Goal: Contribute content: Contribute content

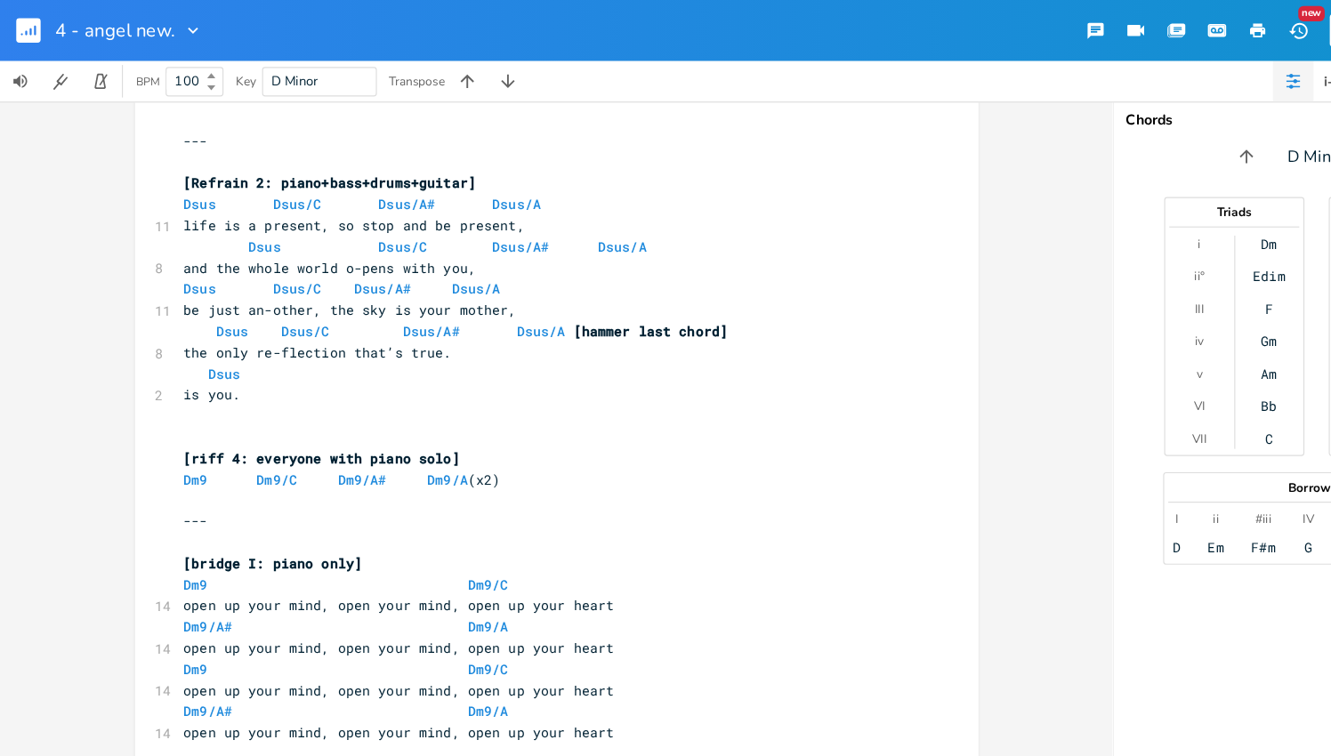
scroll to position [1416, 0]
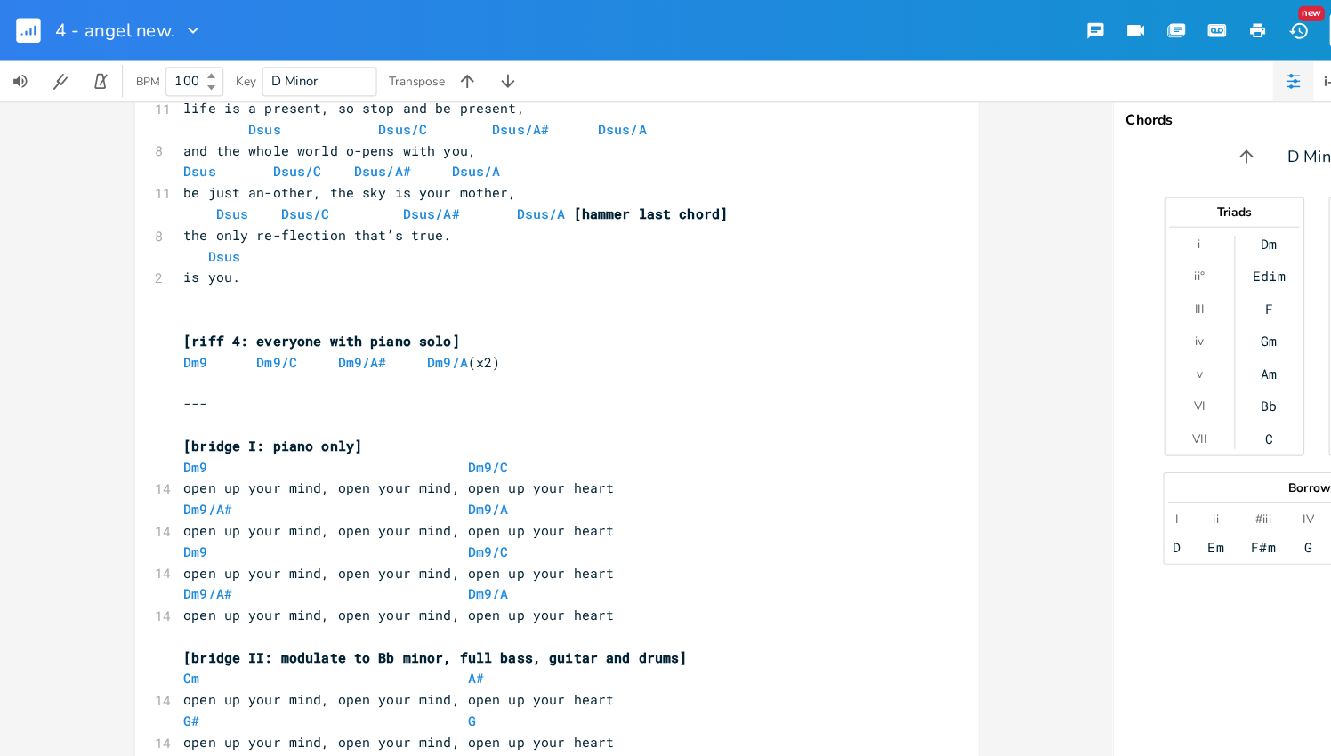
click at [336, 279] on pre "​" at bounding box center [479, 280] width 643 height 19
type textarea "Dm9 Dm9/C Dm9/A# Dm9/A (x2)"
type textarea "["
type textarea "]"
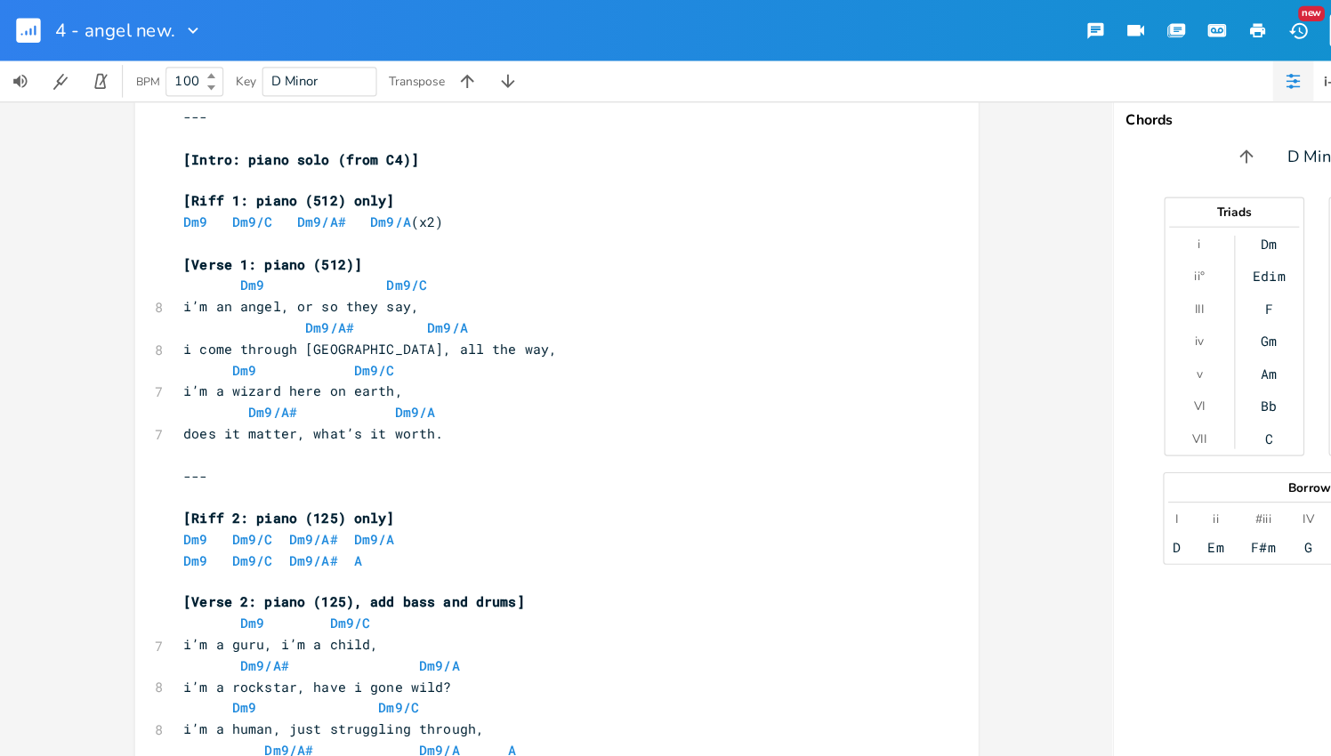
scroll to position [0, 0]
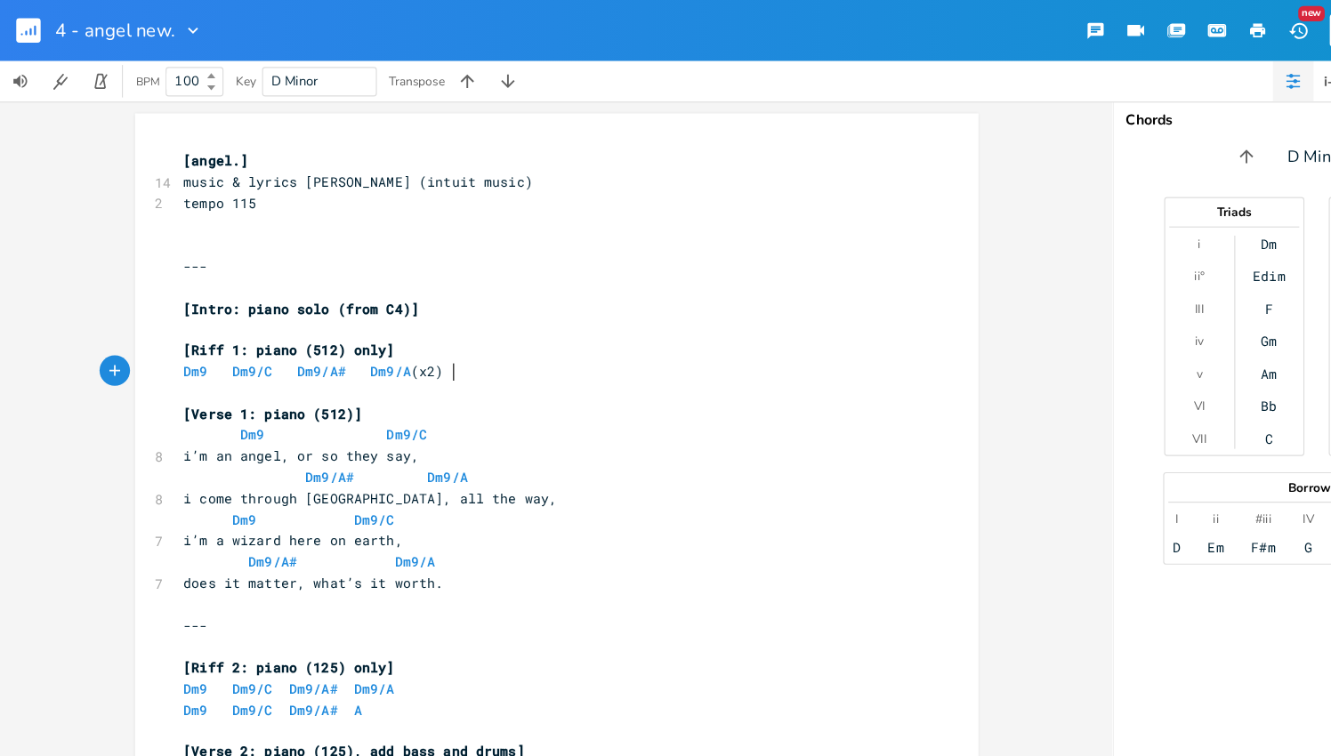
click at [411, 322] on pre "Dm9 Dm9/C Dm9/A# Dm9/A (x2)" at bounding box center [479, 326] width 643 height 19
type textarea "]"
type textarea "["
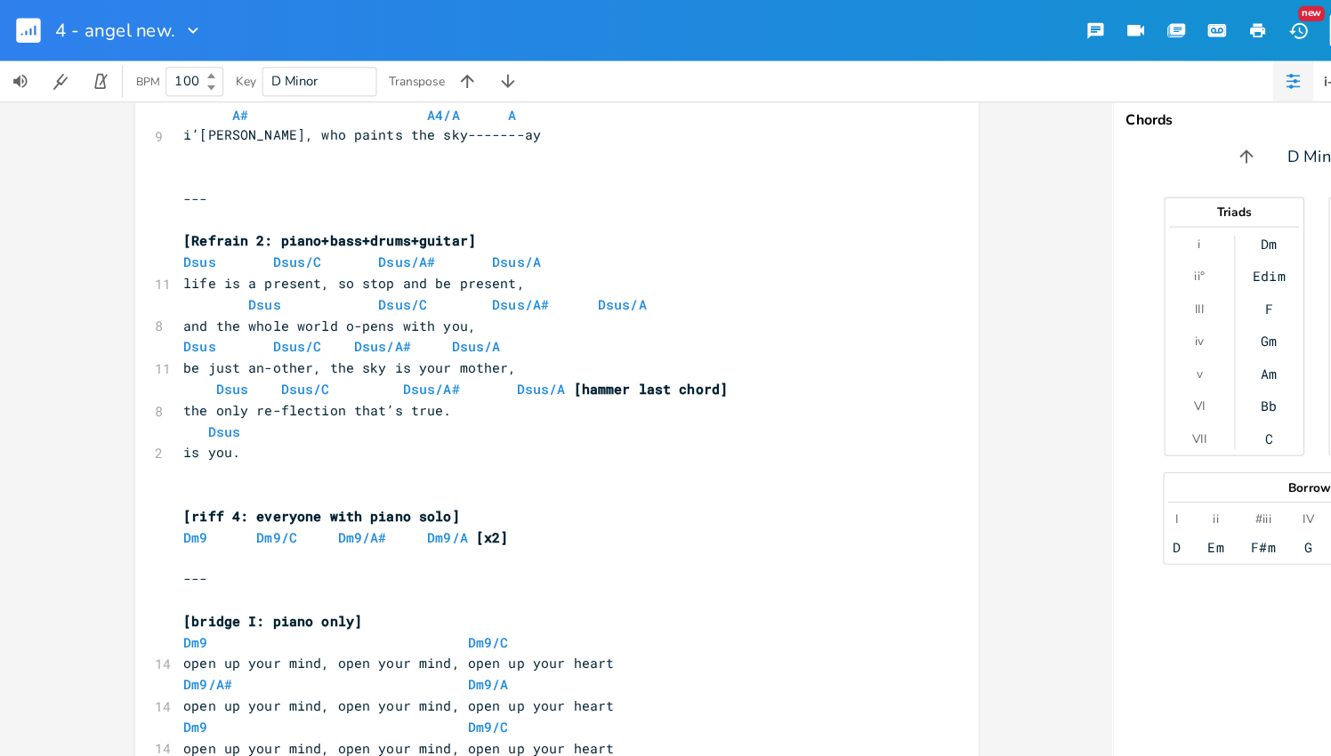
scroll to position [1274, 0]
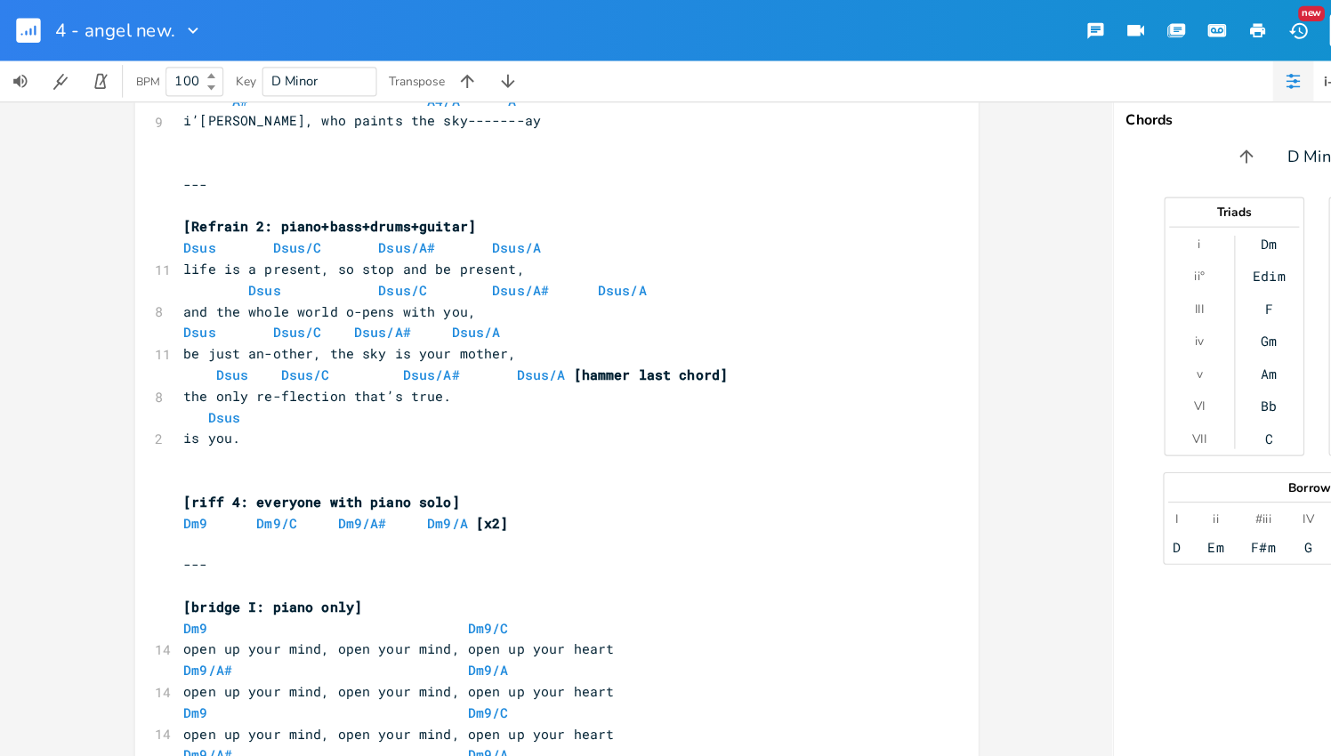
drag, startPoint x: 619, startPoint y: 327, endPoint x: 630, endPoint y: 319, distance: 12.8
click at [628, 321] on pre "Dsus Dsus/C Dsus/A# Dsus/A [hammer last chord]" at bounding box center [479, 328] width 643 height 19
type textarea "[hammer last chord]"
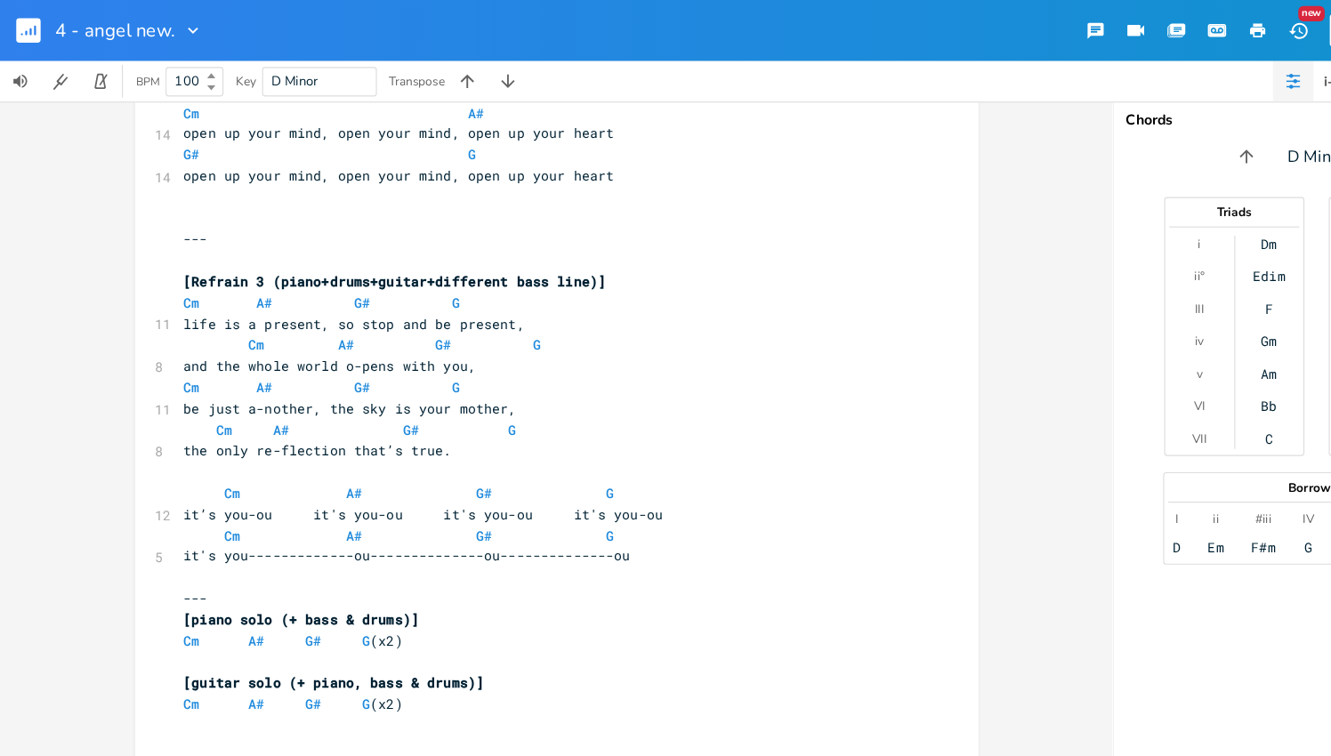
scroll to position [2057, 0]
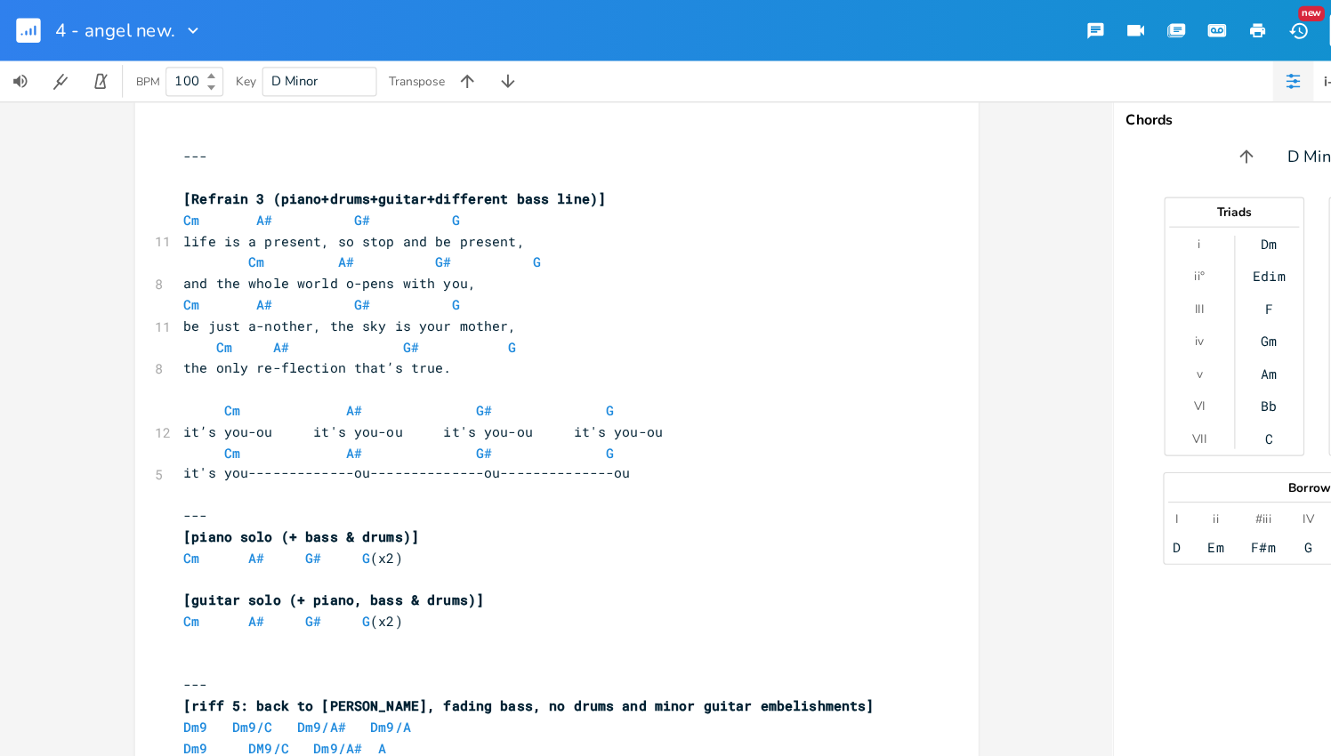
click at [369, 494] on pre "Cm A# G# G (x2)" at bounding box center [479, 490] width 643 height 19
type textarea "]"
type textarea "["
type textarea "]"
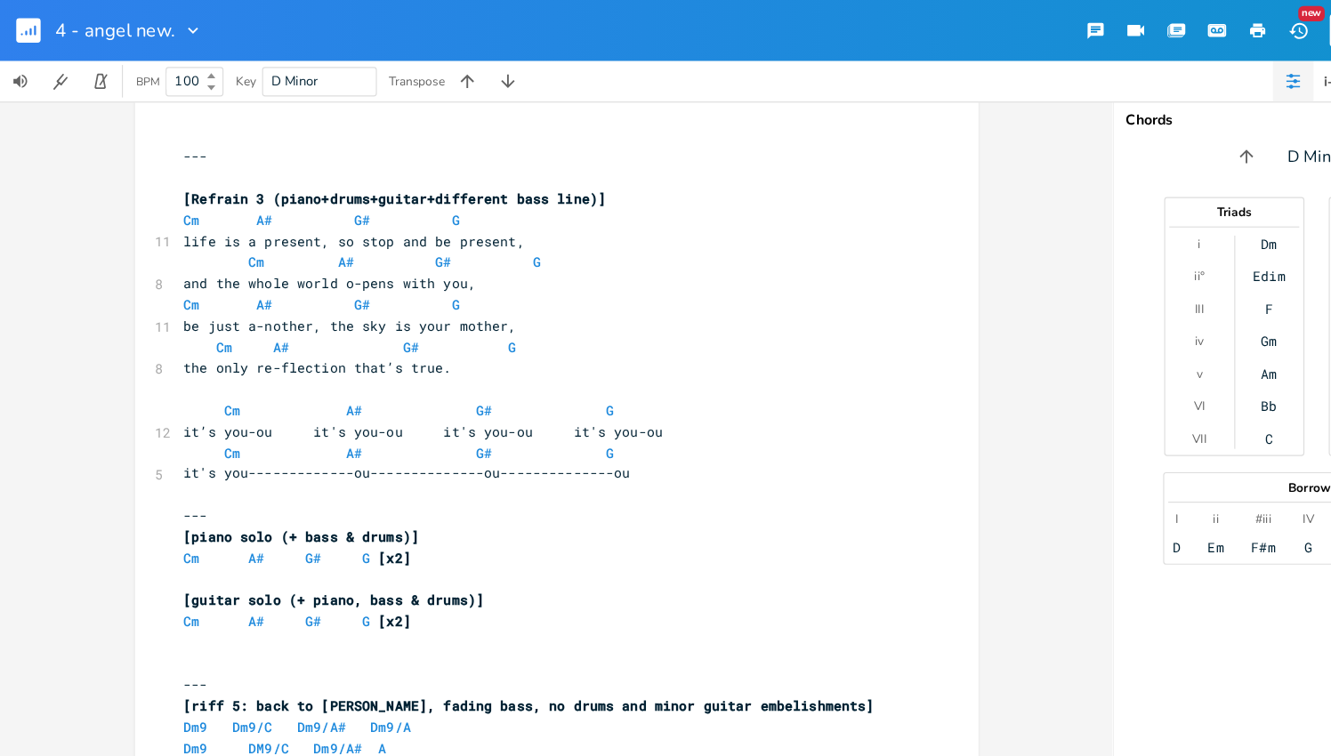
click at [476, 500] on pre "​" at bounding box center [479, 507] width 643 height 19
click at [386, 654] on pre "Dm9 DM9/C Dm9/A# A" at bounding box center [479, 656] width 643 height 19
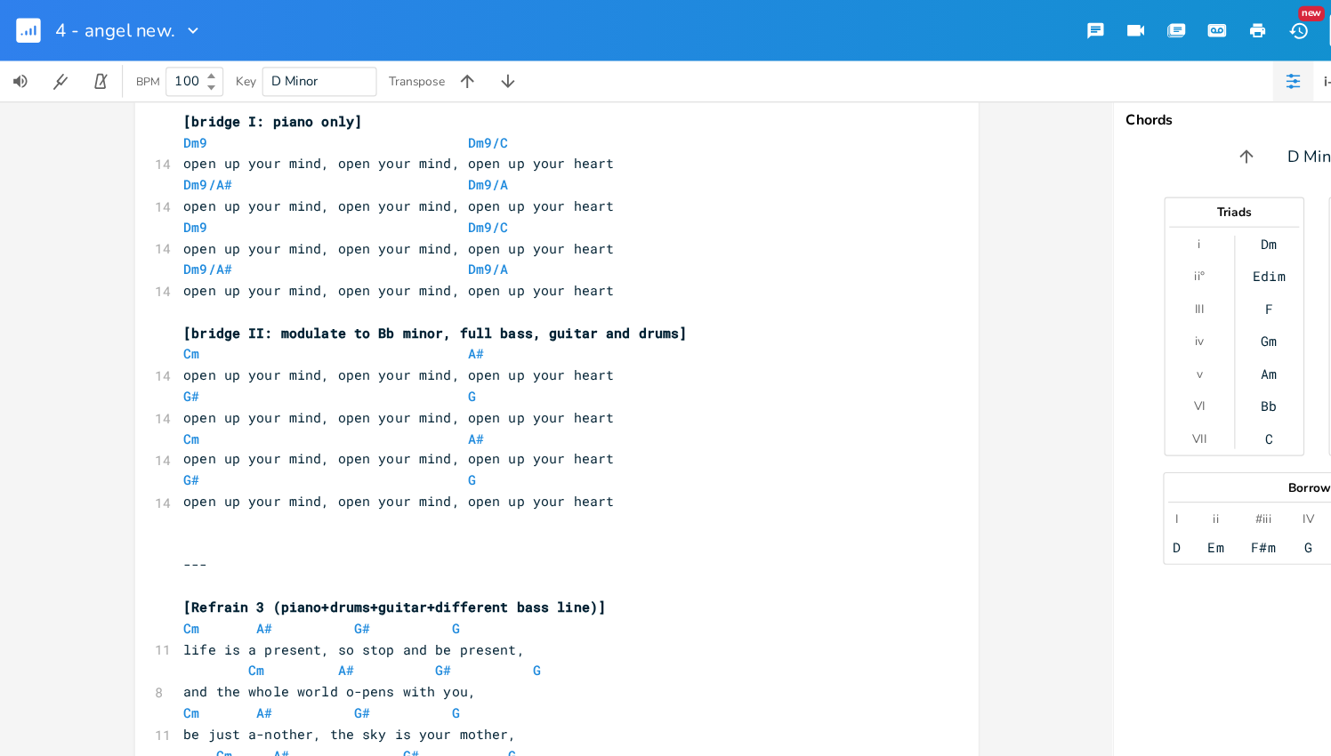
scroll to position [2076, 0]
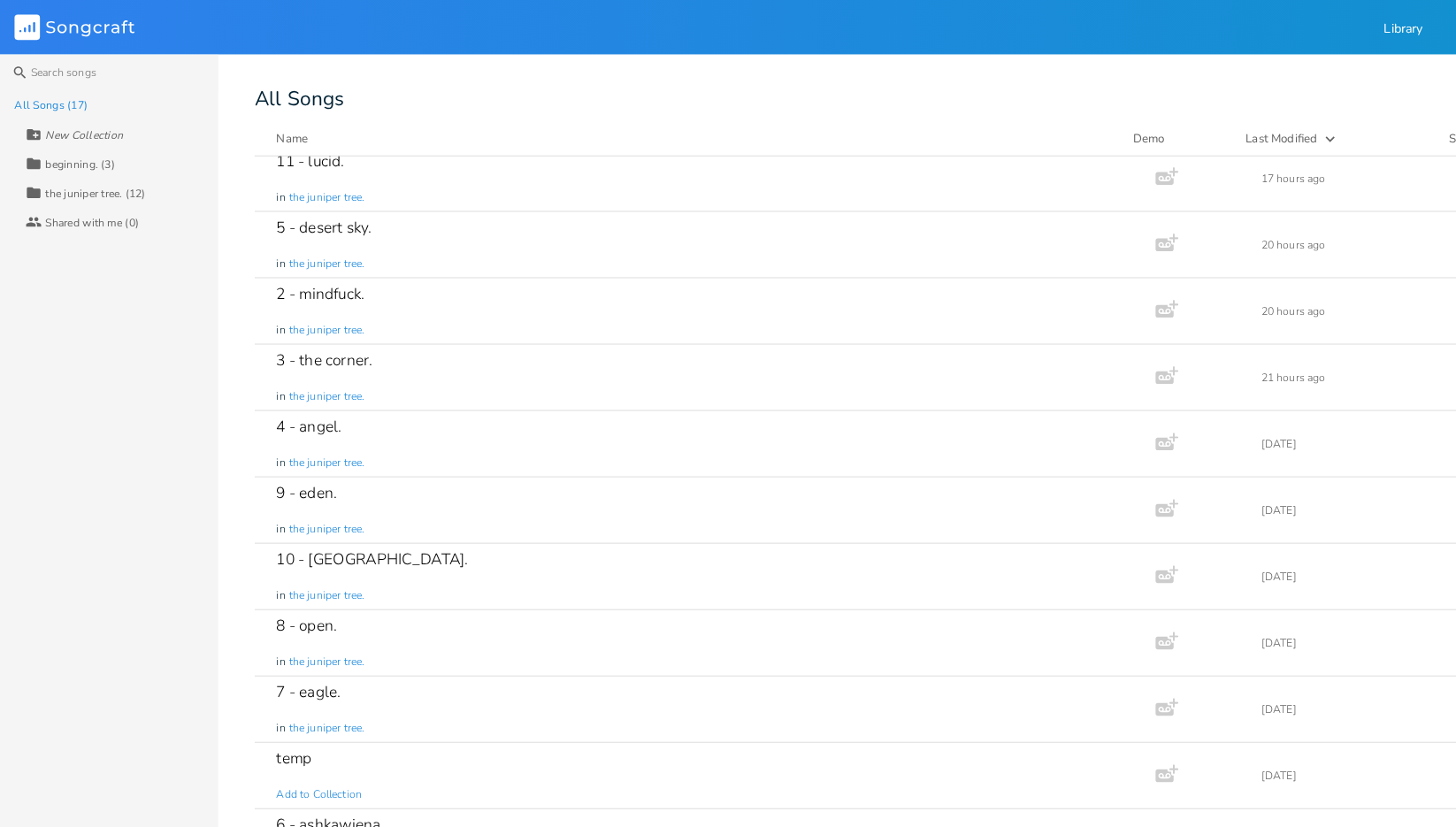
scroll to position [140, 0]
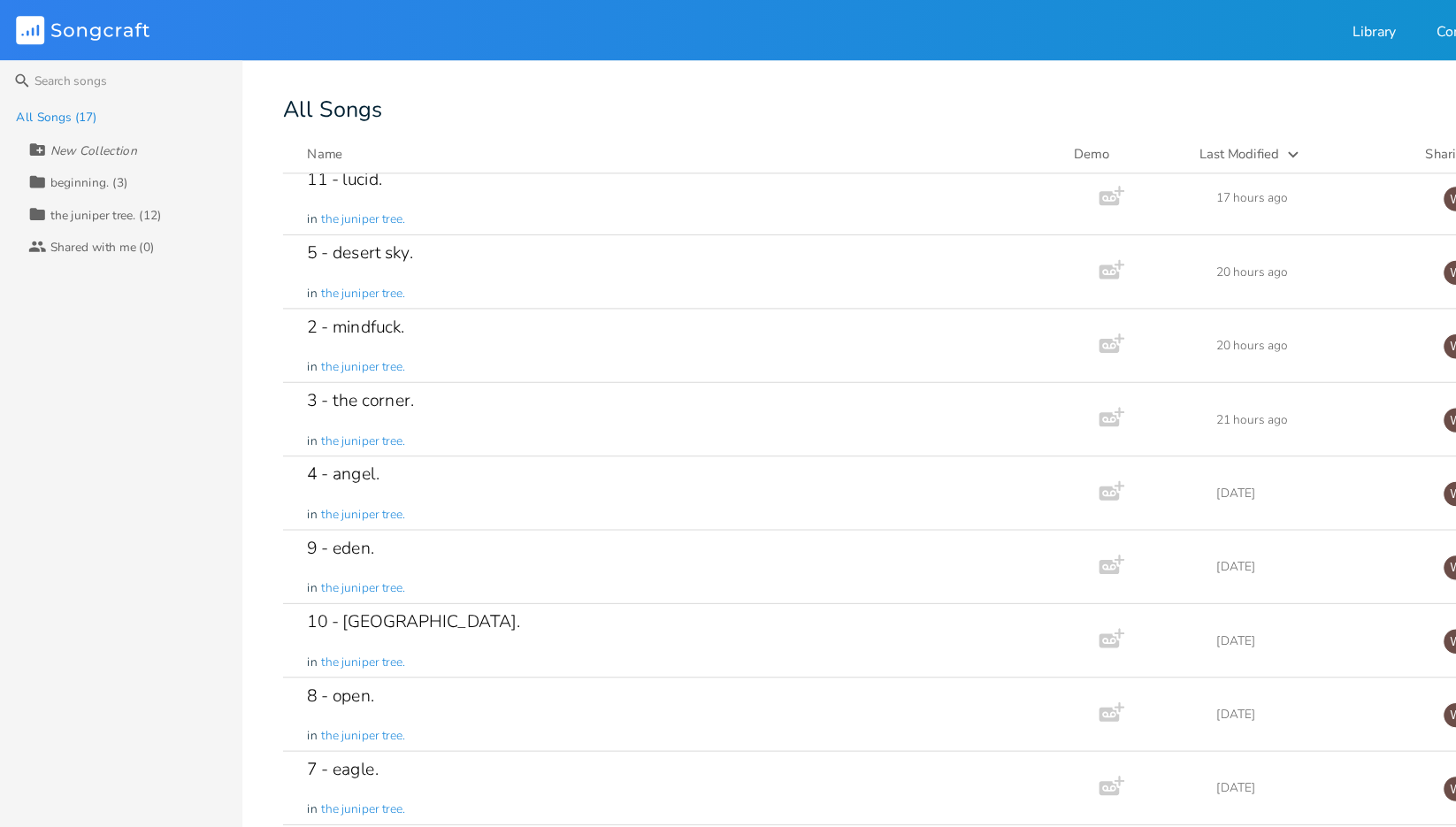
drag, startPoint x: 525, startPoint y: 6, endPoint x: 645, endPoint y: 30, distance: 122.4
click at [645, 31] on header "Songcraft Library Community W" at bounding box center [728, 26] width 1456 height 53
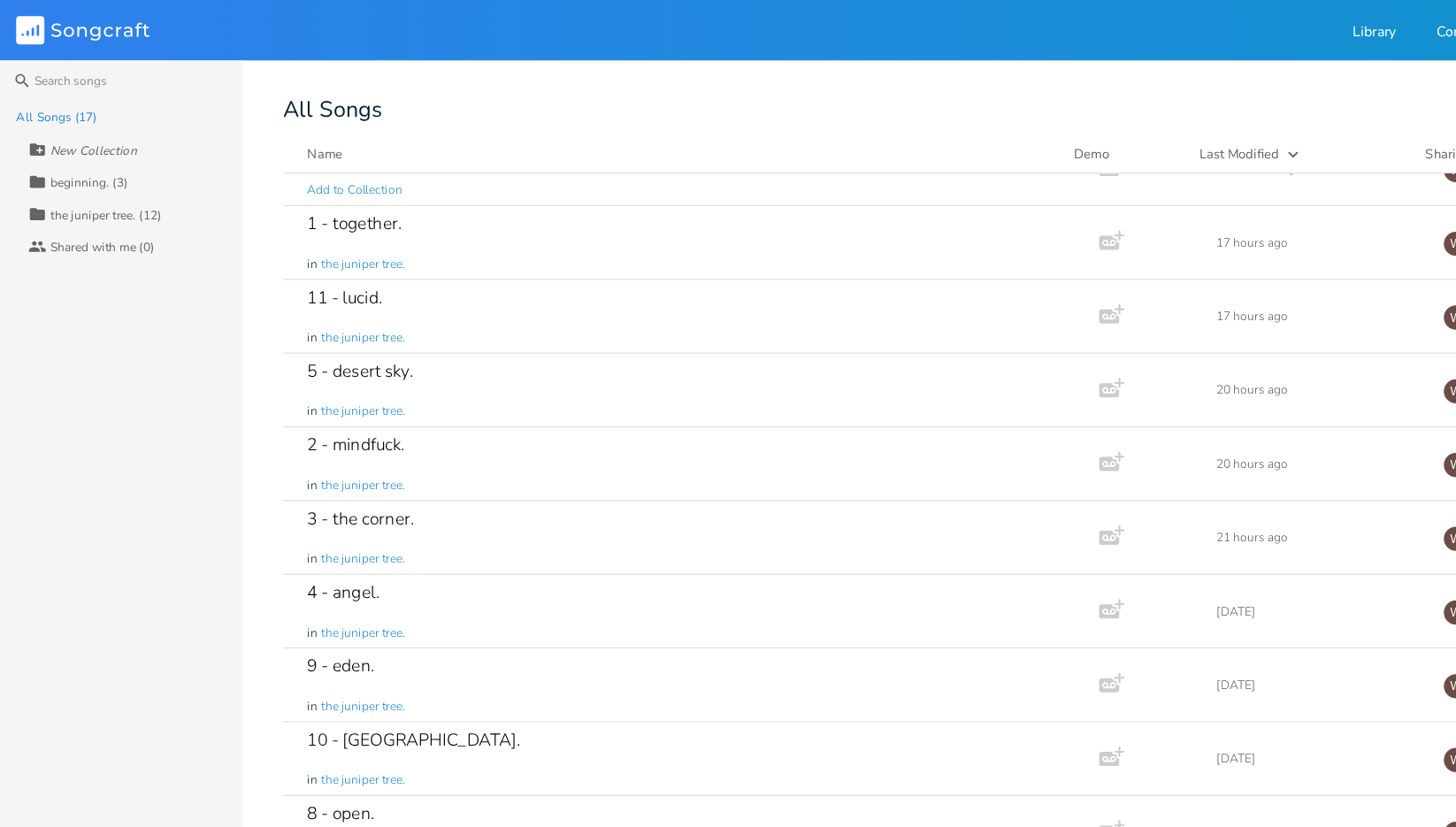
scroll to position [0, 0]
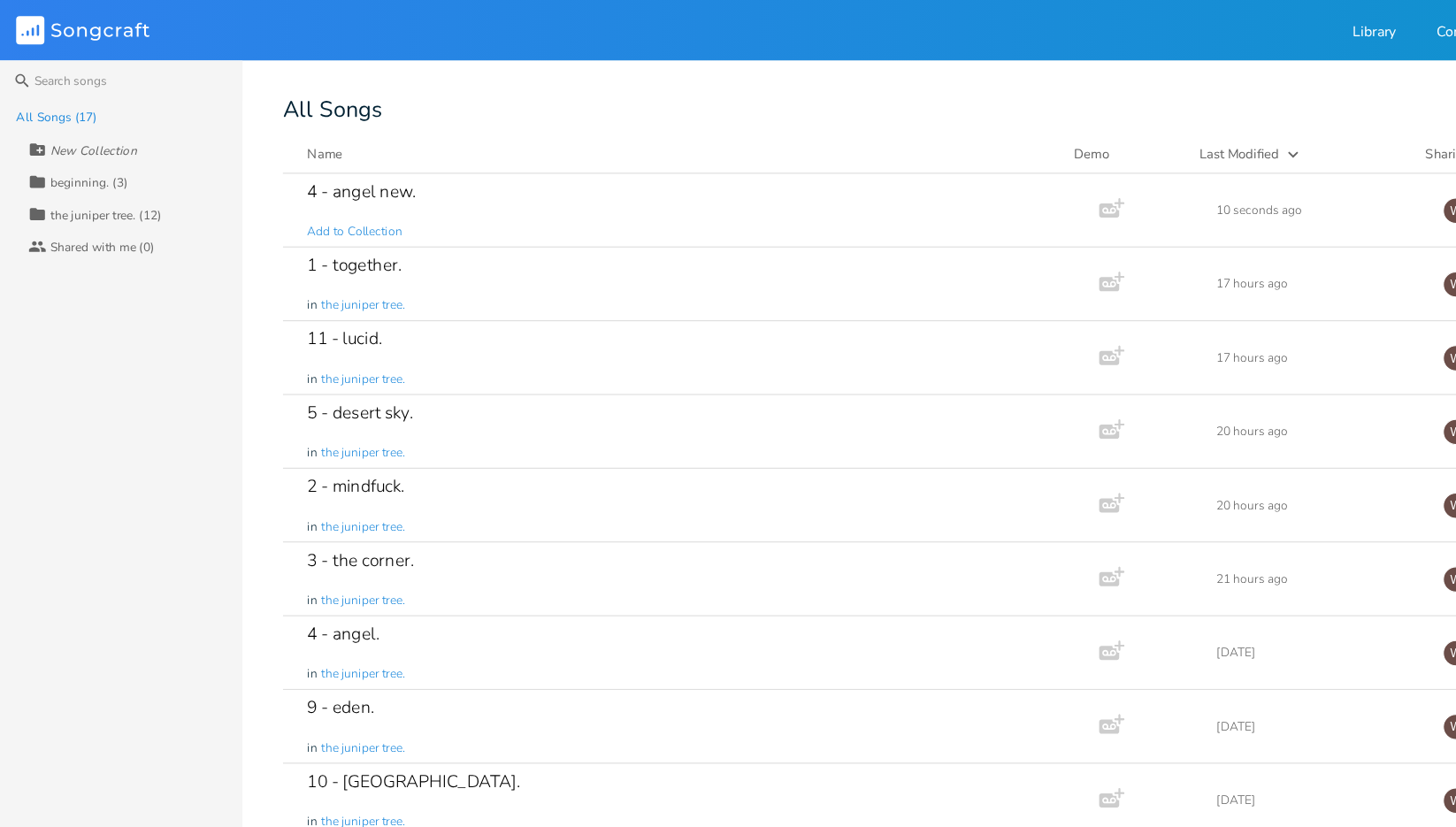
click at [336, 170] on div "4 - angel new." at bounding box center [317, 167] width 95 height 15
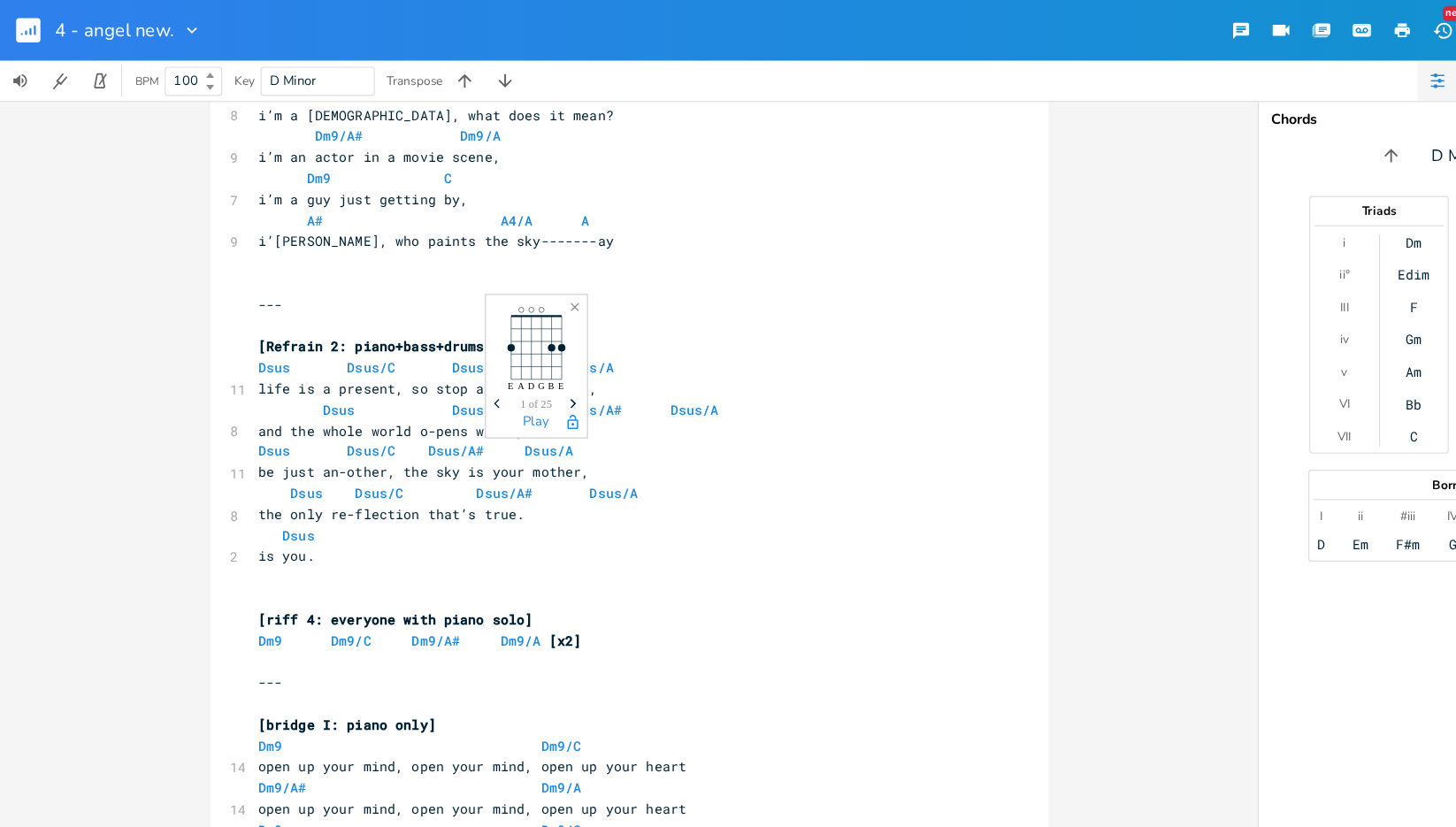
scroll to position [1394, 0]
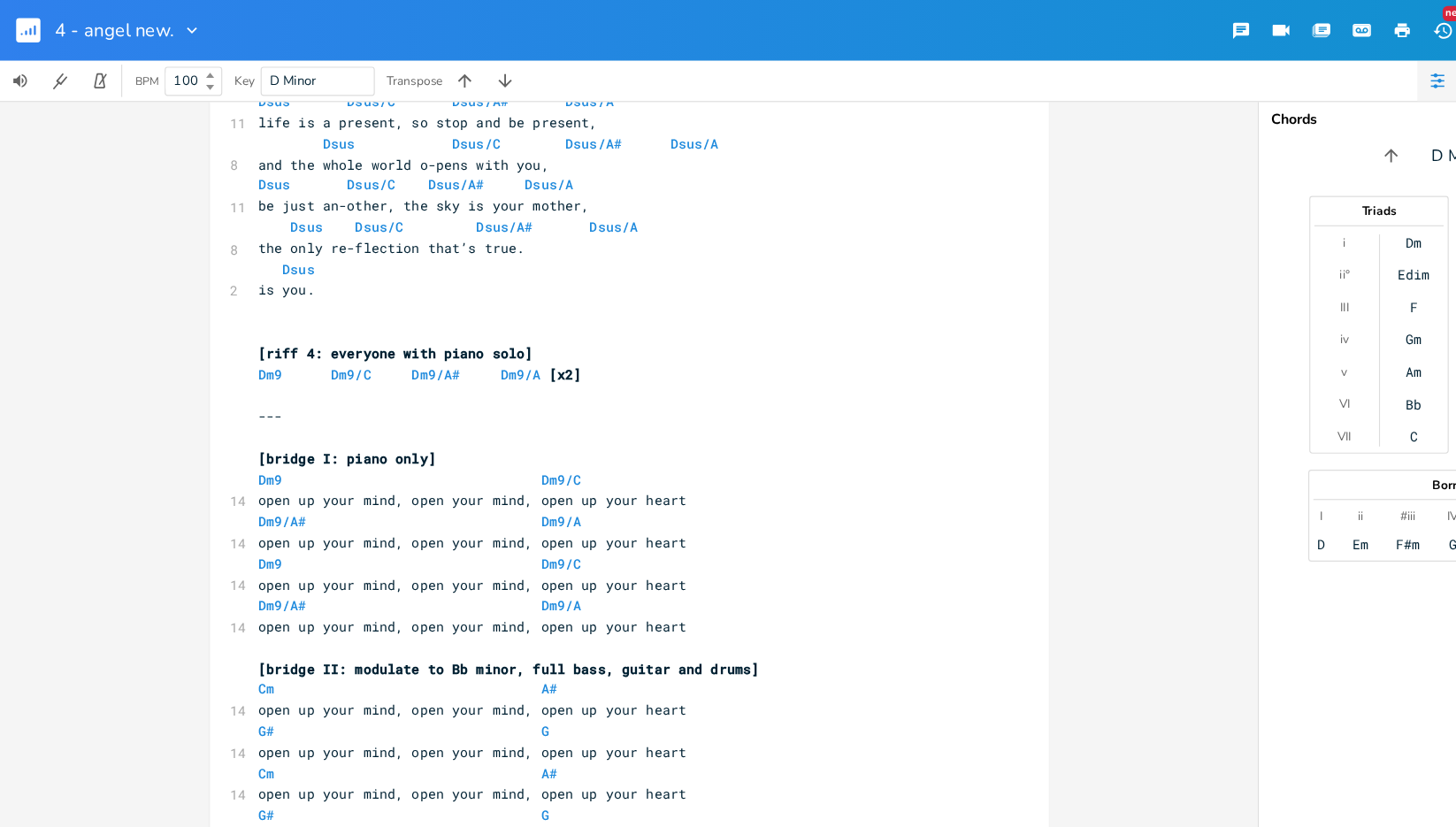
click at [663, 357] on pre "---" at bounding box center [542, 365] width 639 height 19
click at [632, 315] on pre "[riff 4: everyone with piano solo]" at bounding box center [542, 310] width 639 height 19
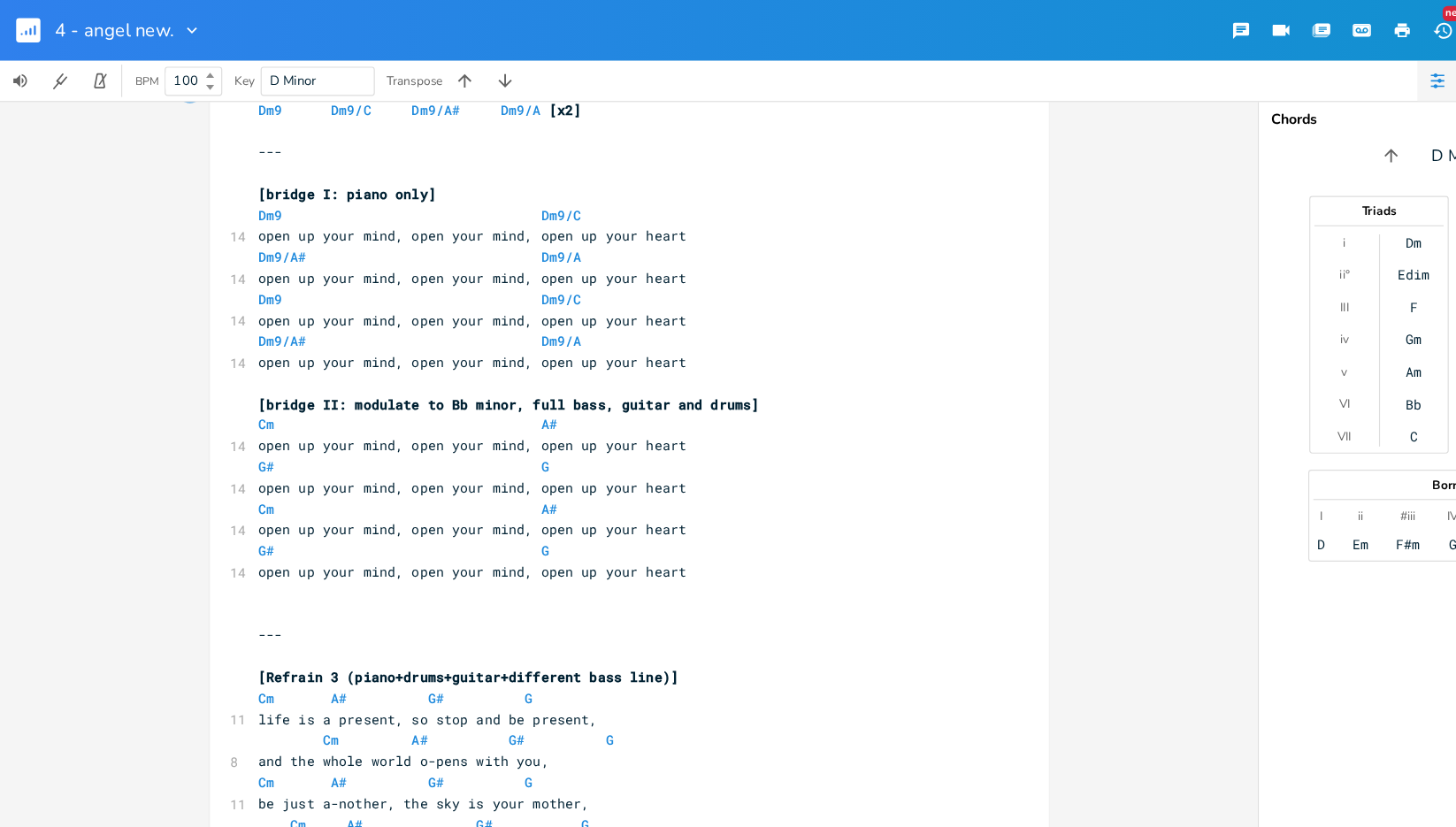
scroll to position [1780, 0]
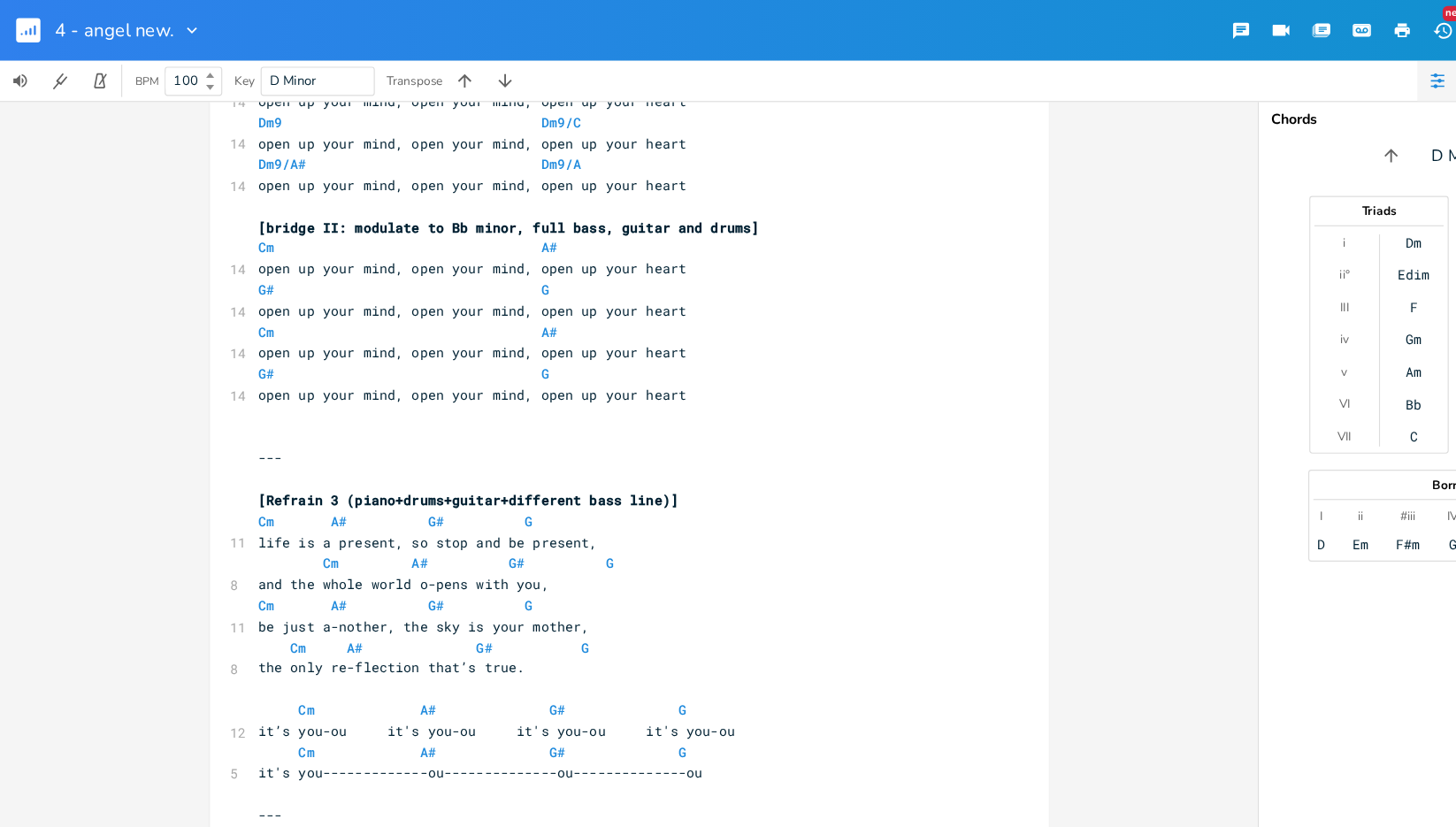
click at [671, 164] on pre "open up your mind, open your mind, open up your heart" at bounding box center [542, 162] width 639 height 19
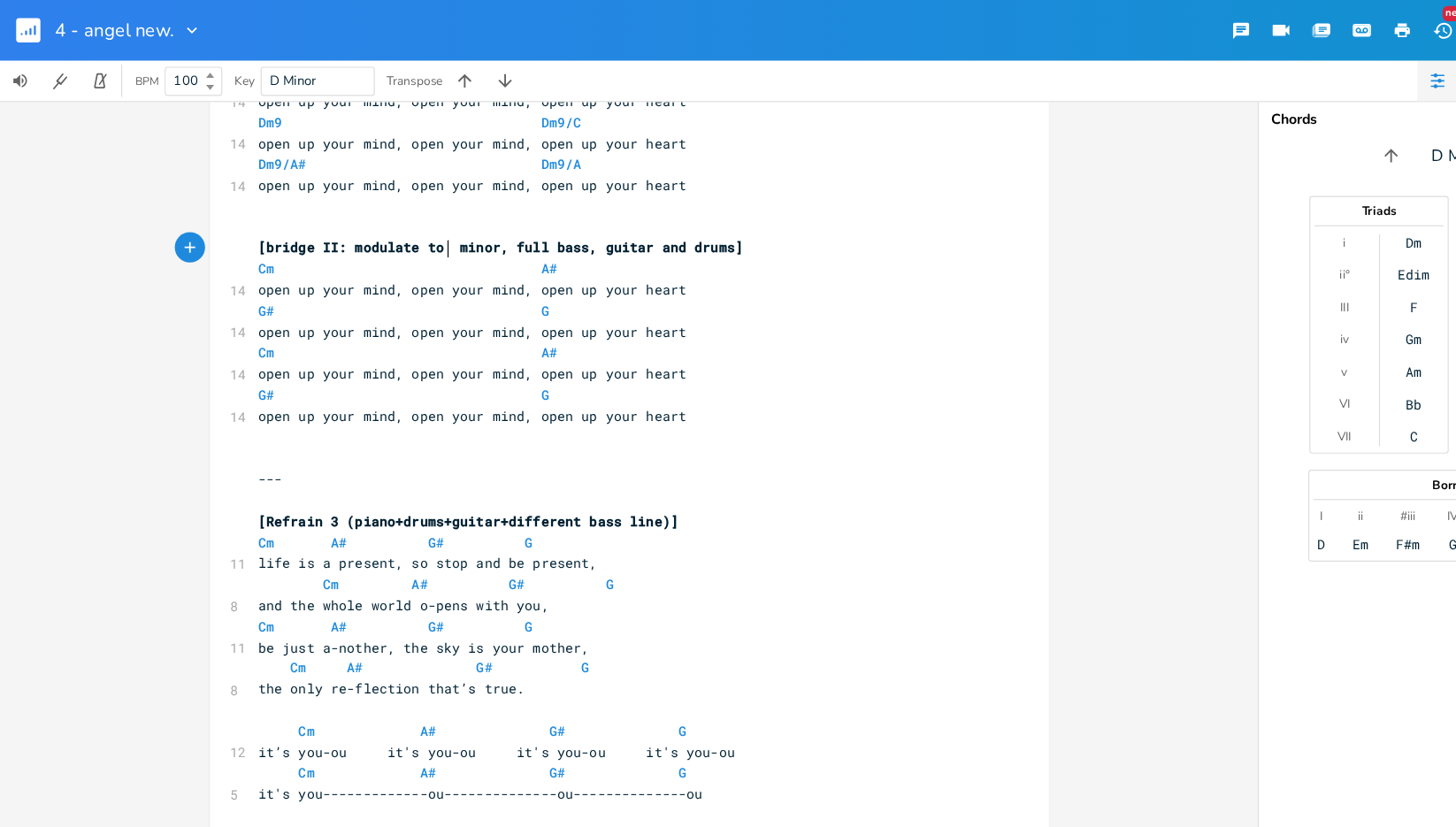
type textarea "C"
click at [759, 365] on pre "open up your mind, open your mind, open up your heart" at bounding box center [542, 365] width 639 height 19
click at [290, 454] on span "[Refrain 3 (piano+drums+guitar+different bass line)]" at bounding box center [410, 456] width 368 height 16
type textarea "":"
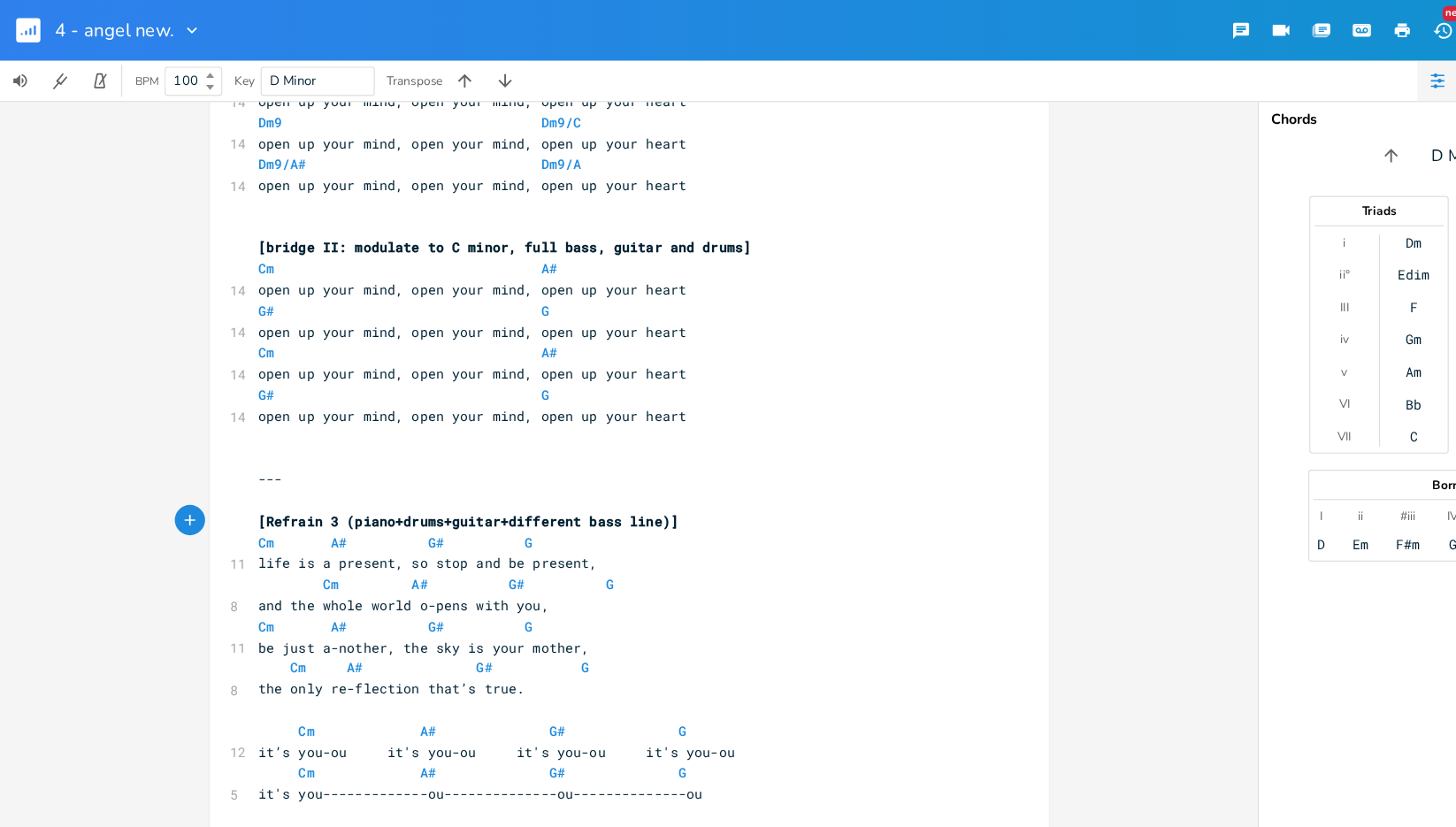
scroll to position [0, 5]
type textarea ":"
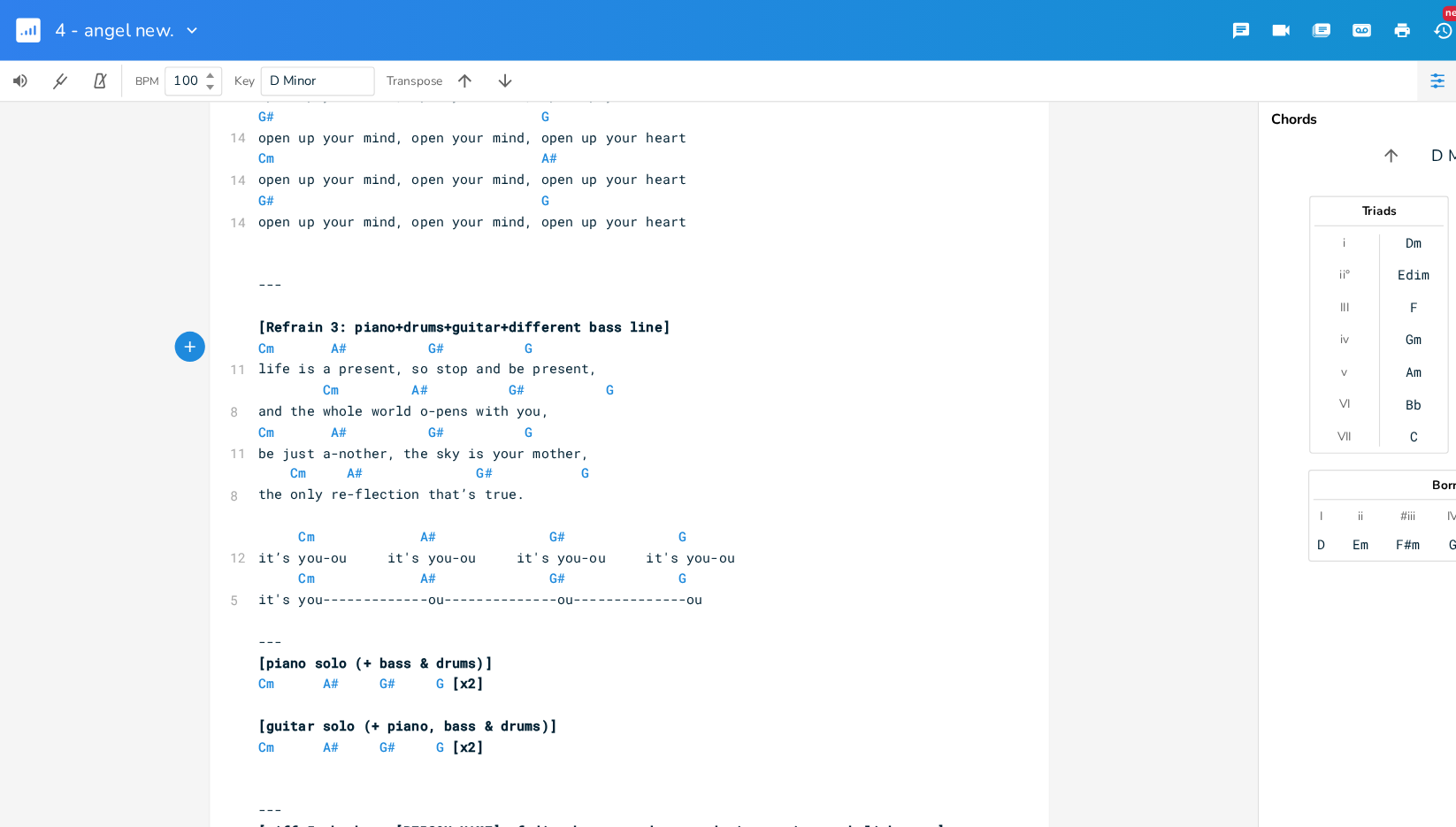
scroll to position [2007, 0]
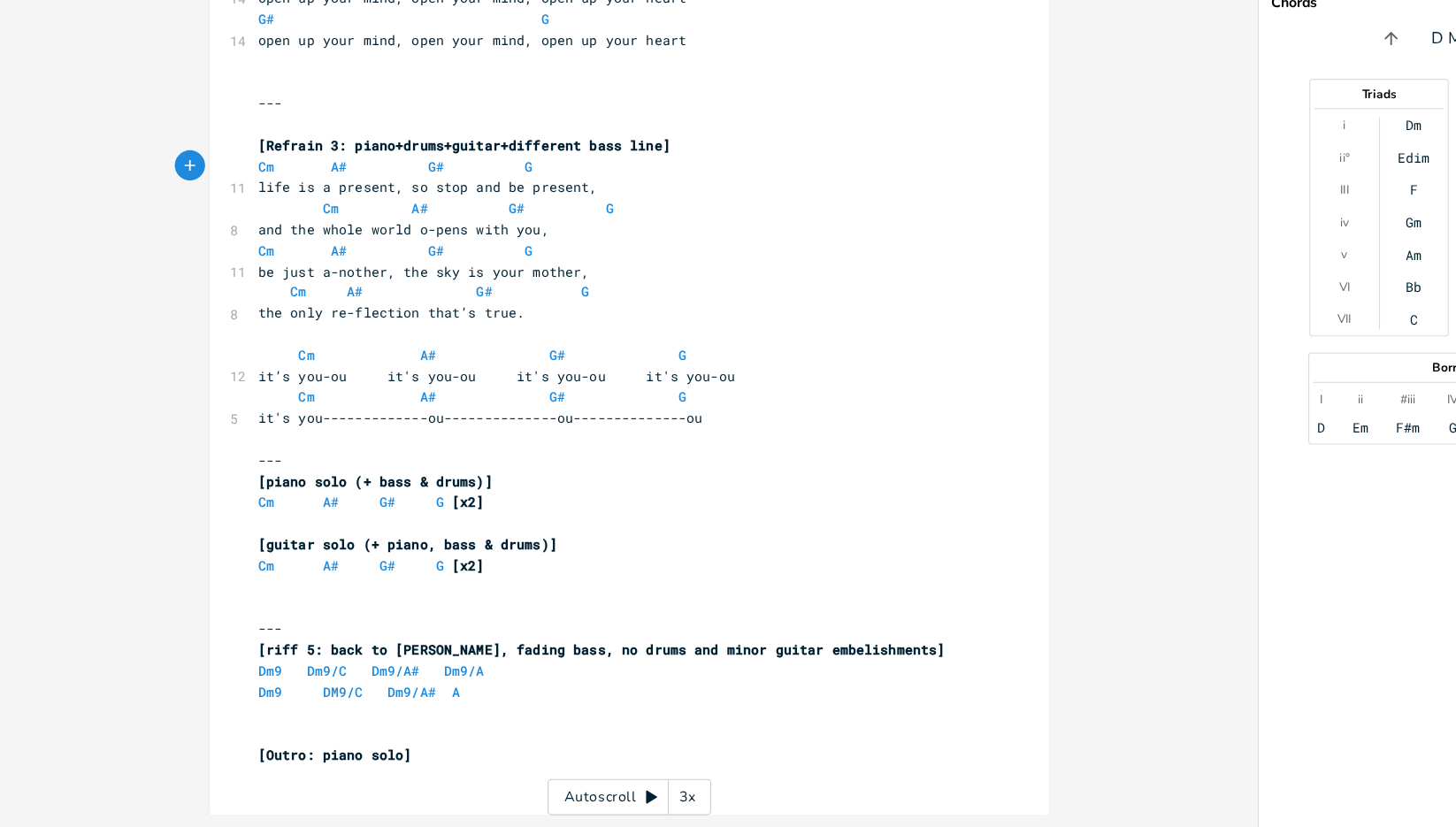
click at [532, 524] on pre "[piano solo (+ bass & drums)]" at bounding box center [542, 525] width 639 height 19
click at [502, 549] on pre "Cm A# G# G [x2]" at bounding box center [542, 543] width 639 height 19
type textarea "(+ bass & drums)"
type textarea "(+ piano, bass & drums)"
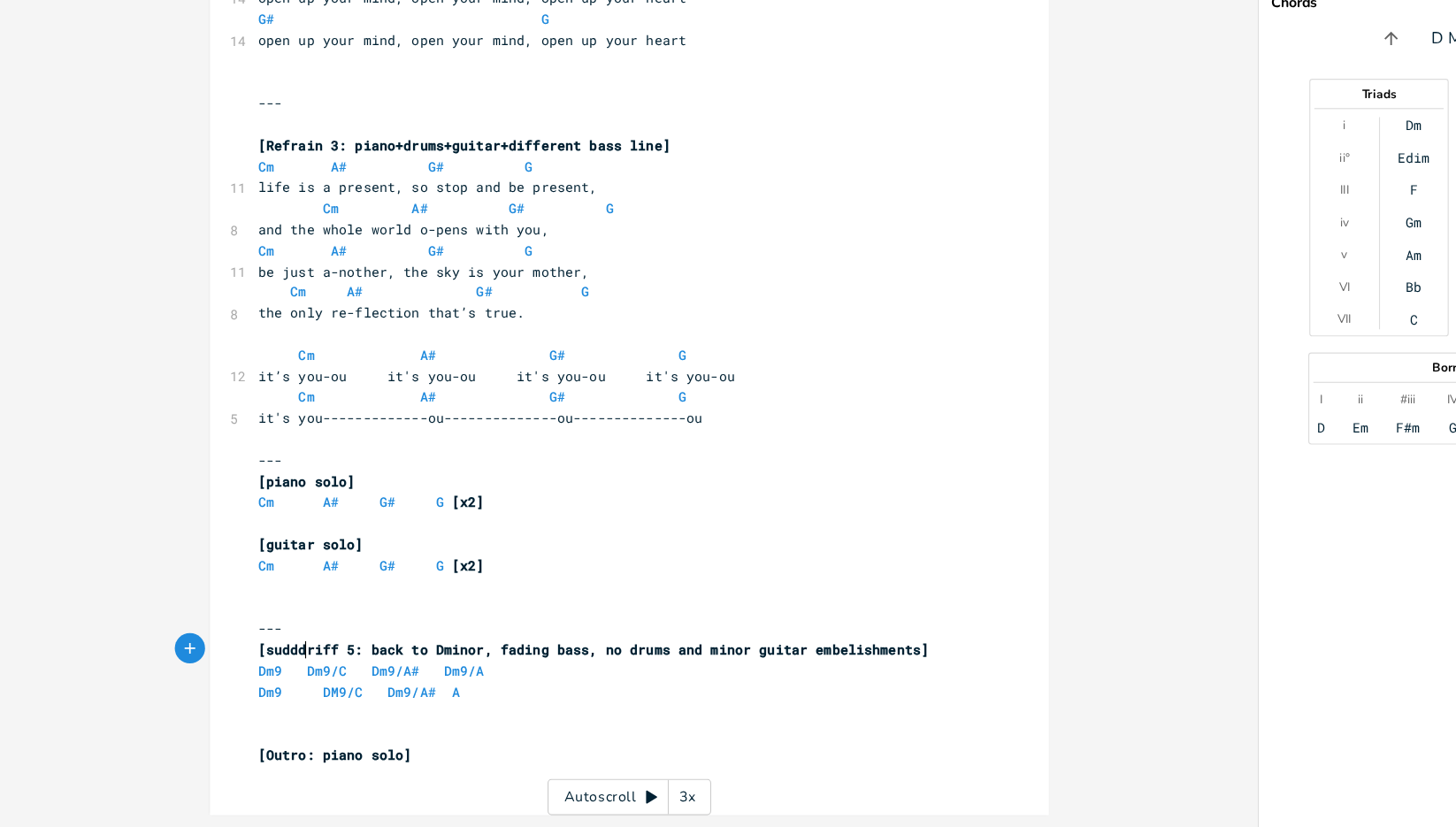
type textarea "suddde"
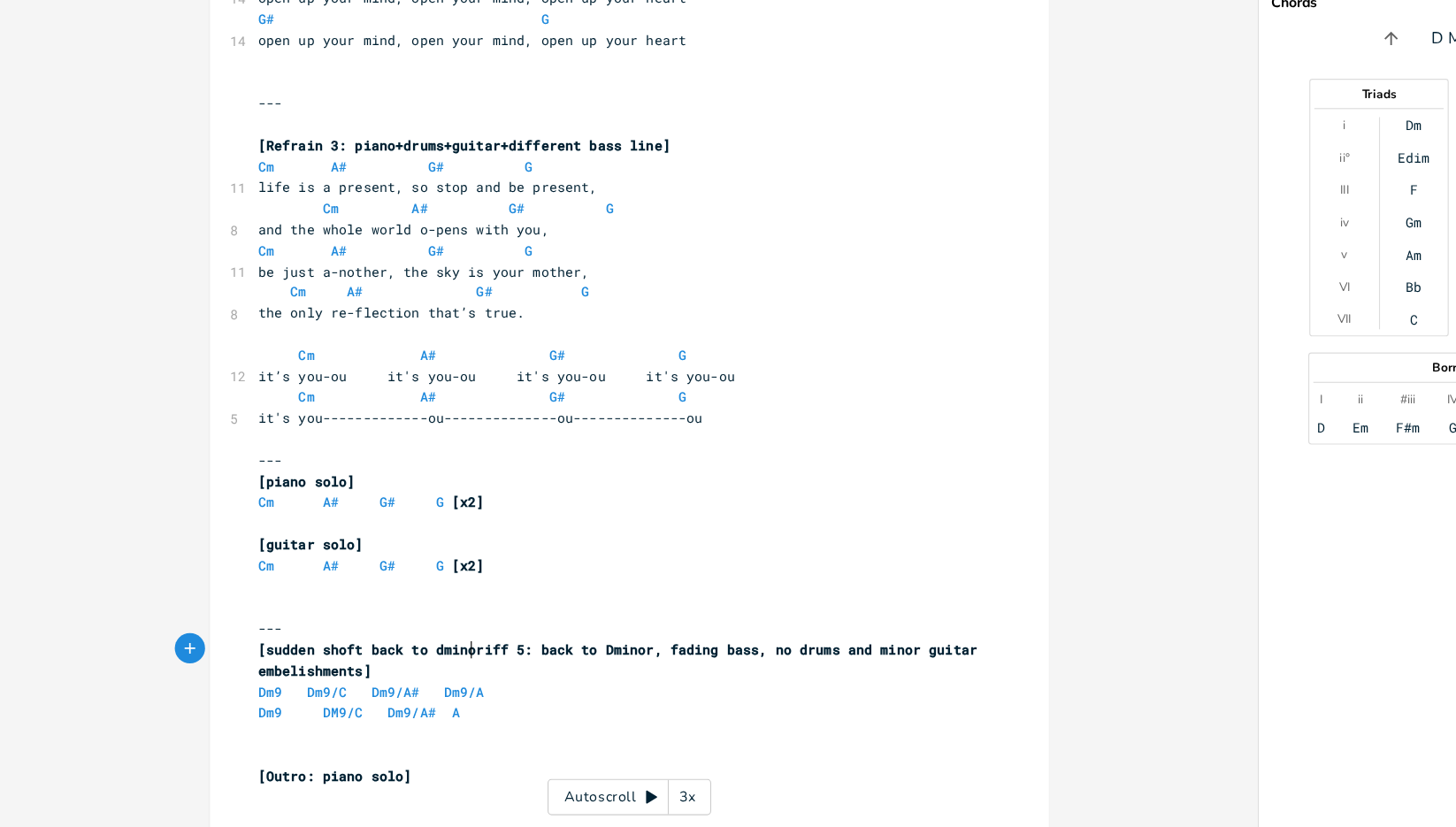
scroll to position [0, 122]
type textarea "en shoft back to dminor"
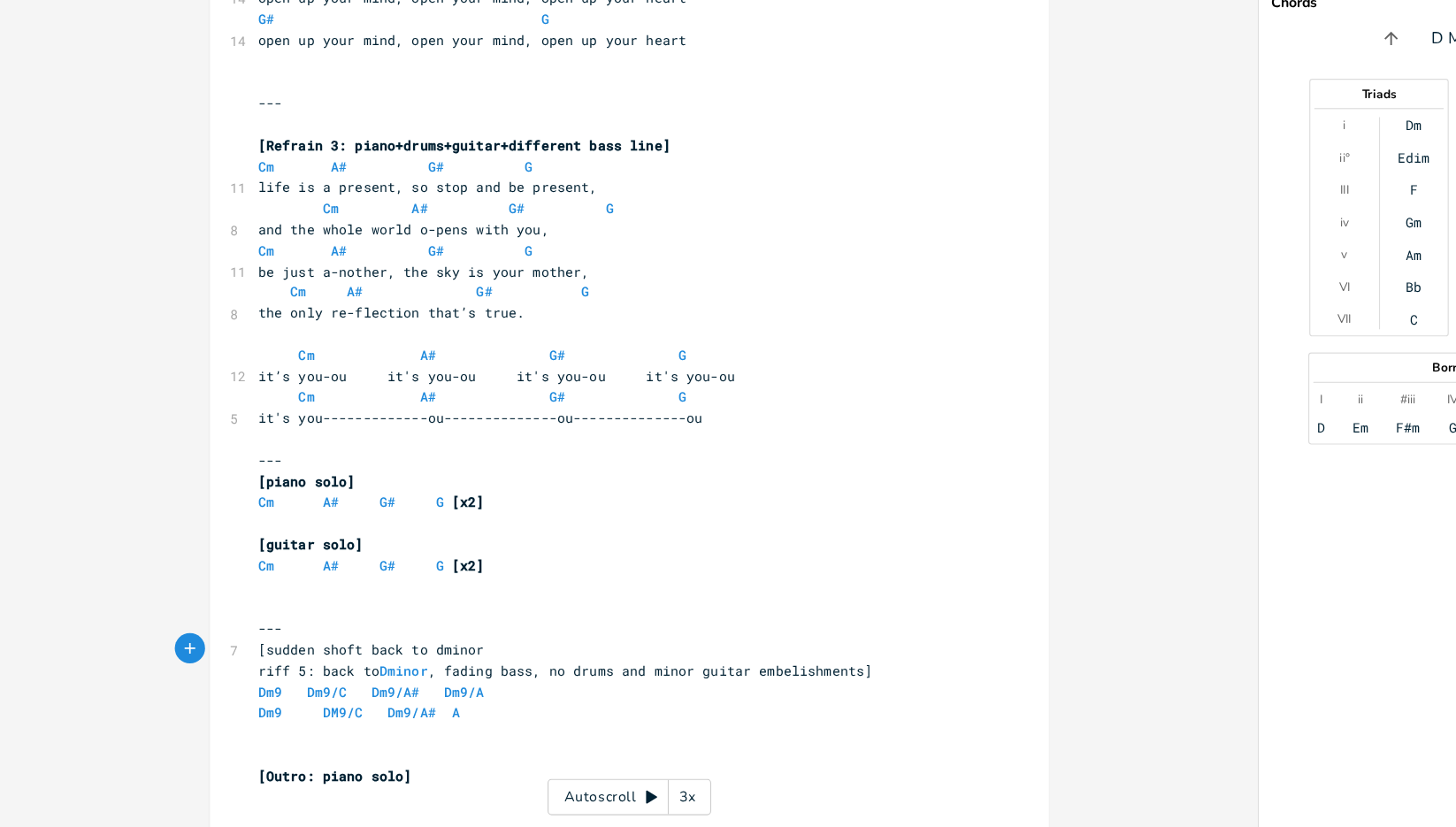
type textarea "i"
type textarea "]"
type textarea "["
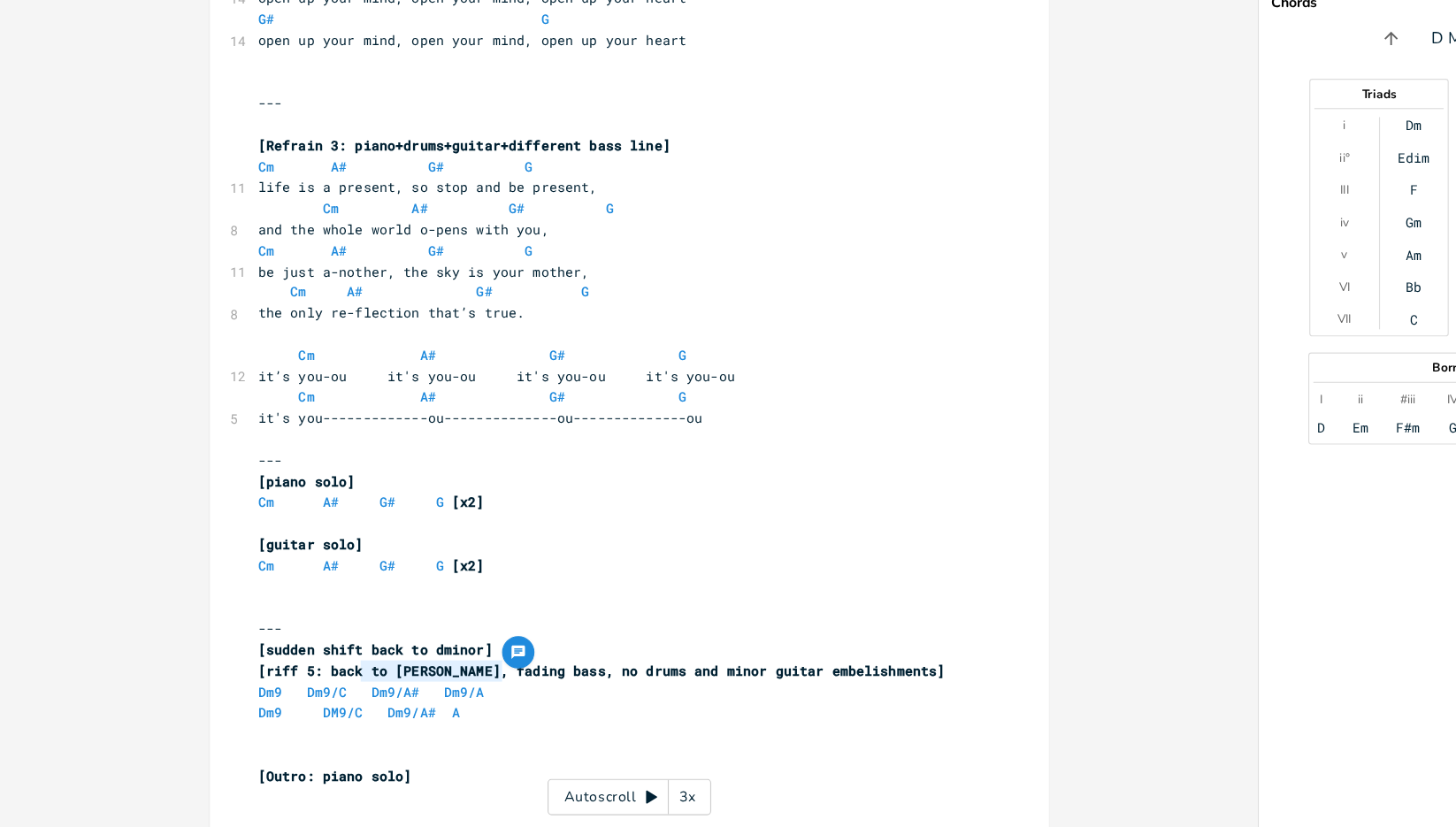
type textarea "to Dminor,"
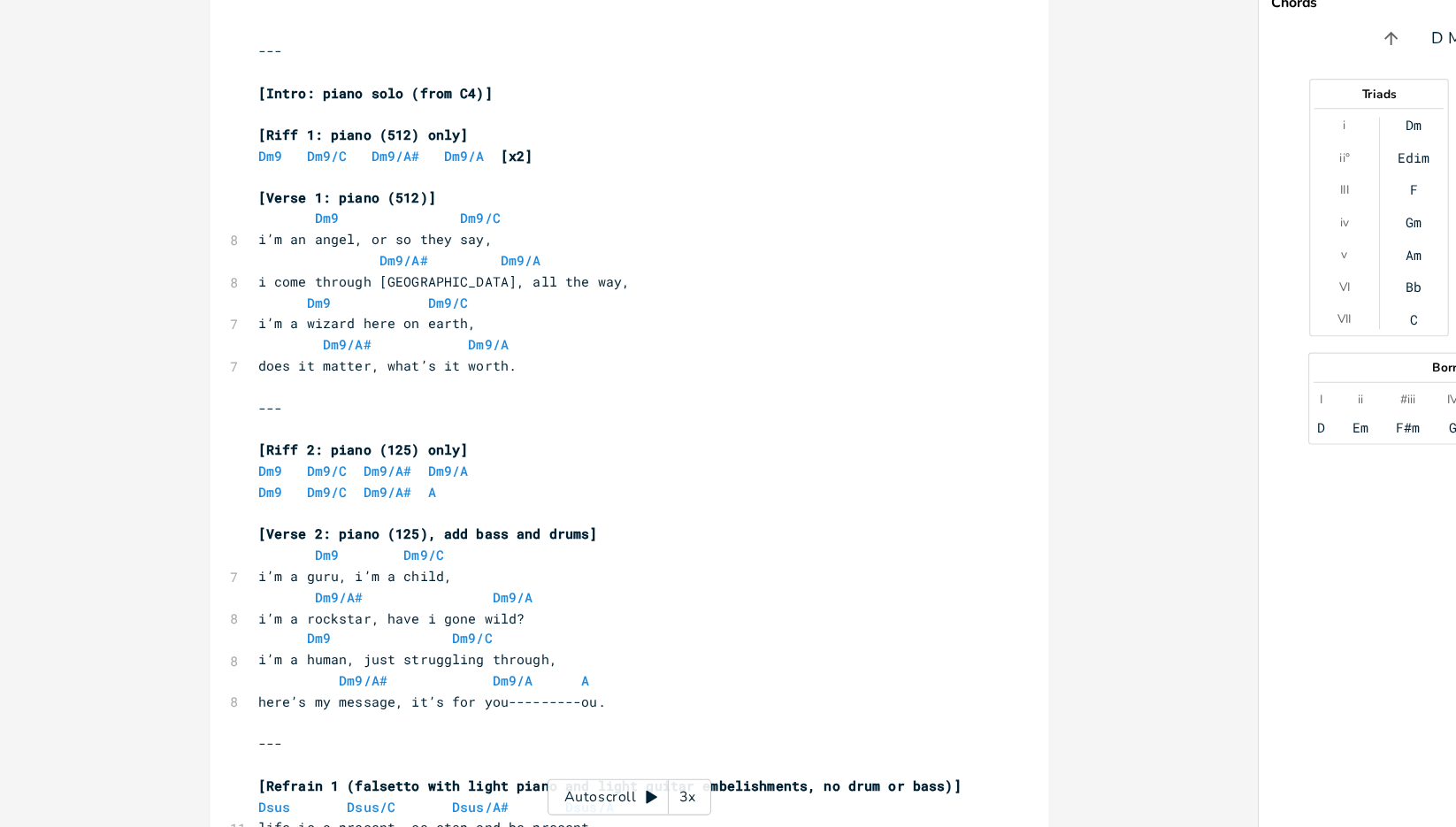
scroll to position [0, 0]
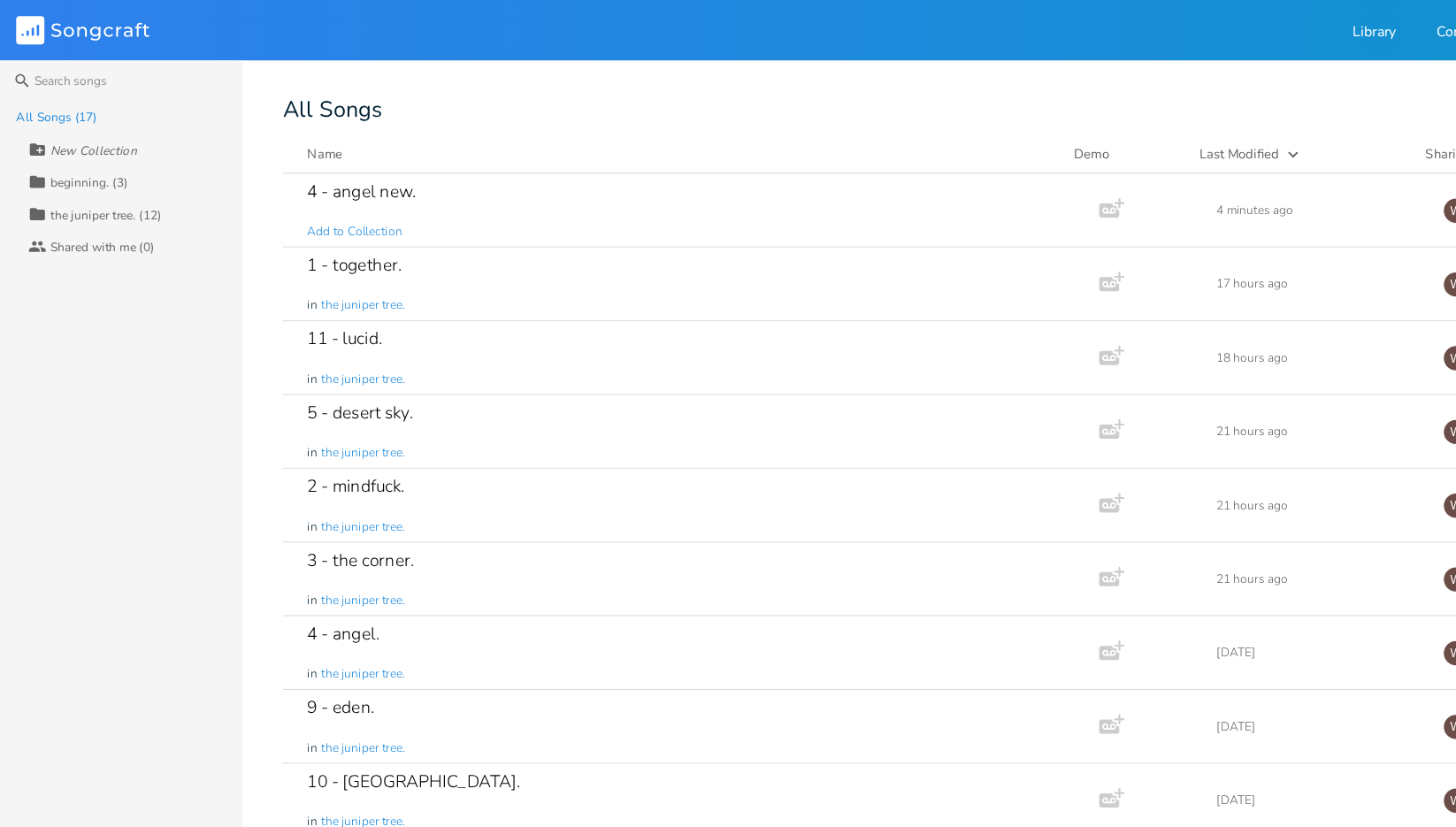
drag, startPoint x: 476, startPoint y: 582, endPoint x: 357, endPoint y: 562, distance: 120.7
click at [357, 562] on div "4 - angel. in the juniper tree." at bounding box center [601, 572] width 665 height 64
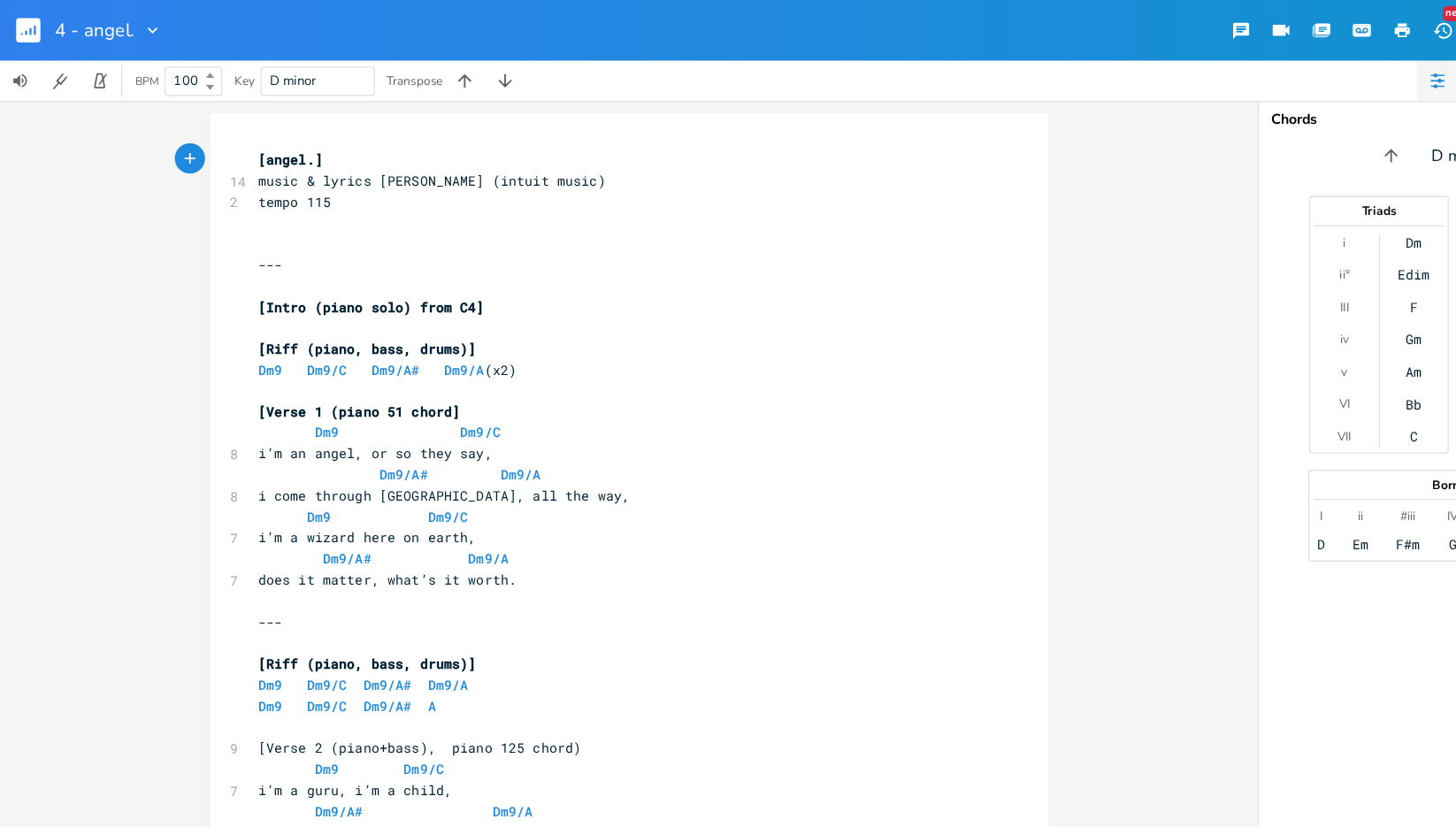
click at [135, 26] on icon "button" at bounding box center [133, 27] width 18 height 18
click at [149, 52] on span "Edit Rename" at bounding box center [150, 50] width 56 height 12
type input "4 - angel old."
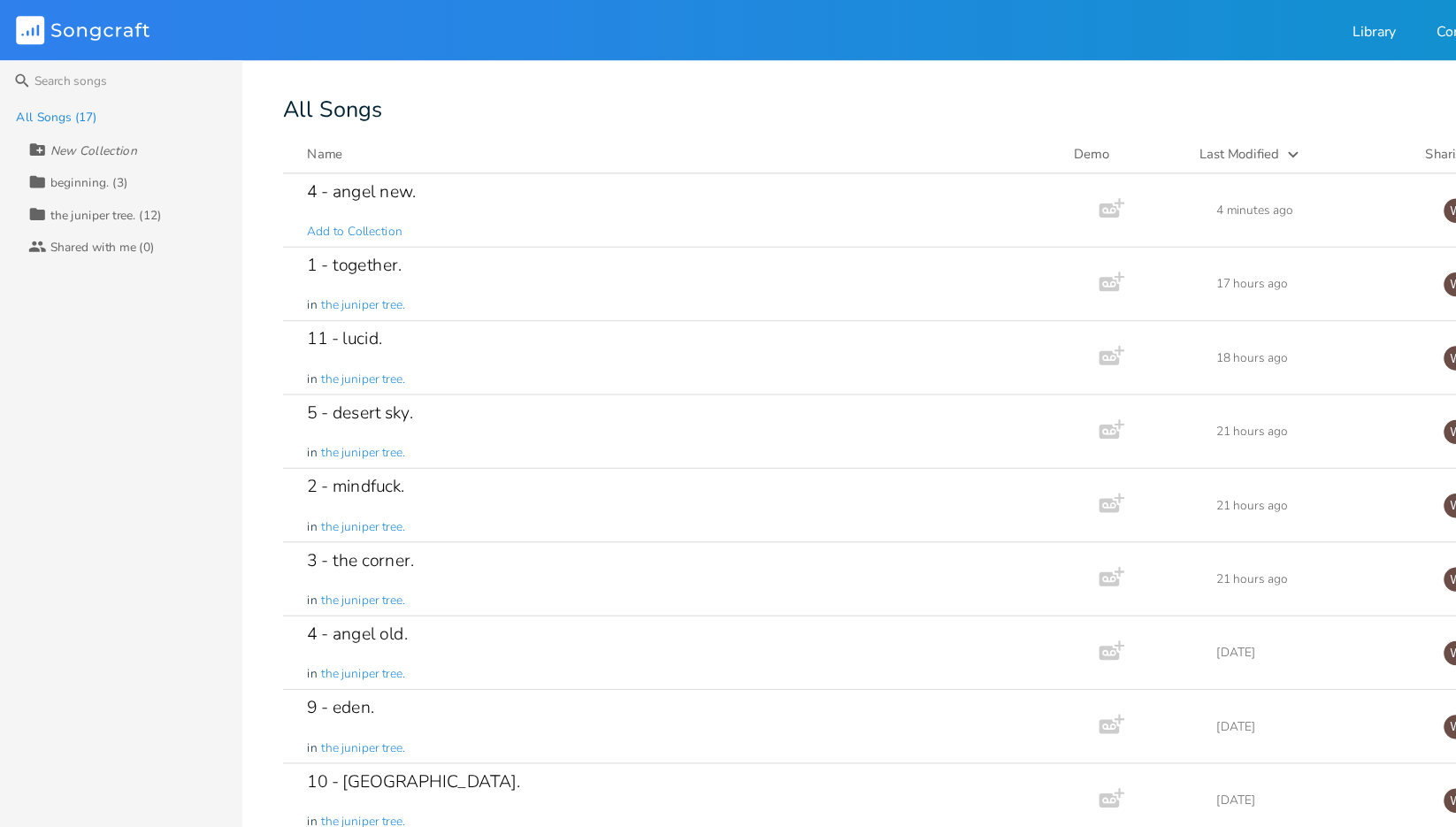
drag, startPoint x: 398, startPoint y: 171, endPoint x: 347, endPoint y: 168, distance: 51.1
click at [347, 168] on div "4 - angel new." at bounding box center [317, 167] width 95 height 15
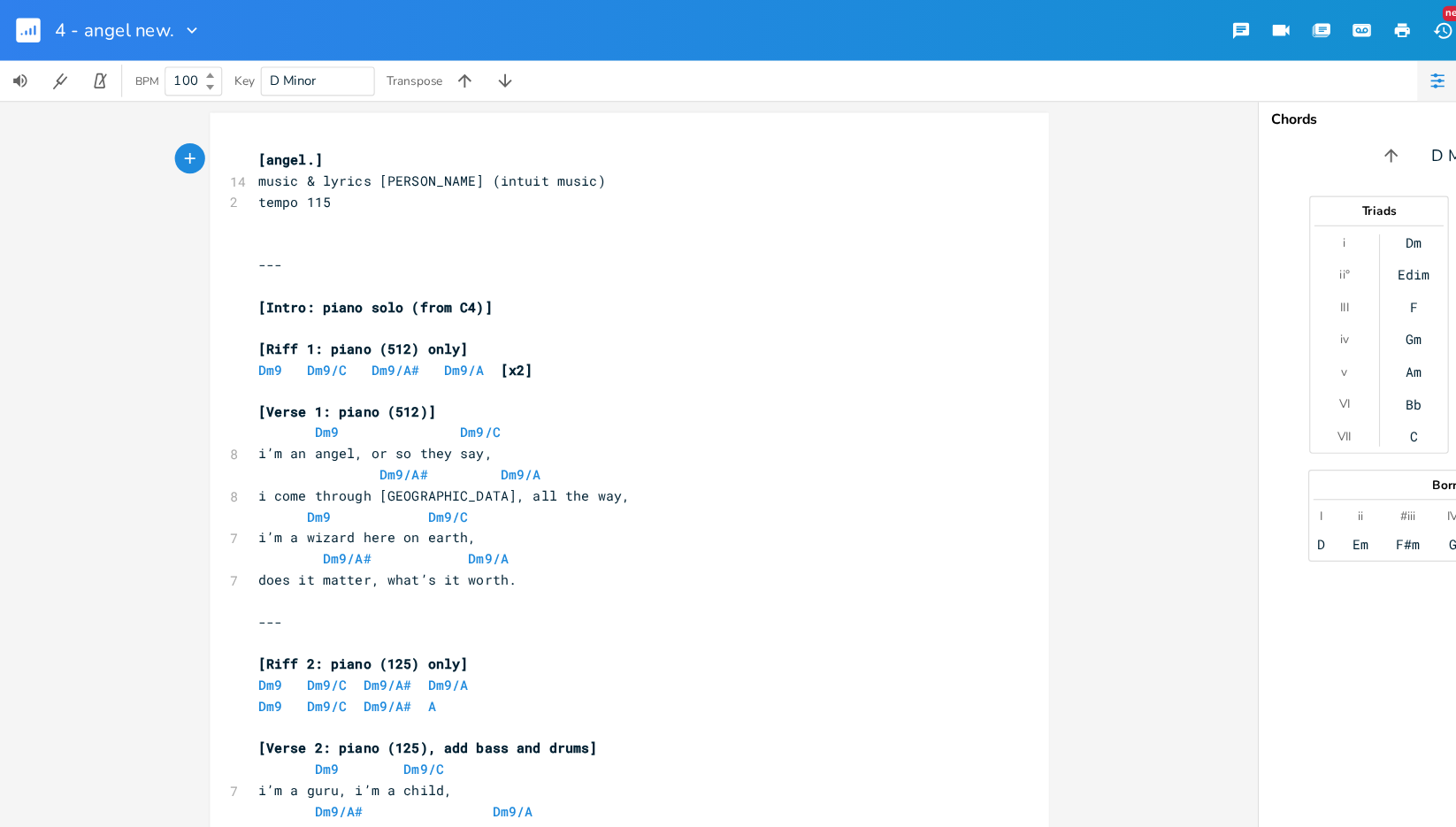
click at [169, 21] on icon "button" at bounding box center [168, 27] width 18 height 18
click at [200, 44] on span "Edit Rename" at bounding box center [185, 50] width 56 height 12
click at [152, 20] on div at bounding box center [162, 27] width 25 height 18
click at [152, 26] on div at bounding box center [164, 27] width 25 height 18
type input "4 - angel."
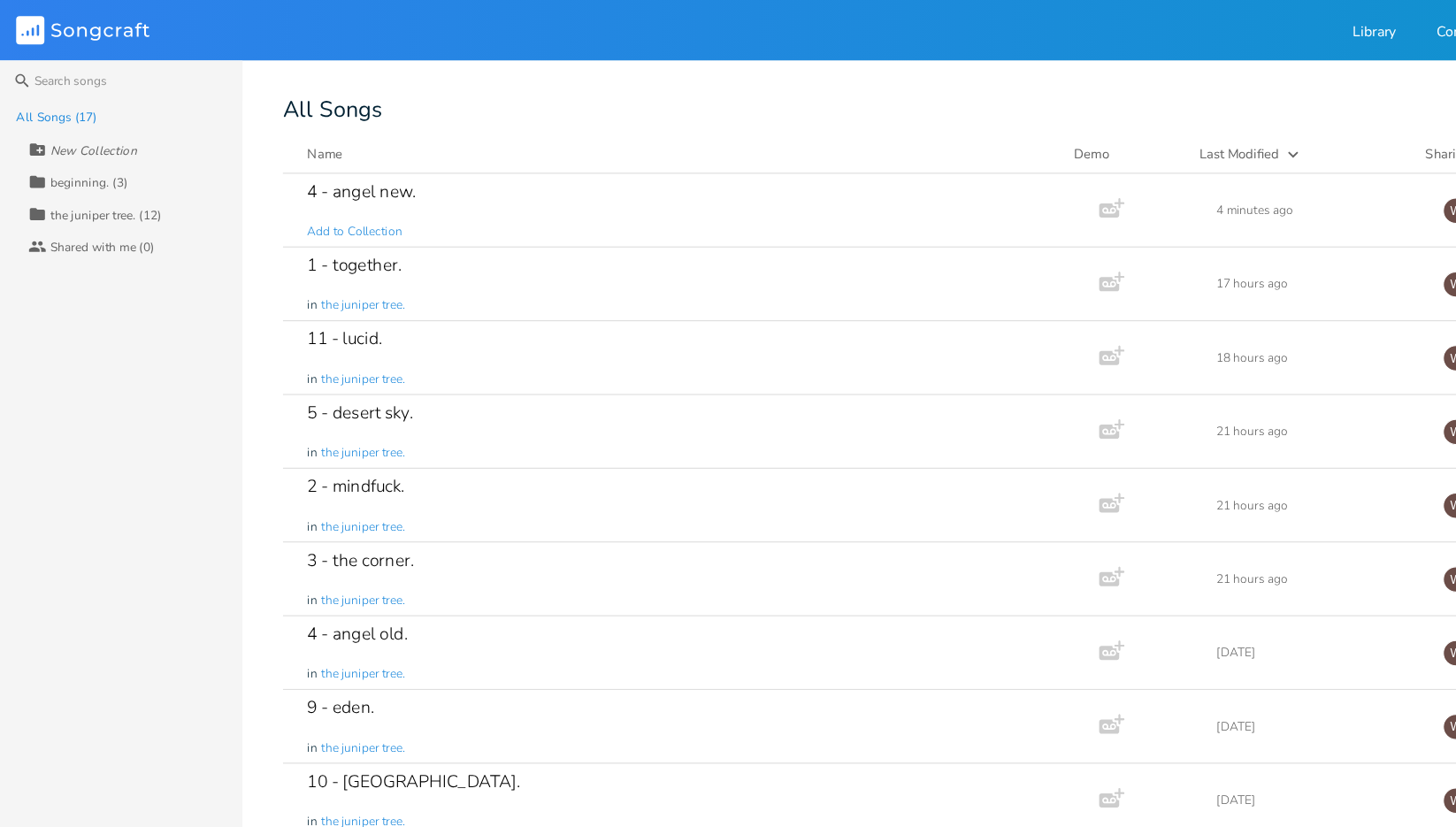
click at [398, 171] on div "4 - angel new. Add to Collection" at bounding box center [601, 184] width 665 height 64
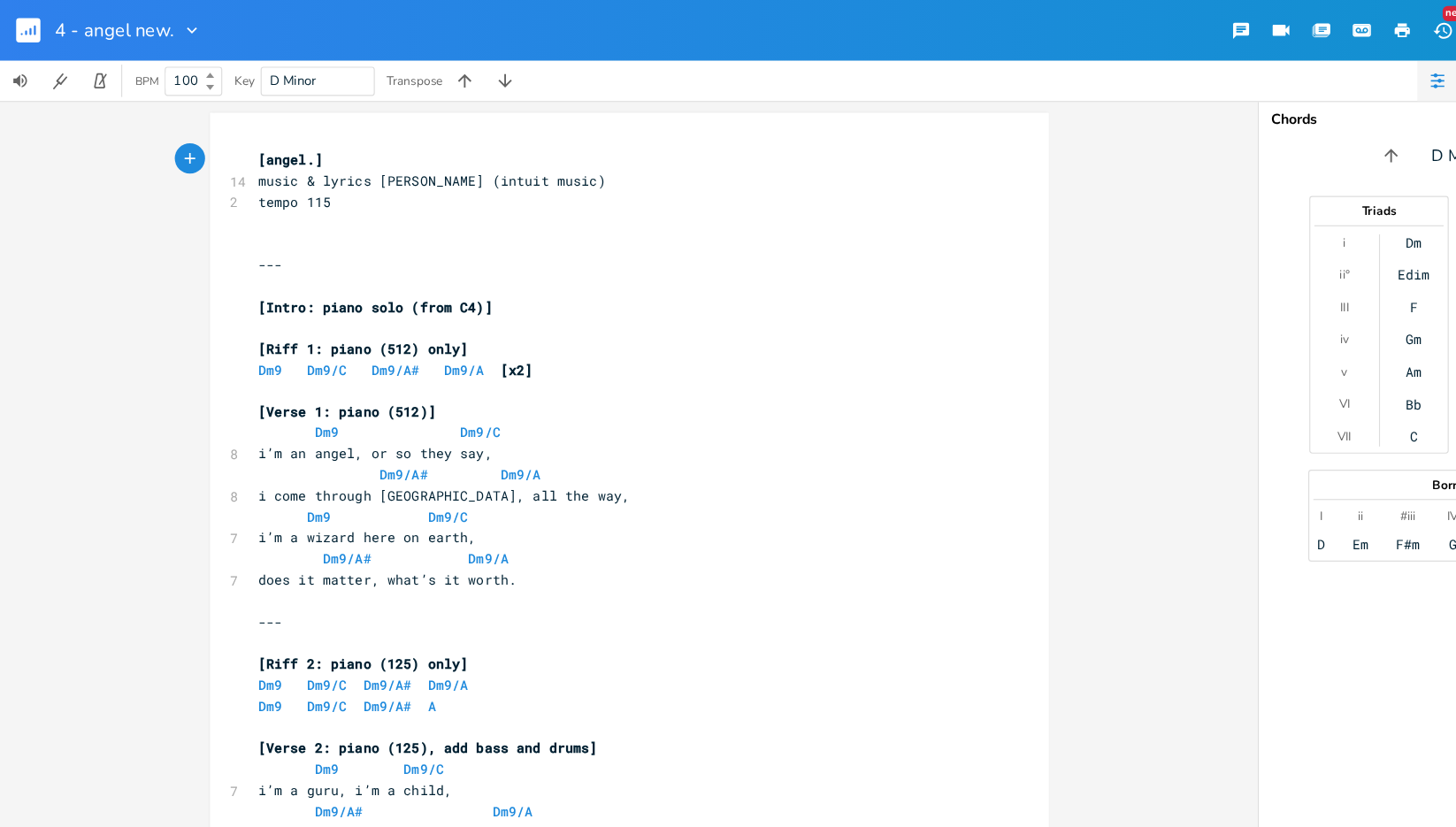
click at [163, 32] on icon "button" at bounding box center [168, 27] width 18 height 18
click at [190, 52] on span "Edit Rename" at bounding box center [185, 50] width 56 height 12
type input "4 - angel."
click at [356, 264] on span "[Intro: piano solo (from C4)]" at bounding box center [329, 269] width 205 height 16
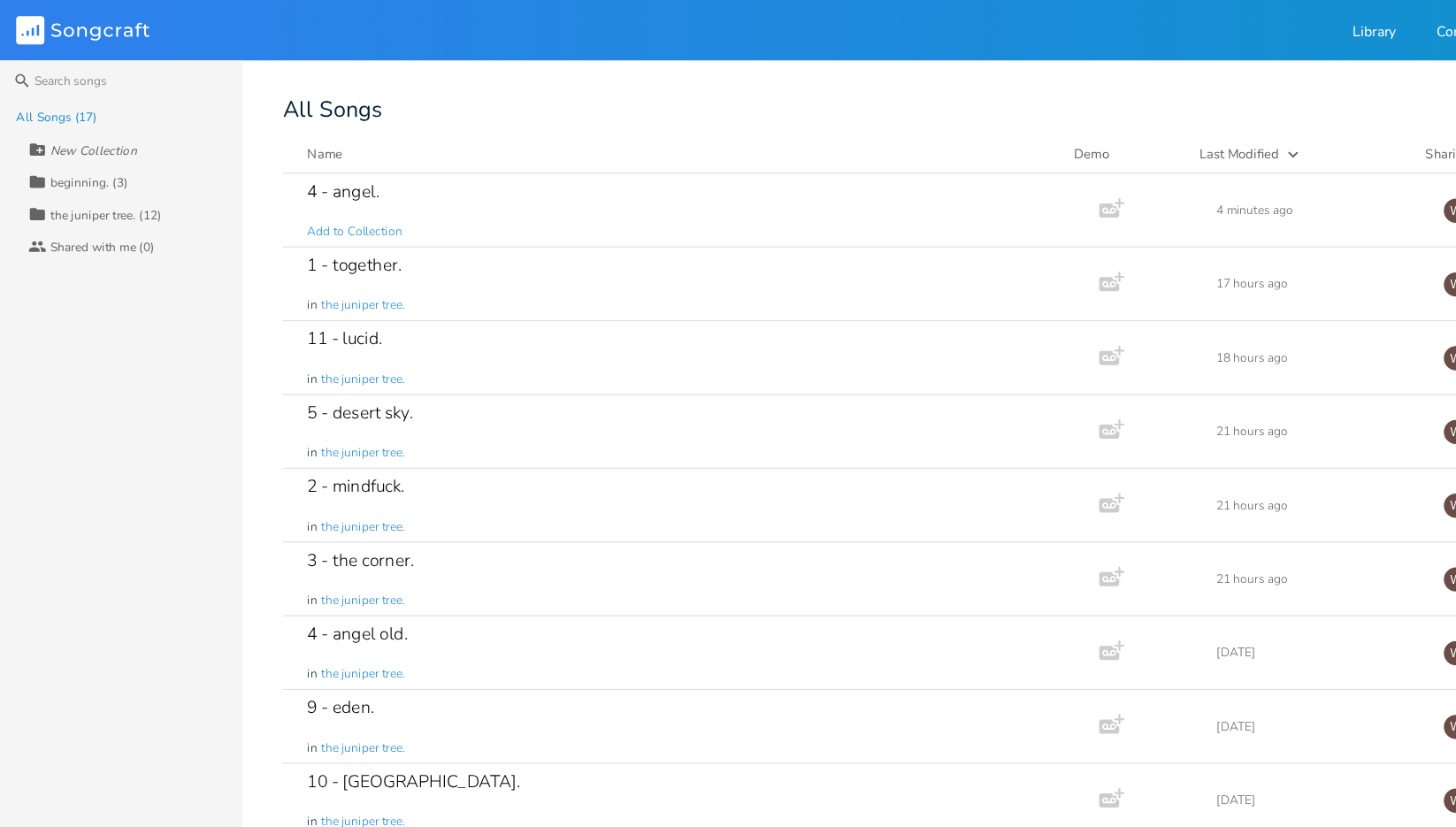
click at [552, 248] on div "1 - together. in the juniper tree." at bounding box center [601, 248] width 665 height 64
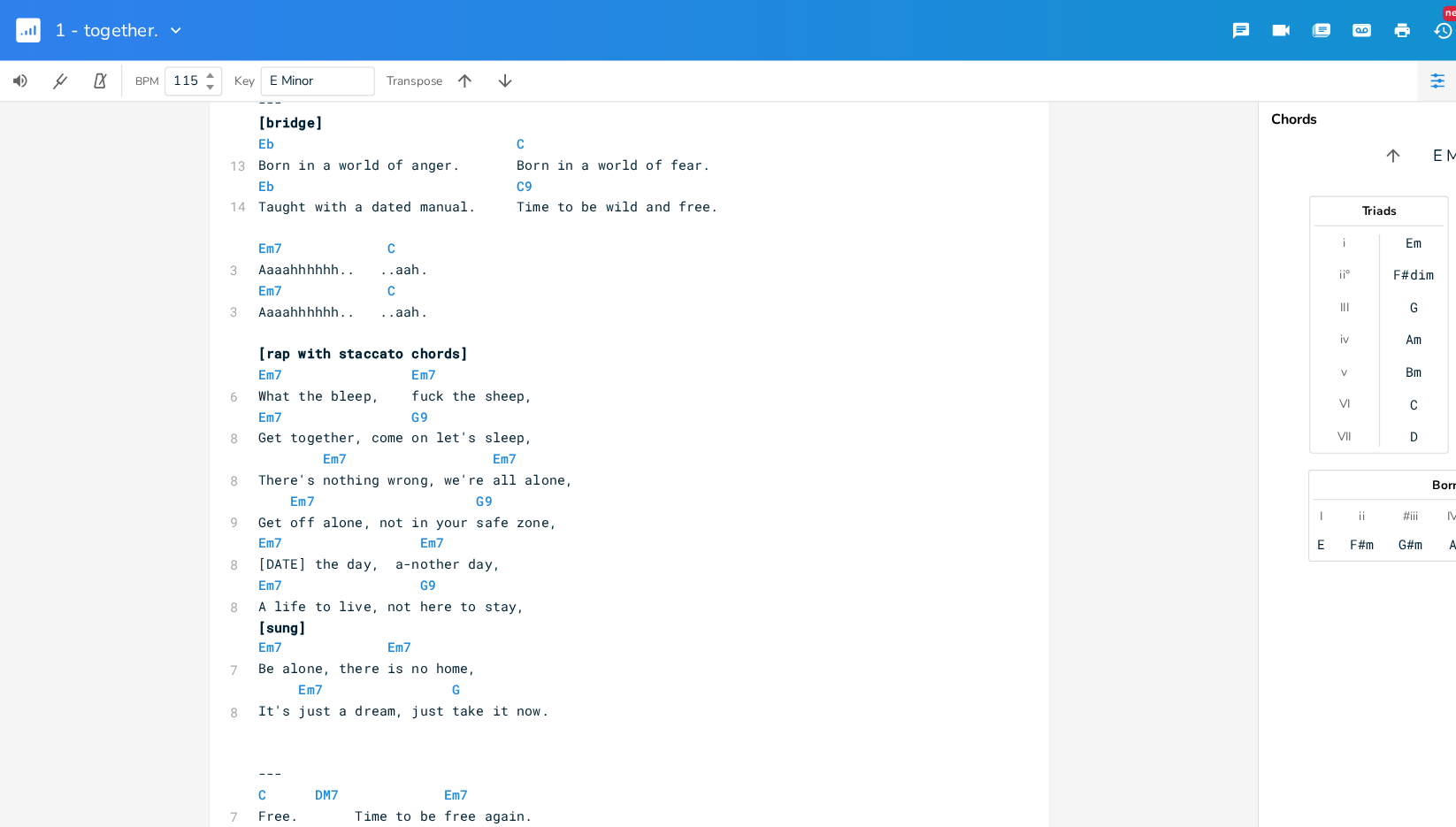
scroll to position [1083, 0]
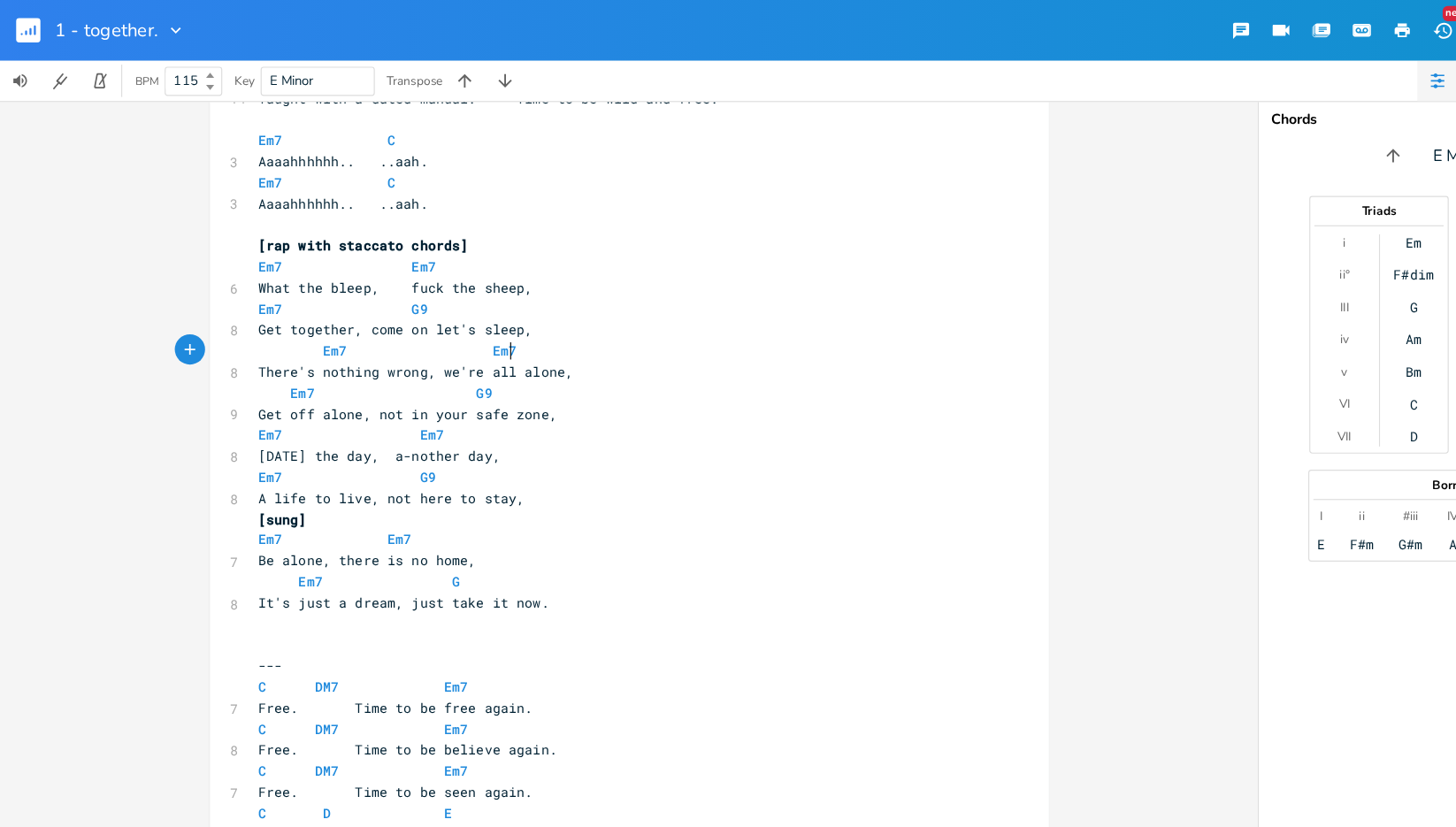
click at [535, 313] on pre "Em7 Em7" at bounding box center [542, 307] width 639 height 19
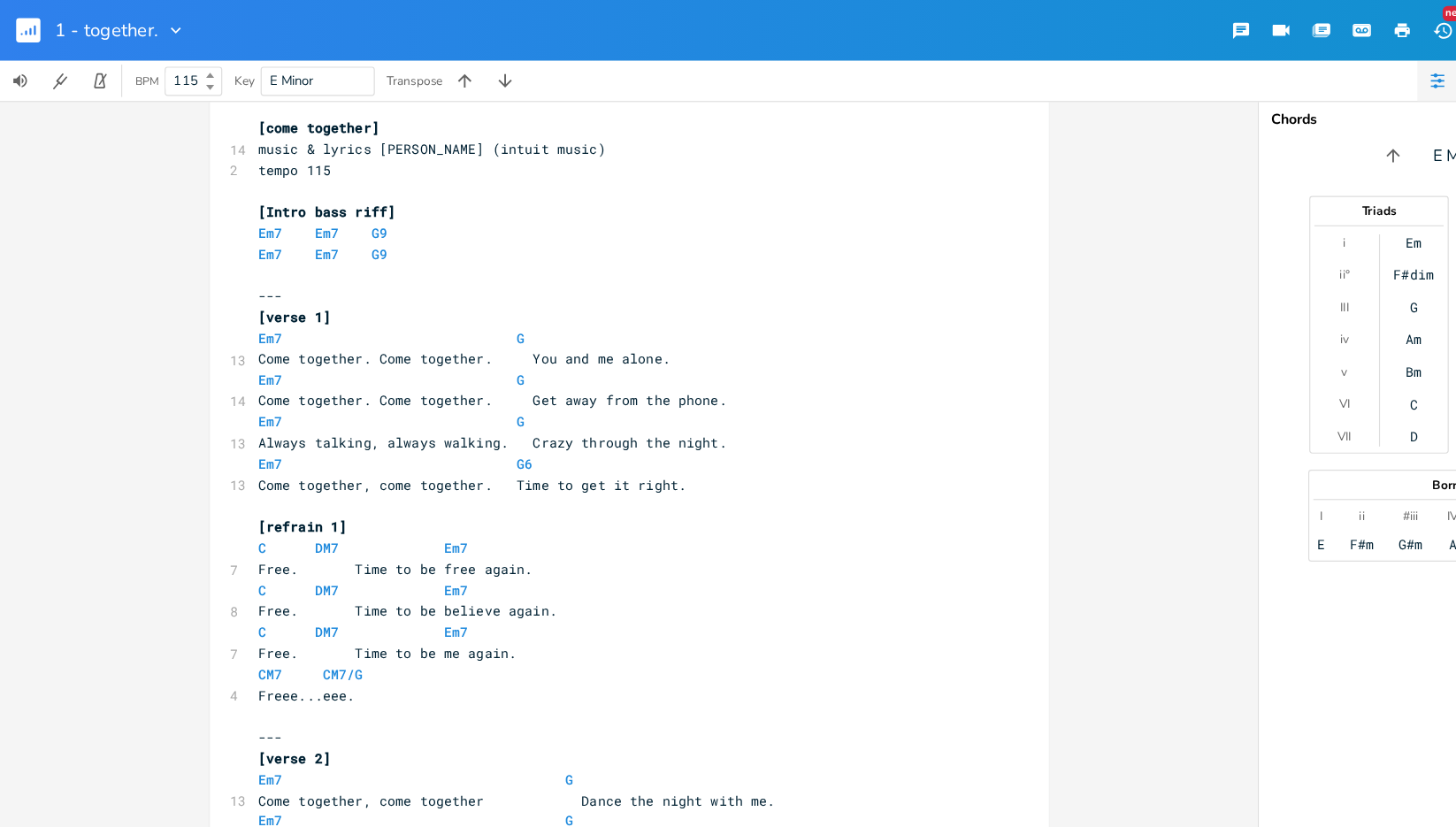
scroll to position [0, 0]
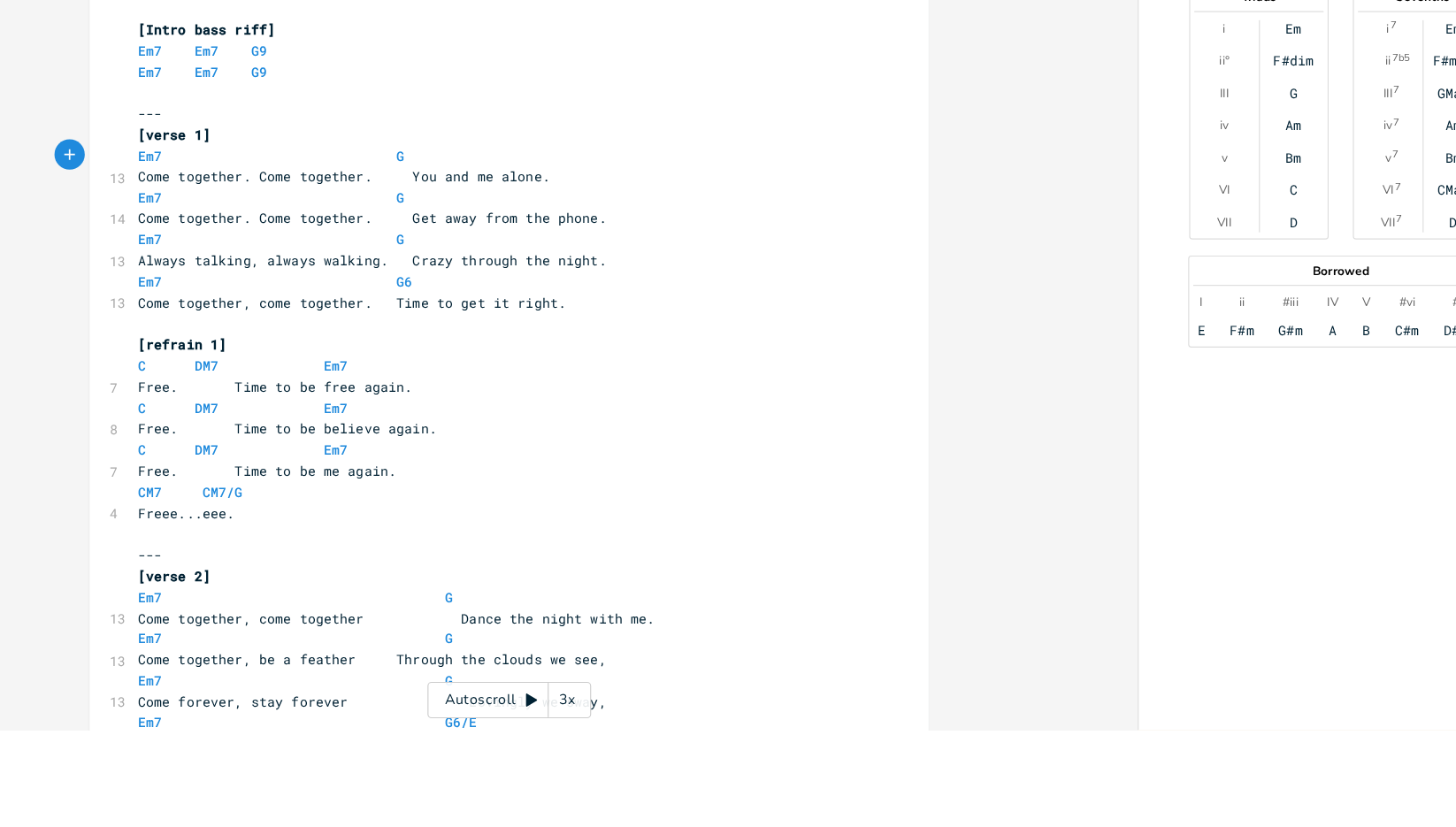
type textarea "6"
type textarea "9"
type textarea "6"
type textarea "9"
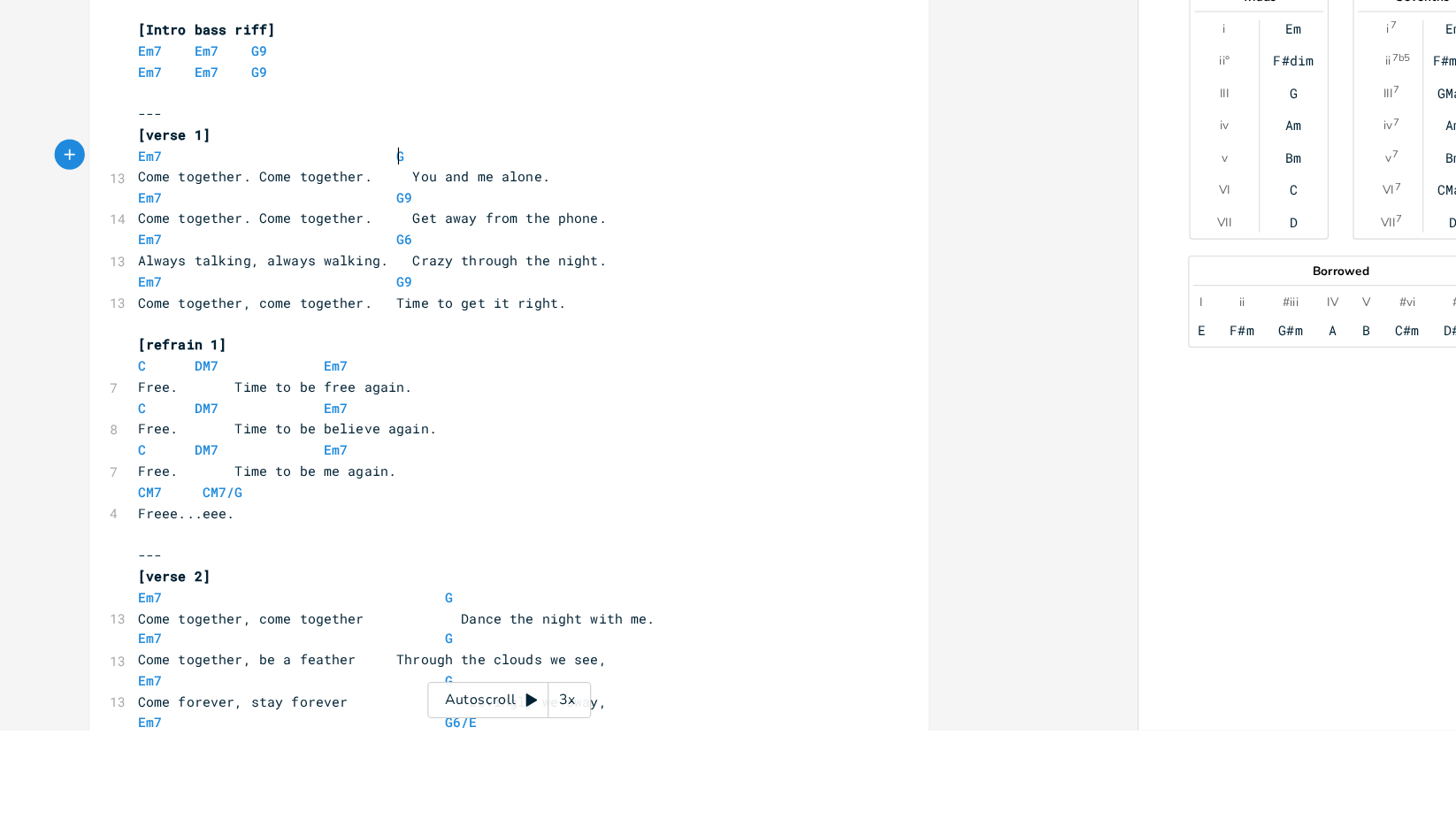
type textarea "9"
type textarea "6"
type textarea "9"
type textarea "6"
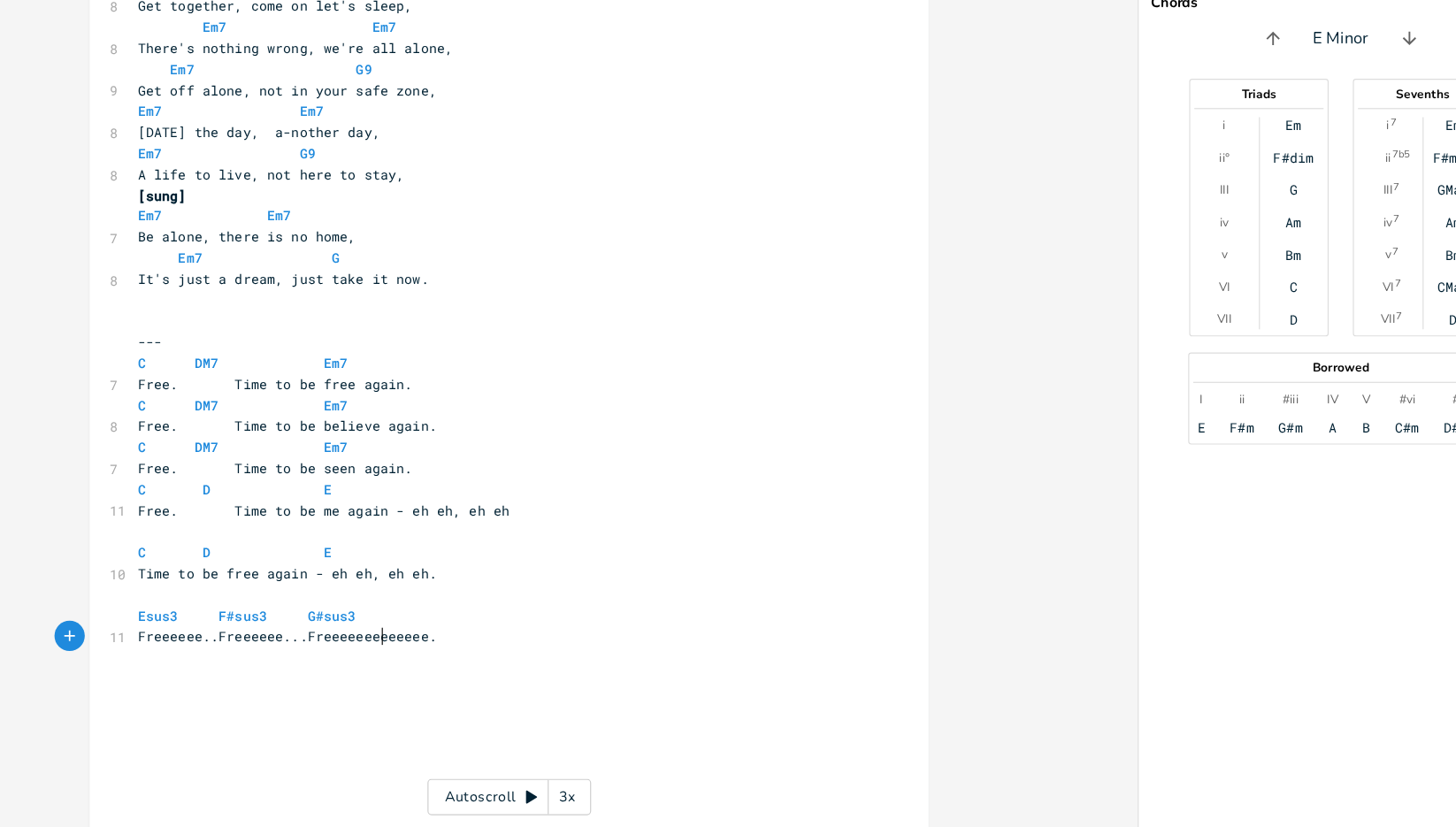
scroll to position [0, 0]
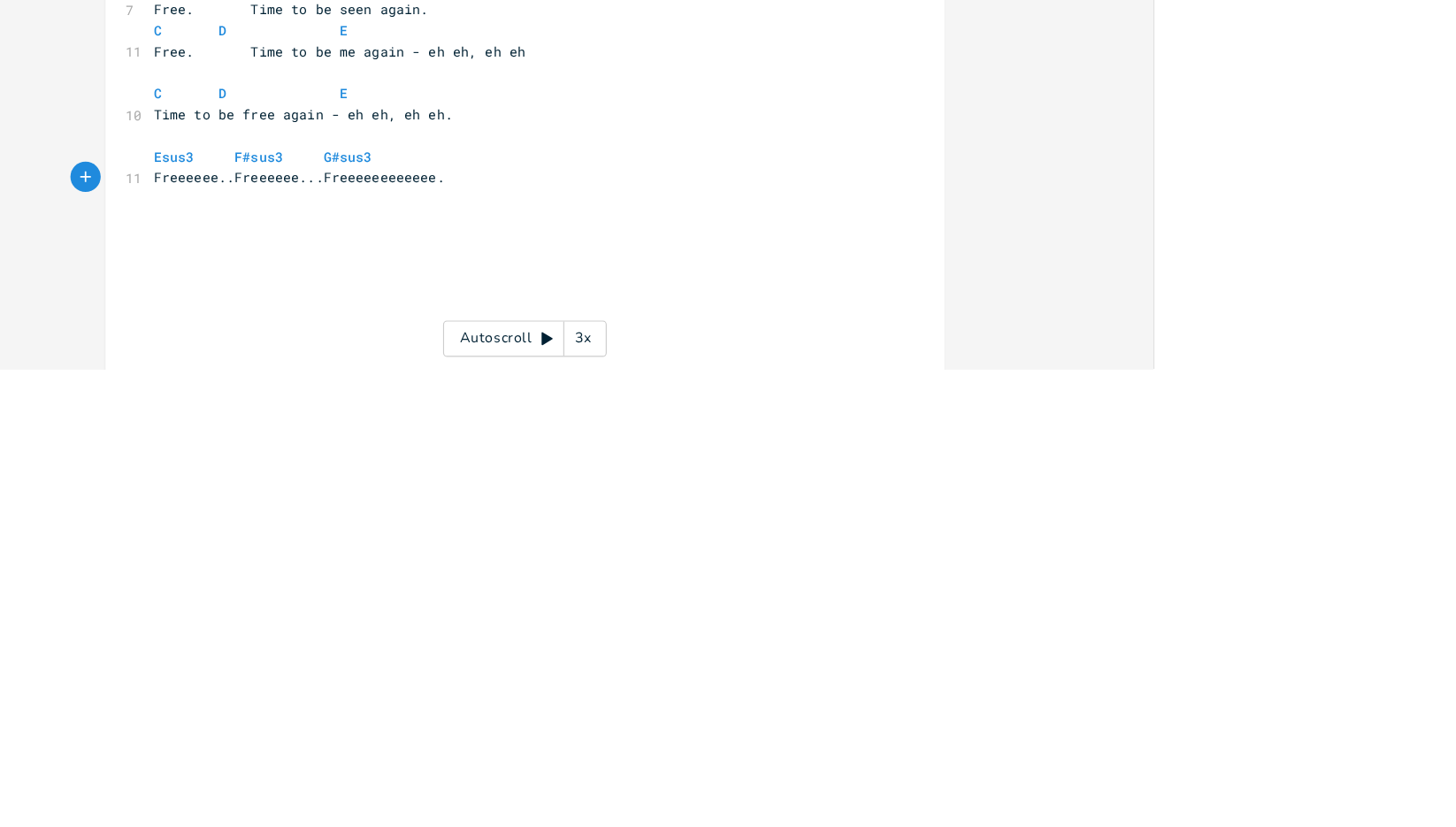
type textarea "5"
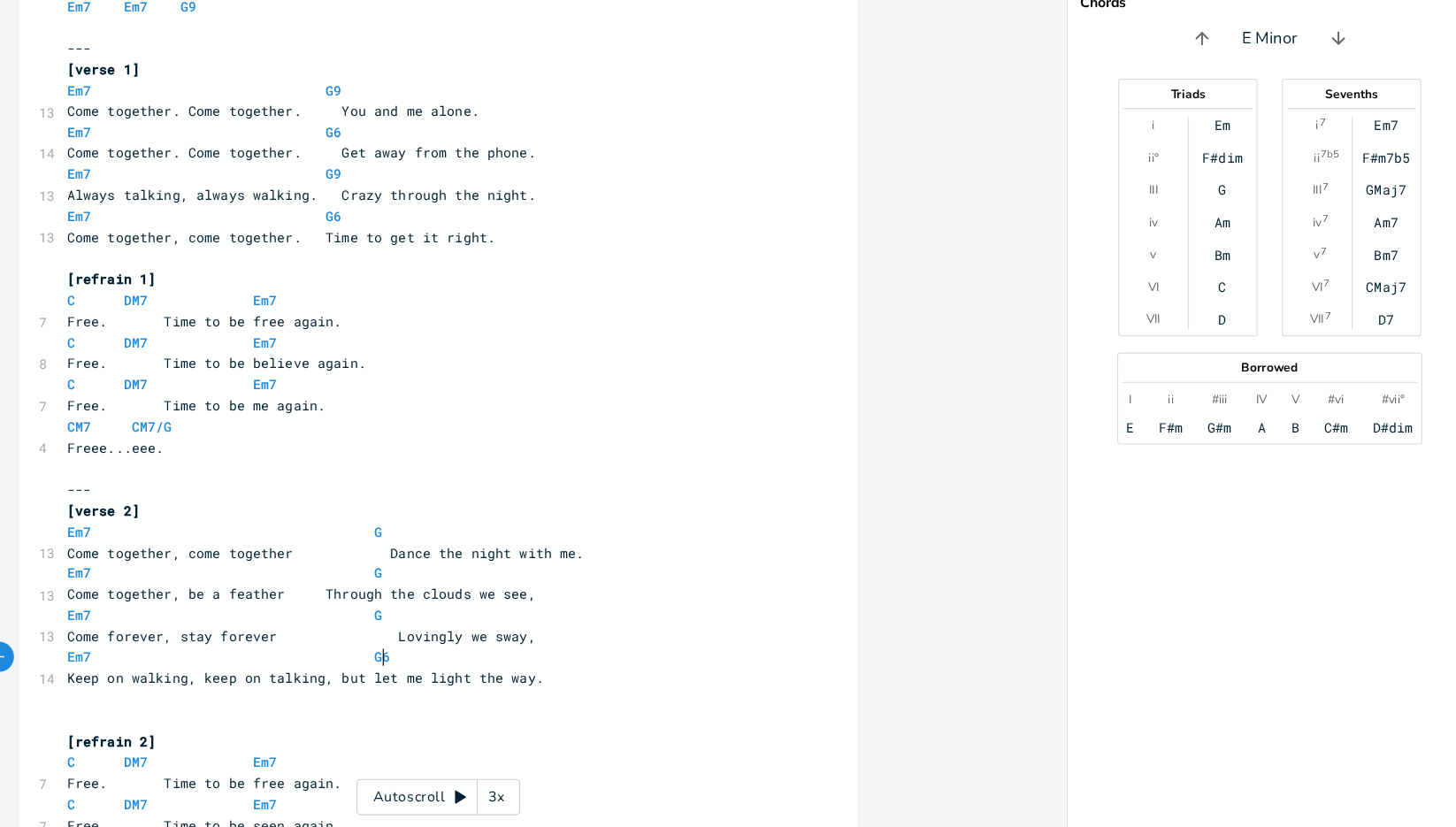
scroll to position [0, 0]
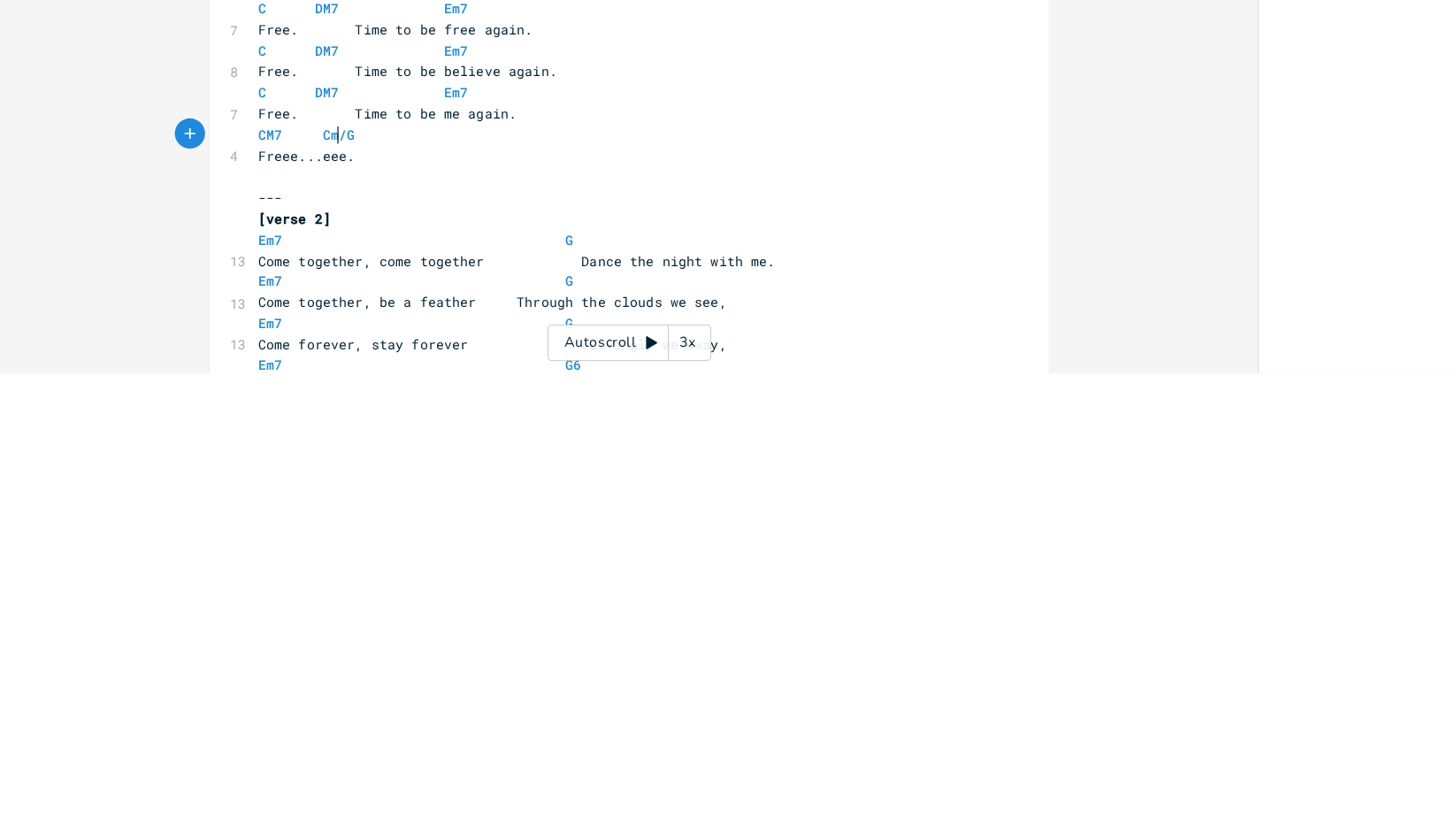
type textarea "m7"
type textarea "m"
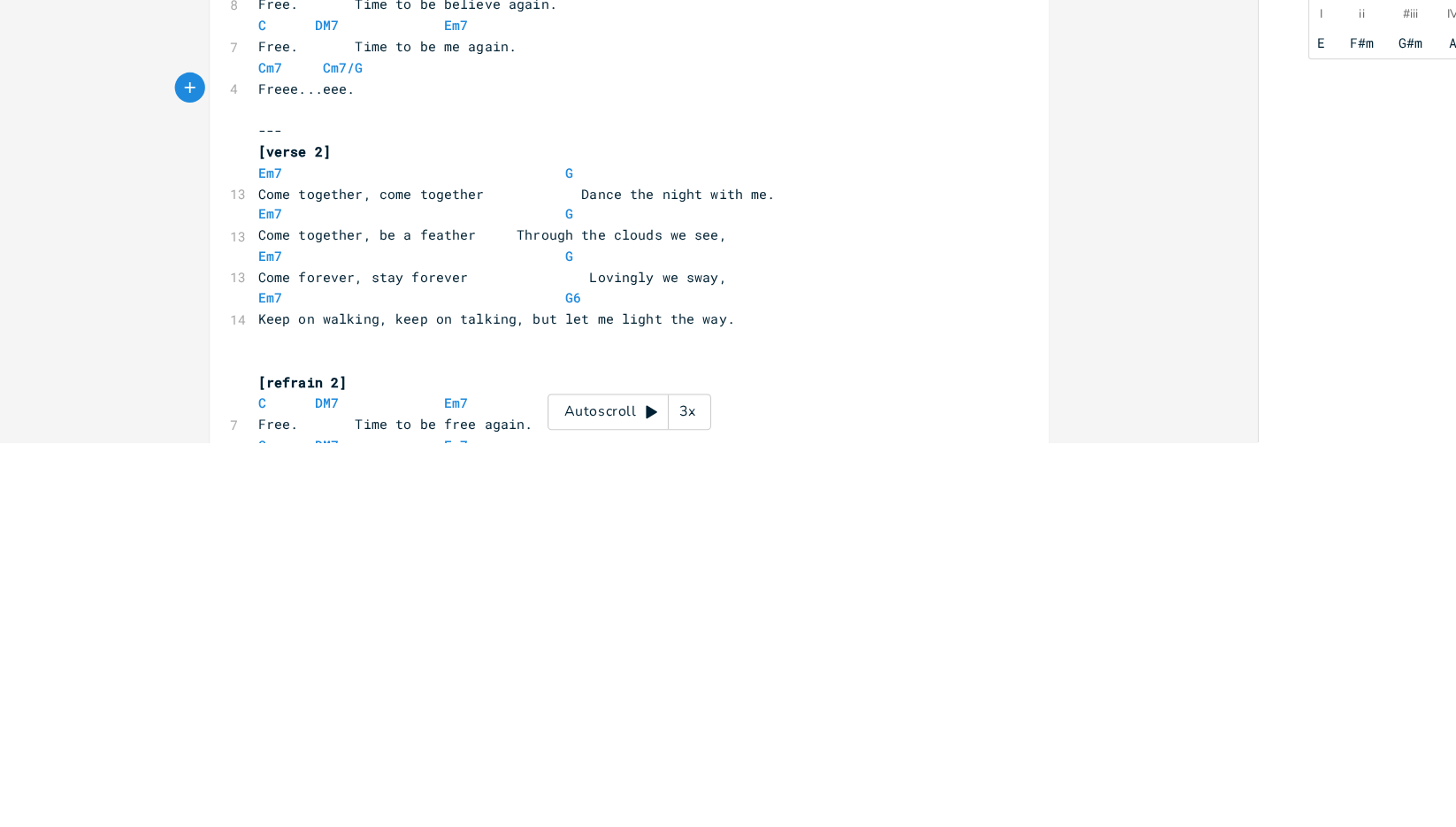
scroll to position [128, 0]
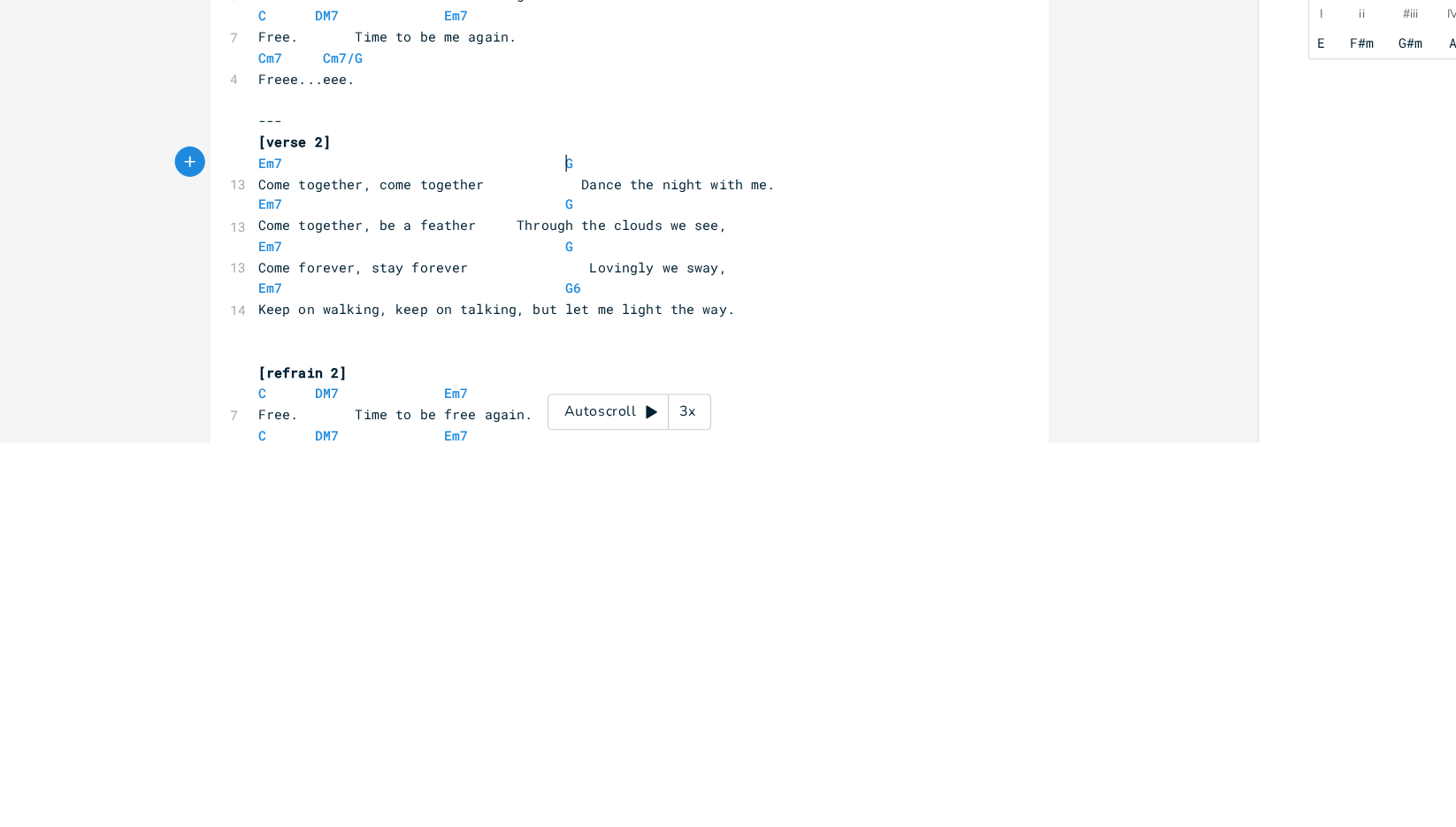
type textarea "9"
type textarea "6"
type textarea "9"
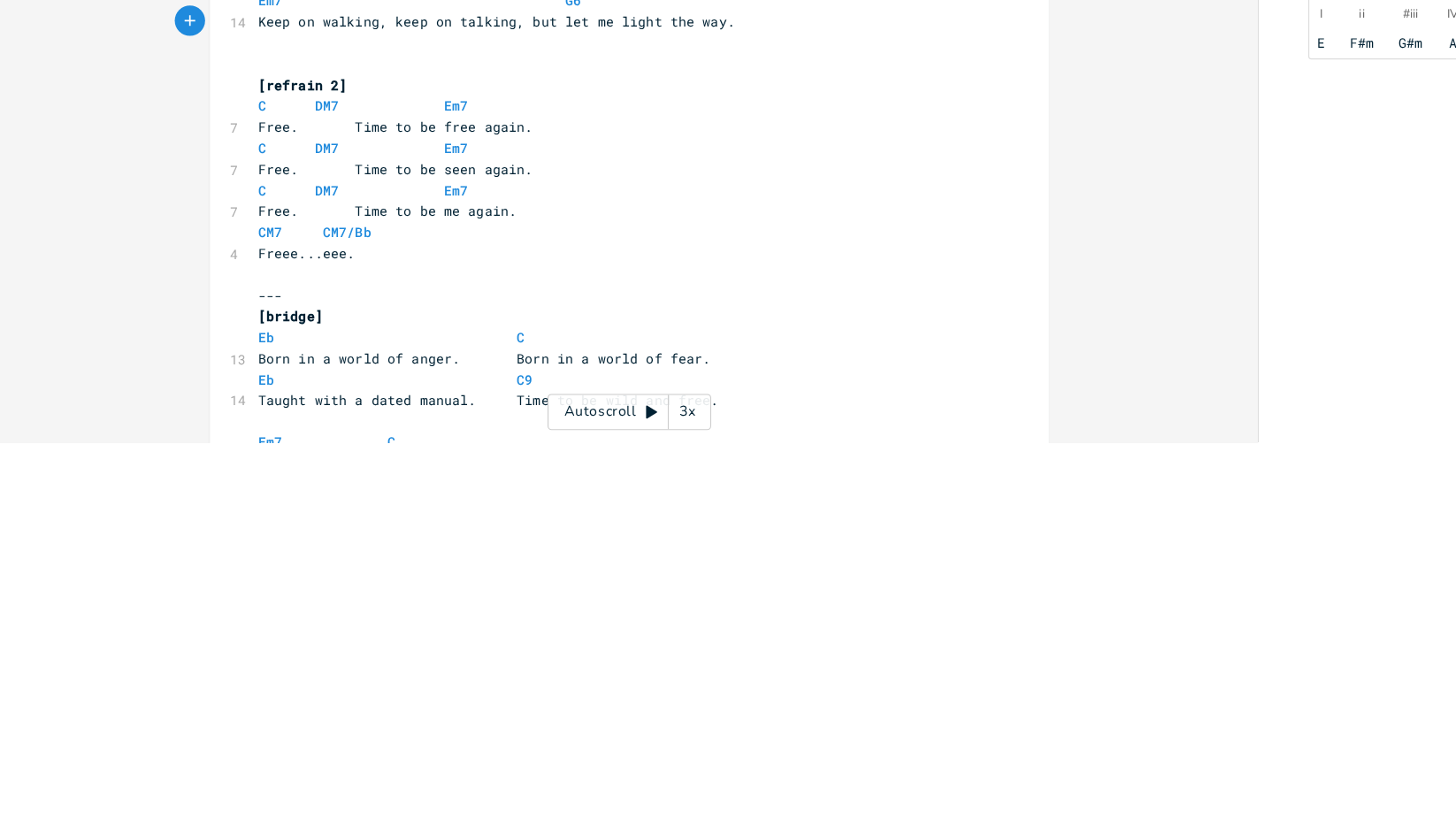
scroll to position [433, 0]
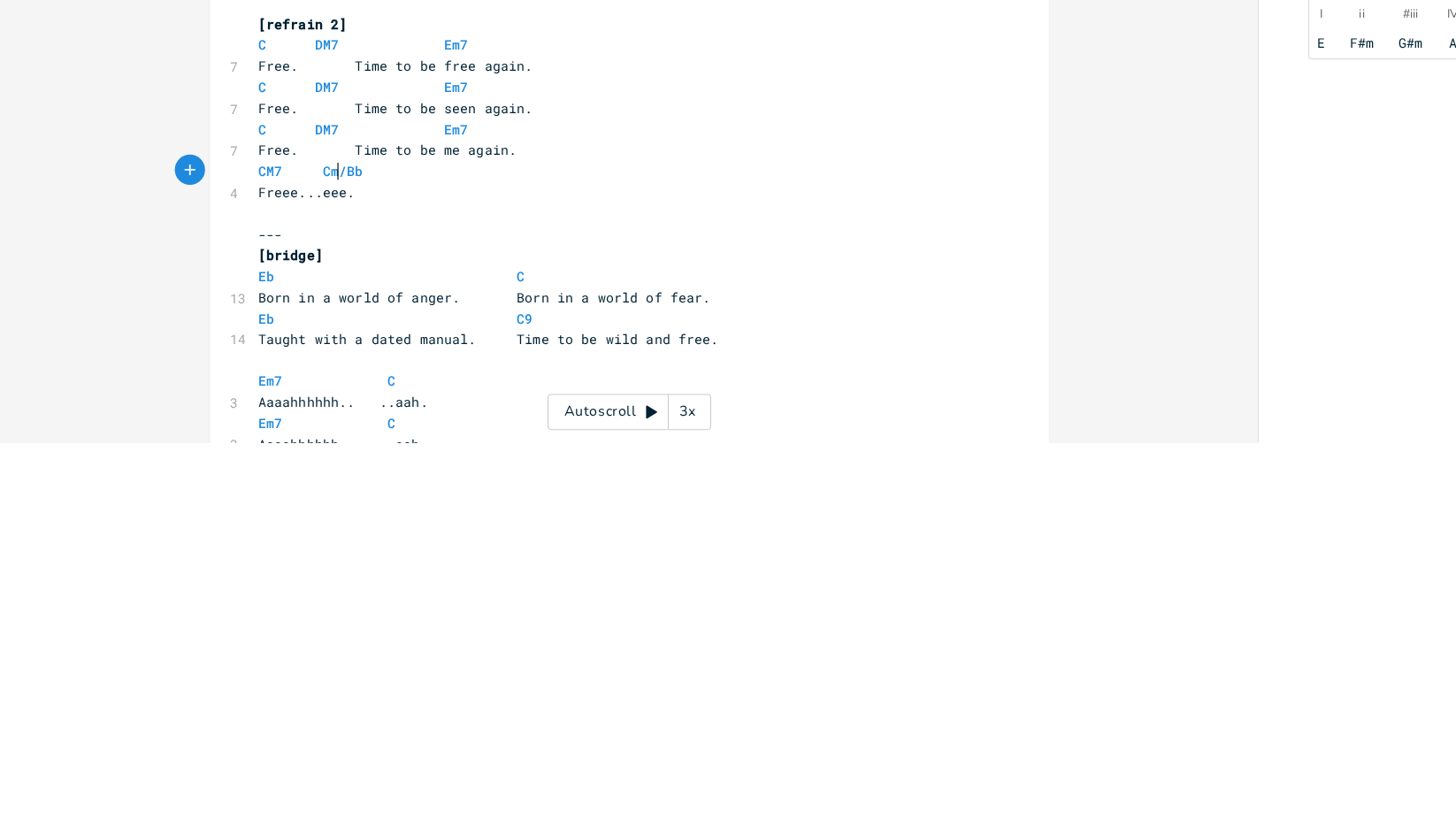
type textarea "m7"
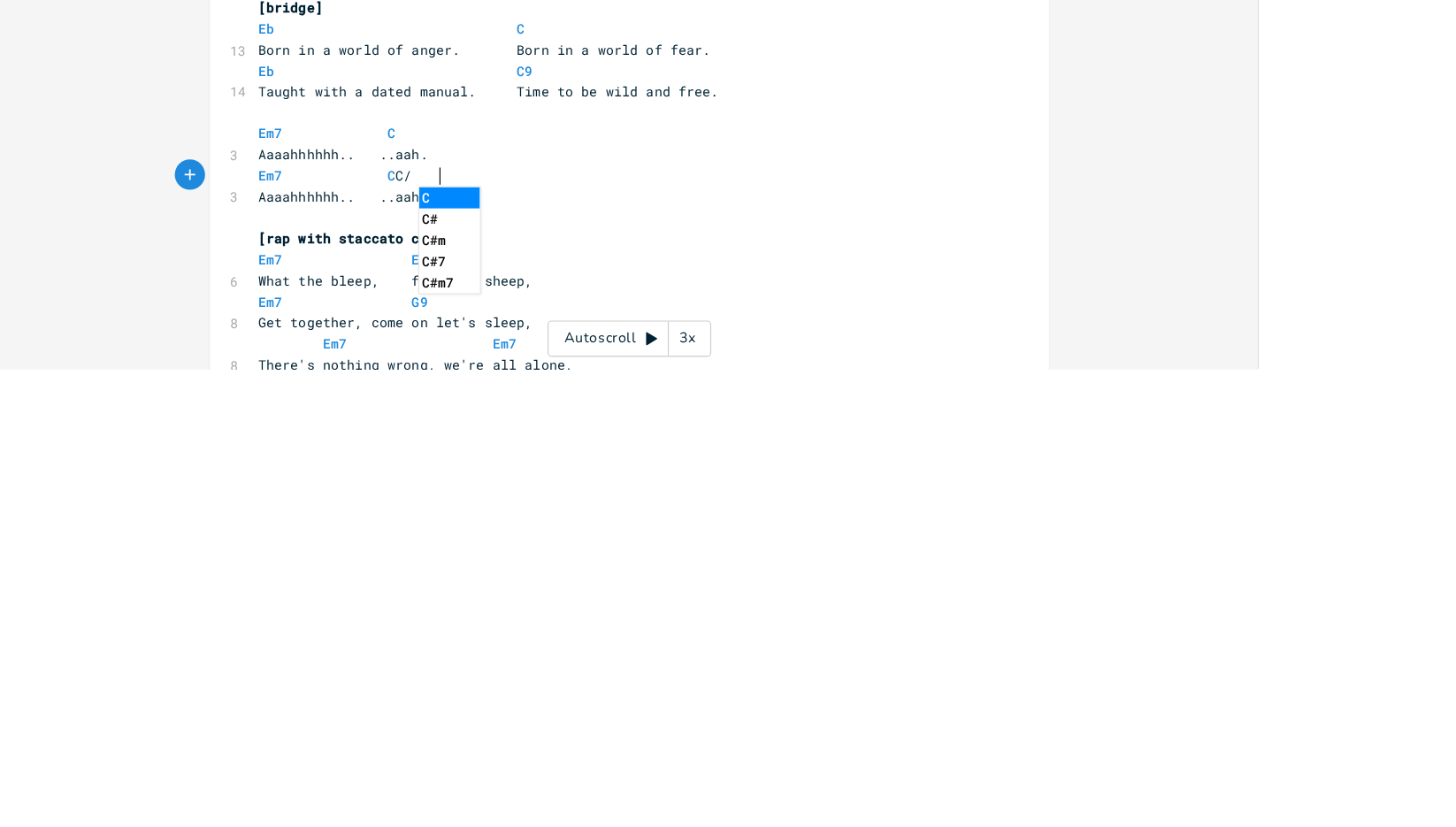
scroll to position [0, 22]
type textarea "C/B"
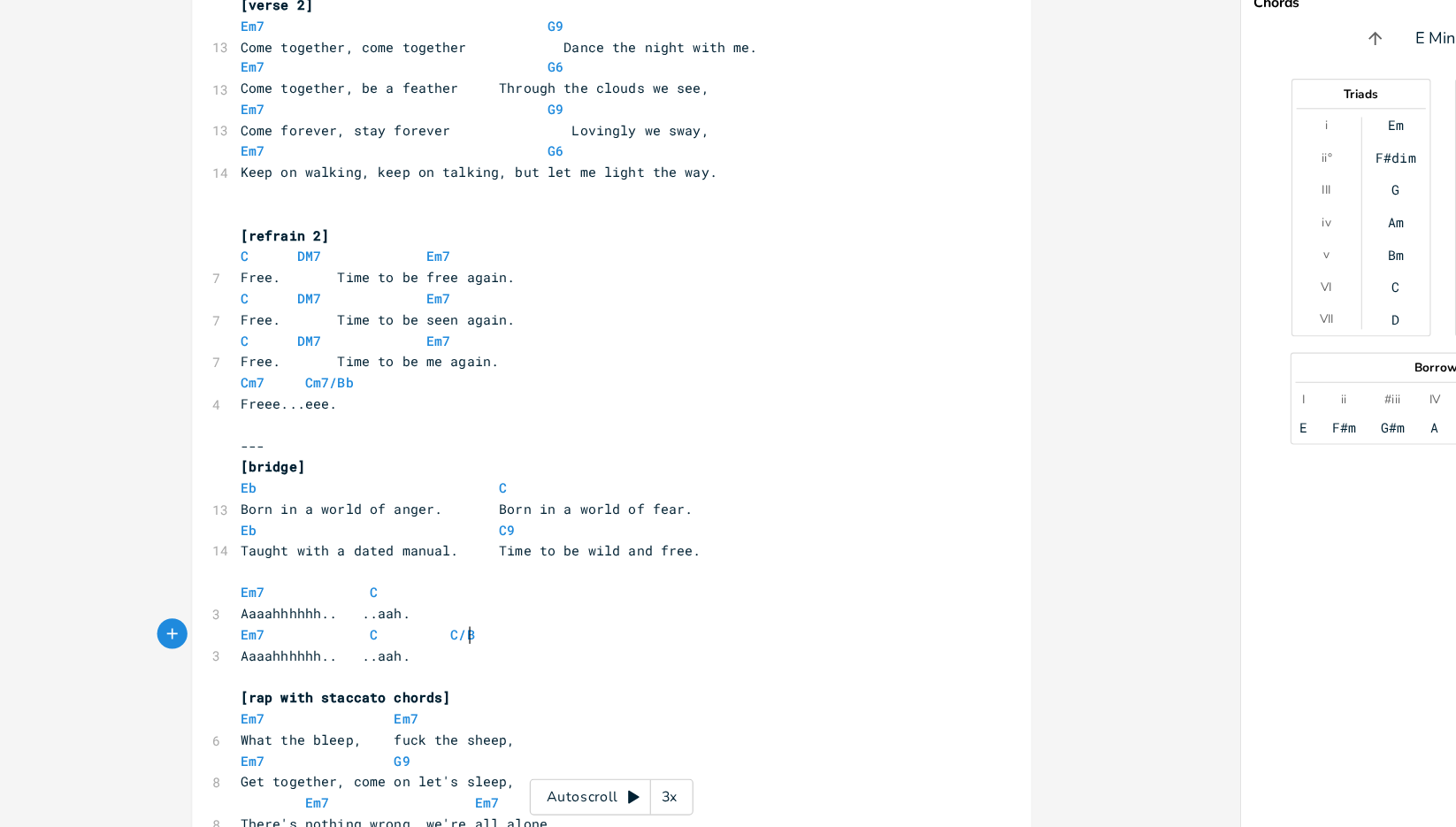
scroll to position [0, 0]
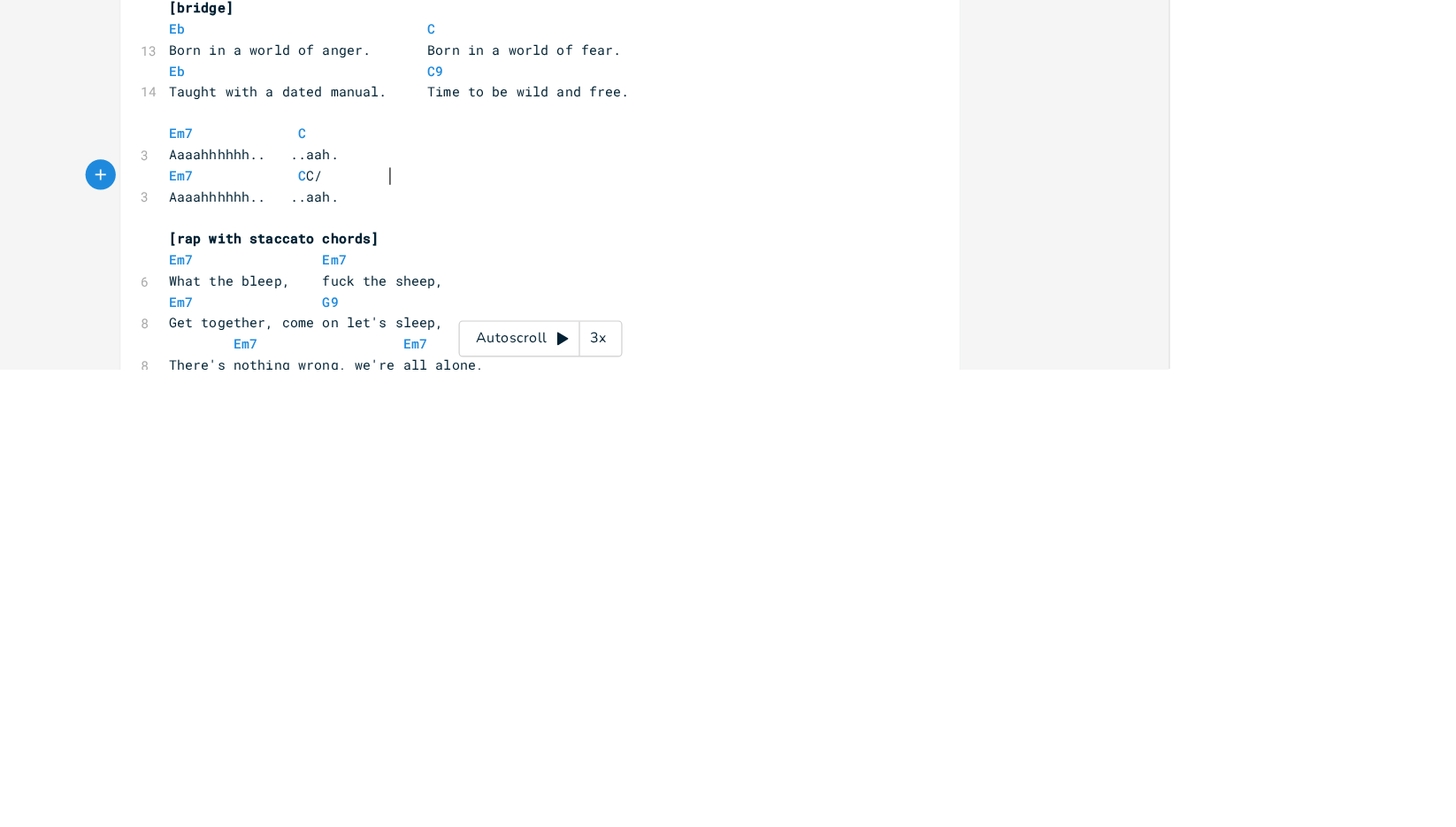
type textarea "D"
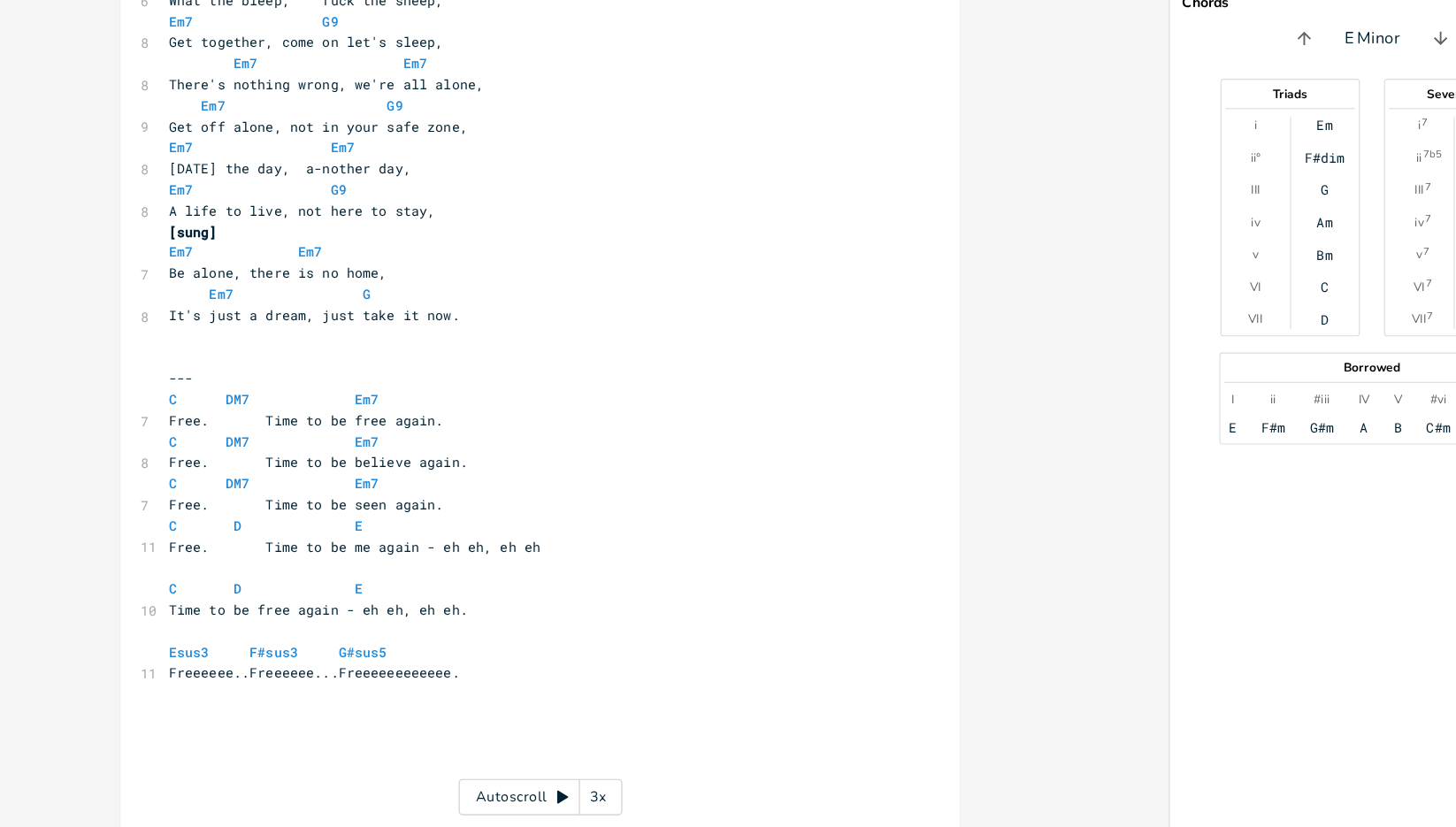
scroll to position [1239, 0]
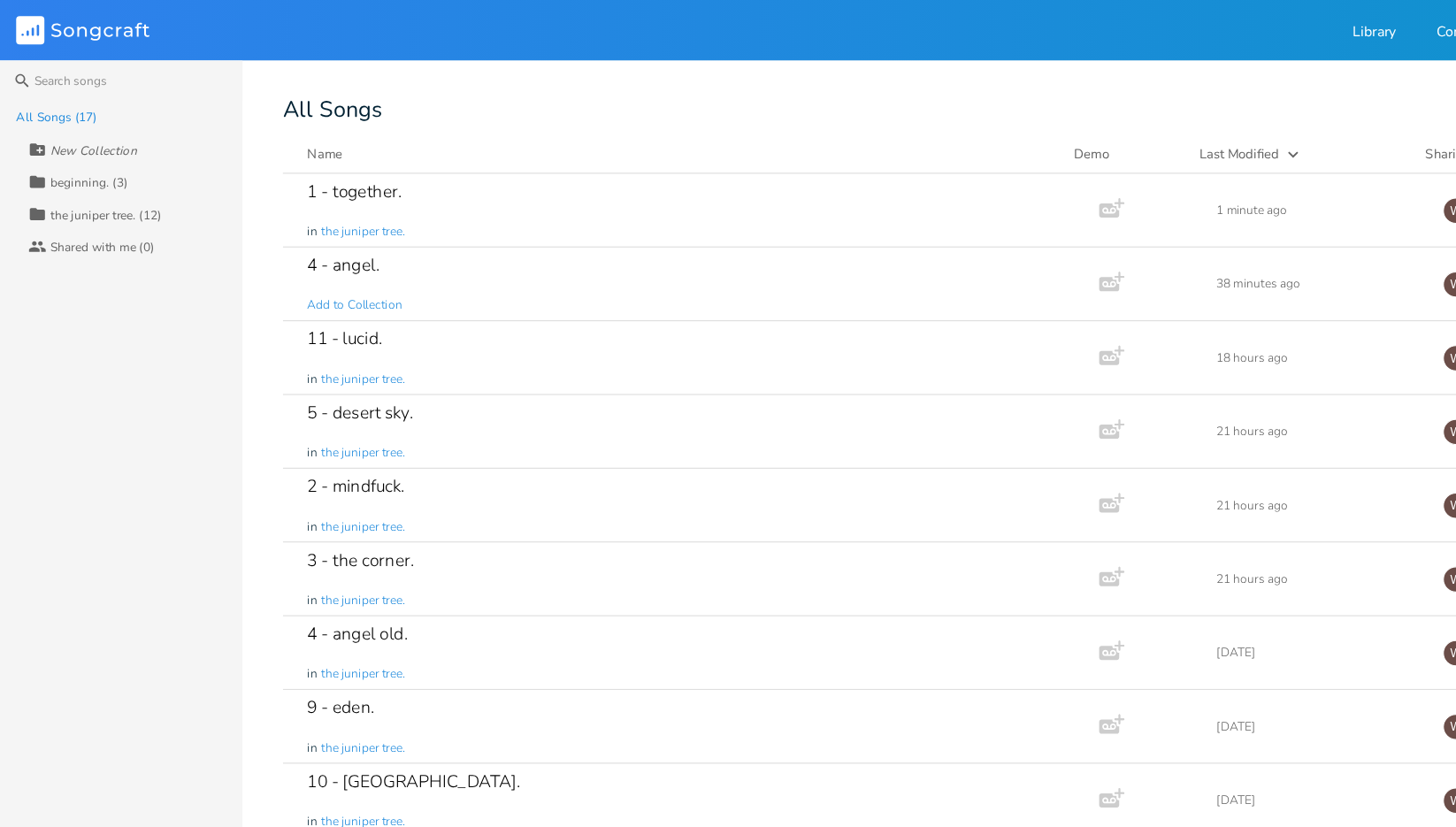
click at [581, 435] on div "2 - mindfuck. in the juniper tree." at bounding box center [601, 442] width 665 height 64
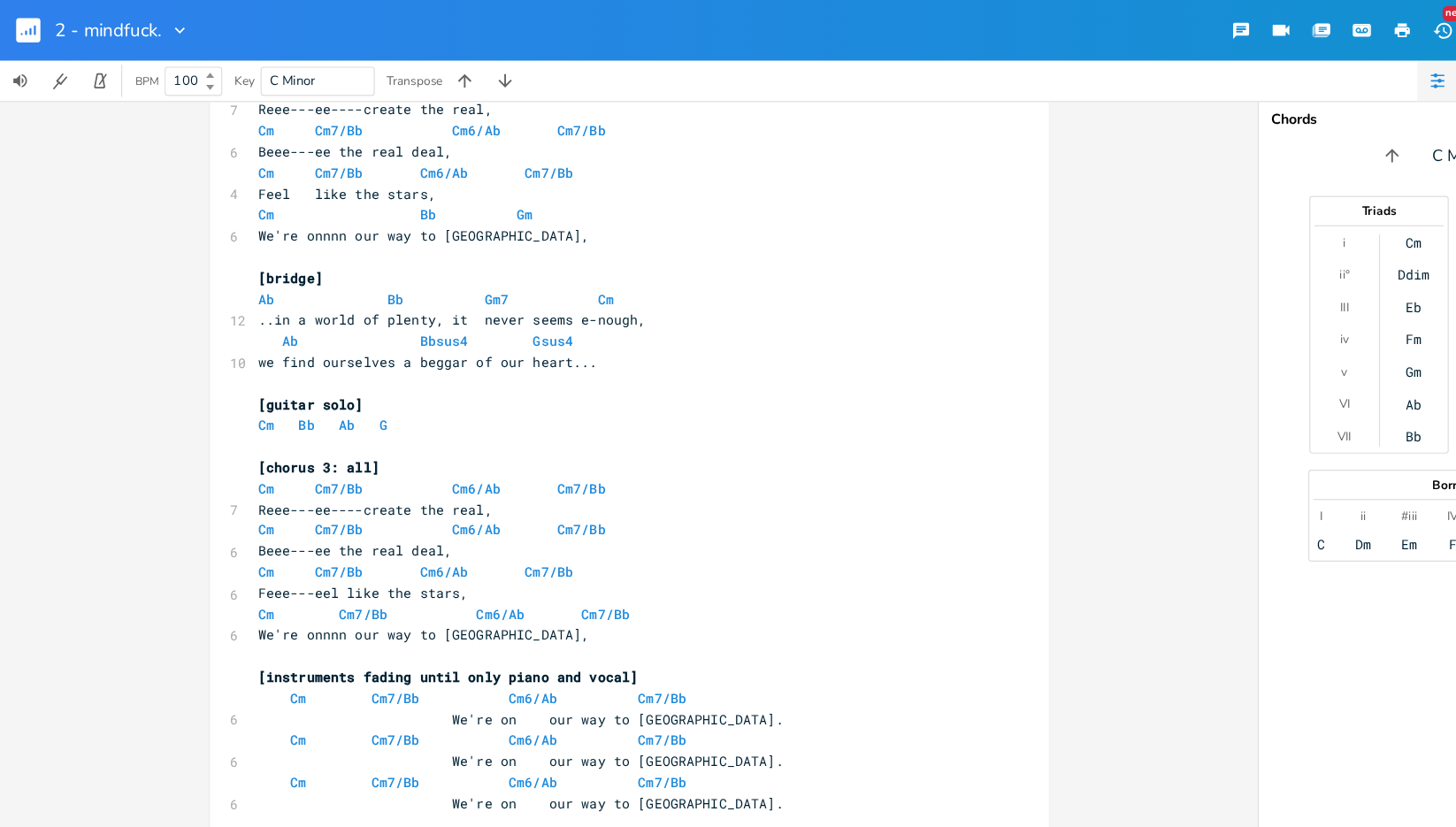
scroll to position [1124, 0]
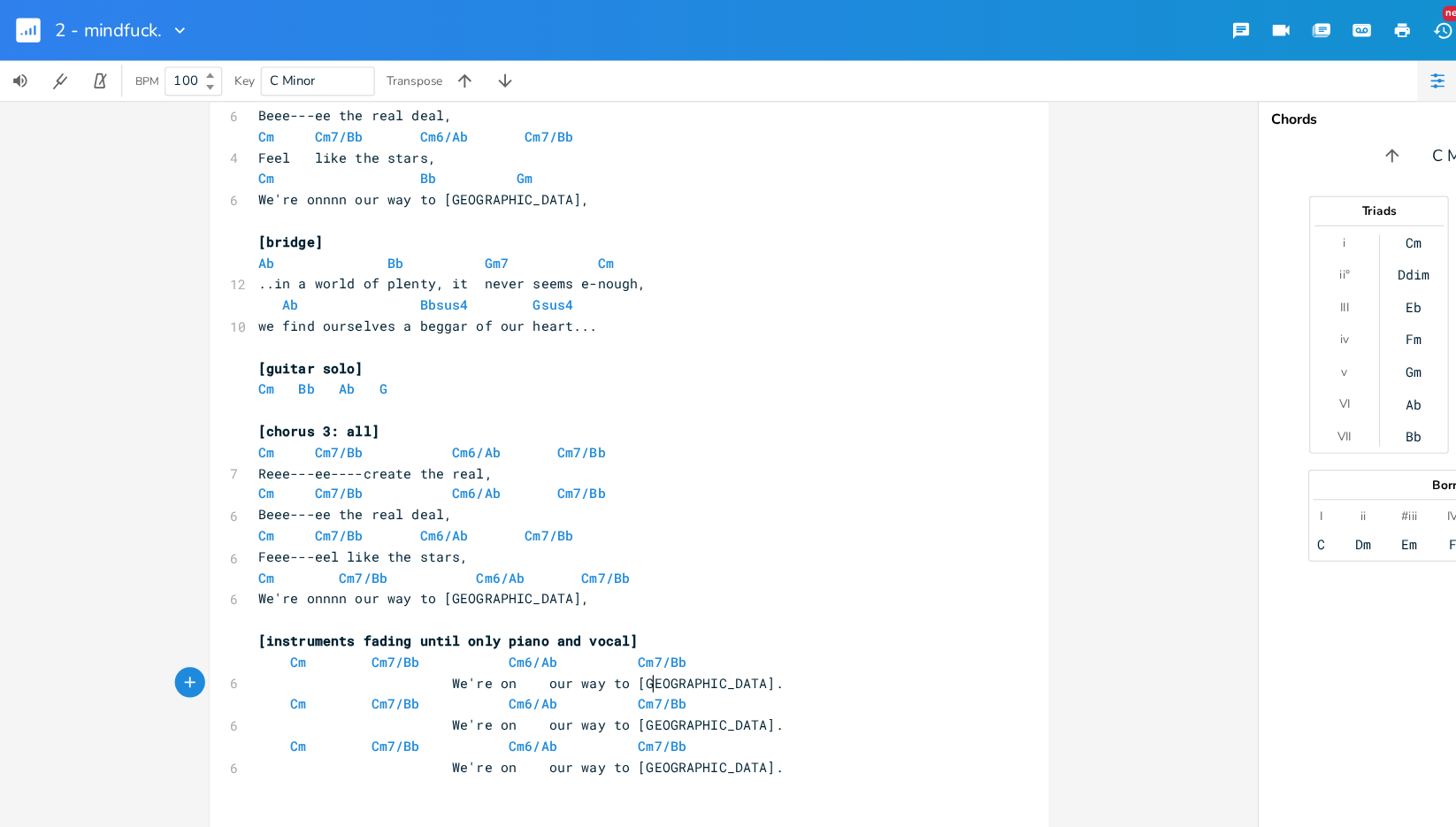
click at [564, 594] on span "We're on our way to [GEOGRAPHIC_DATA]." at bounding box center [456, 598] width 460 height 16
click at [712, 310] on pre "​" at bounding box center [542, 303] width 639 height 19
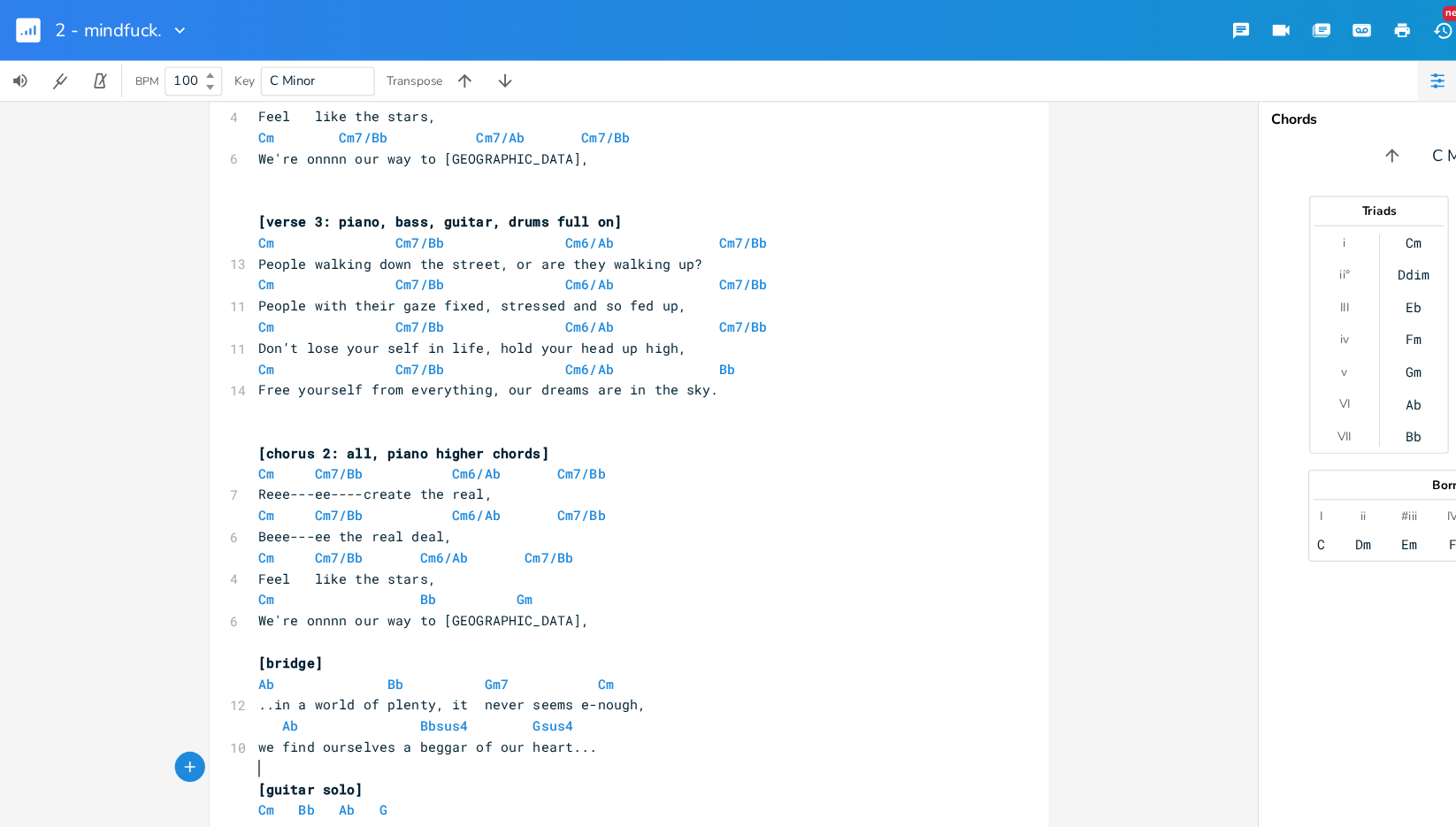
scroll to position [737, 0]
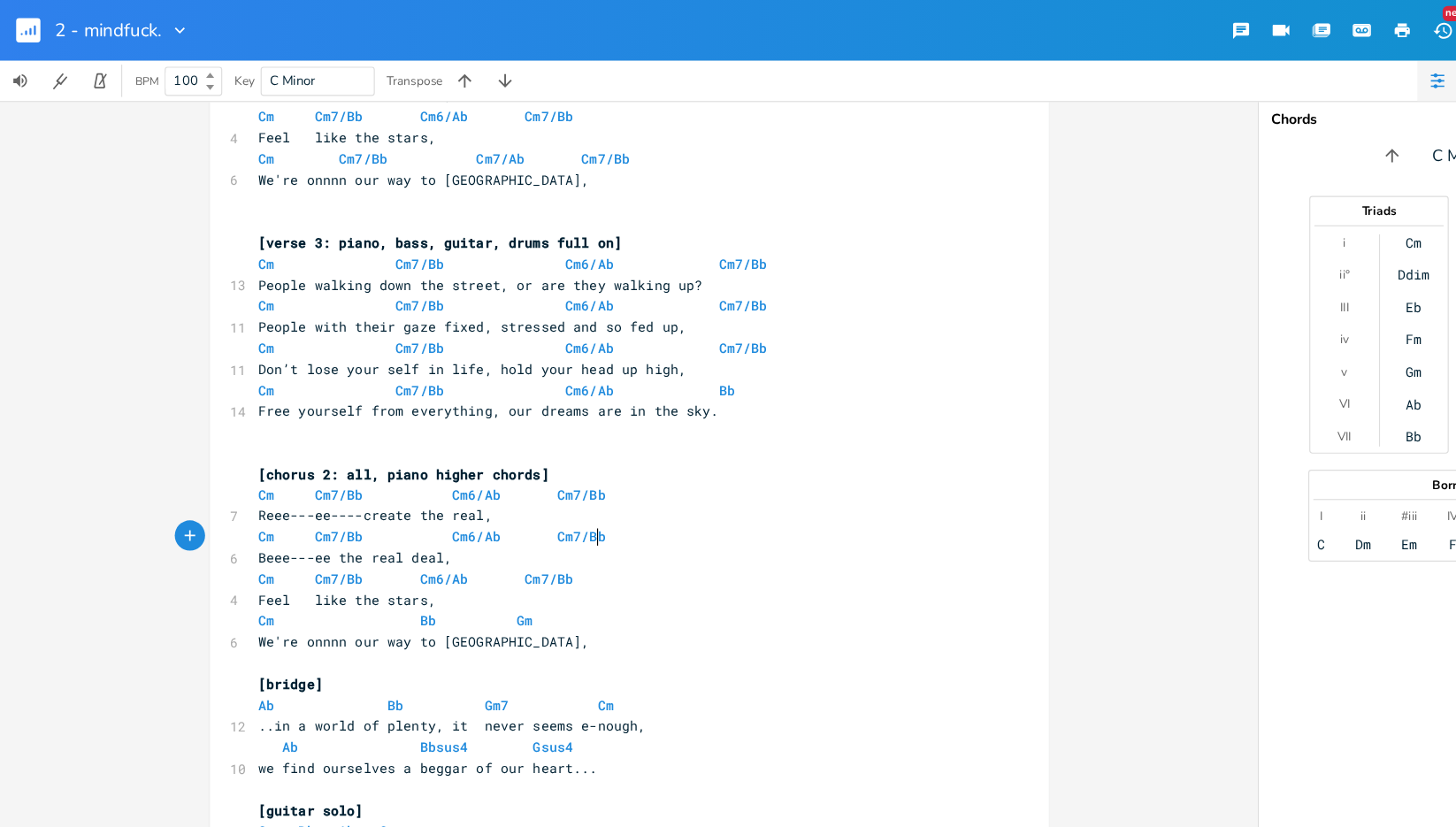
click at [590, 470] on pre "Cm Cm7/Bb Cm6/Ab Cm7/Bb" at bounding box center [542, 470] width 639 height 19
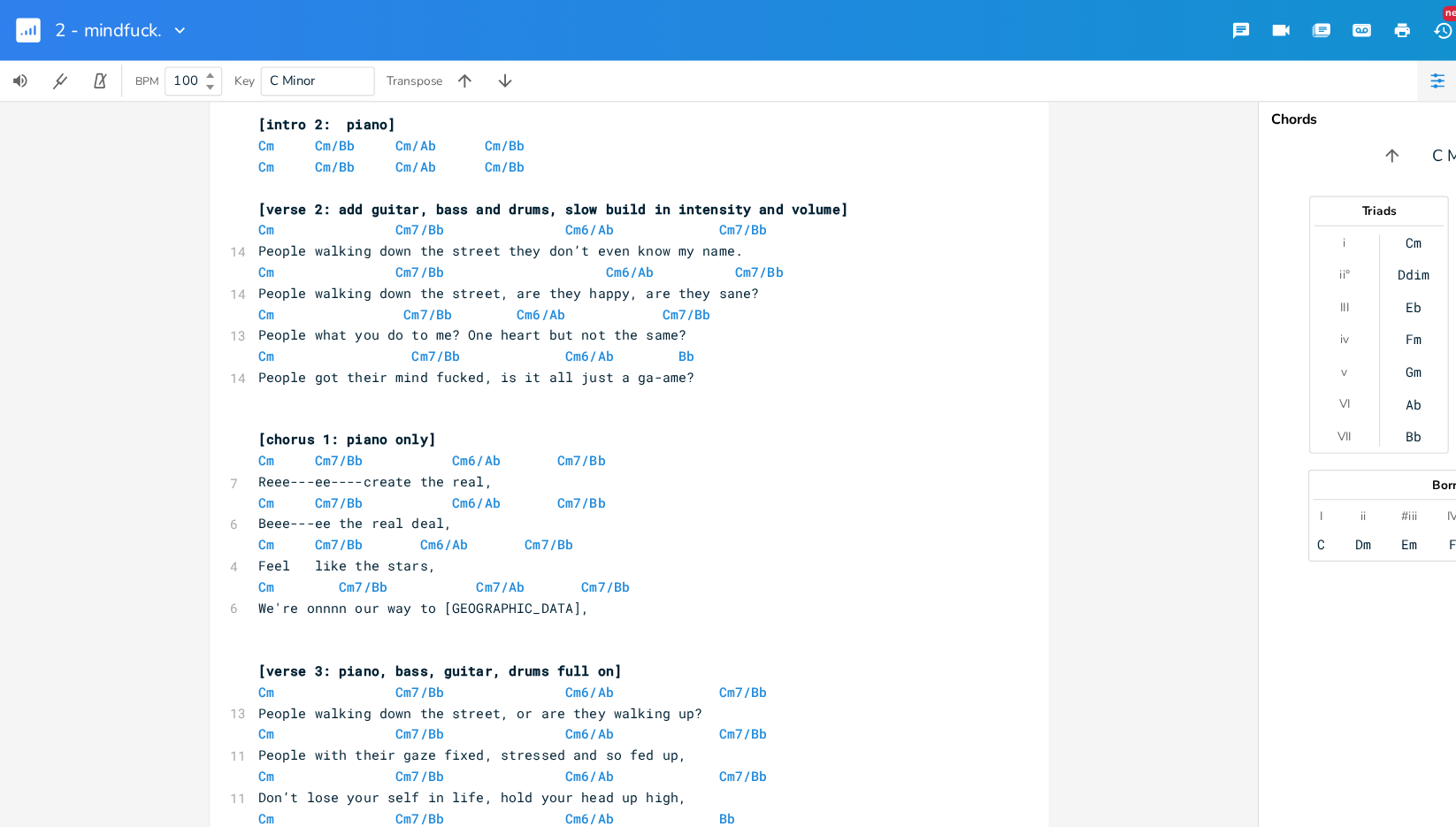
scroll to position [350, 0]
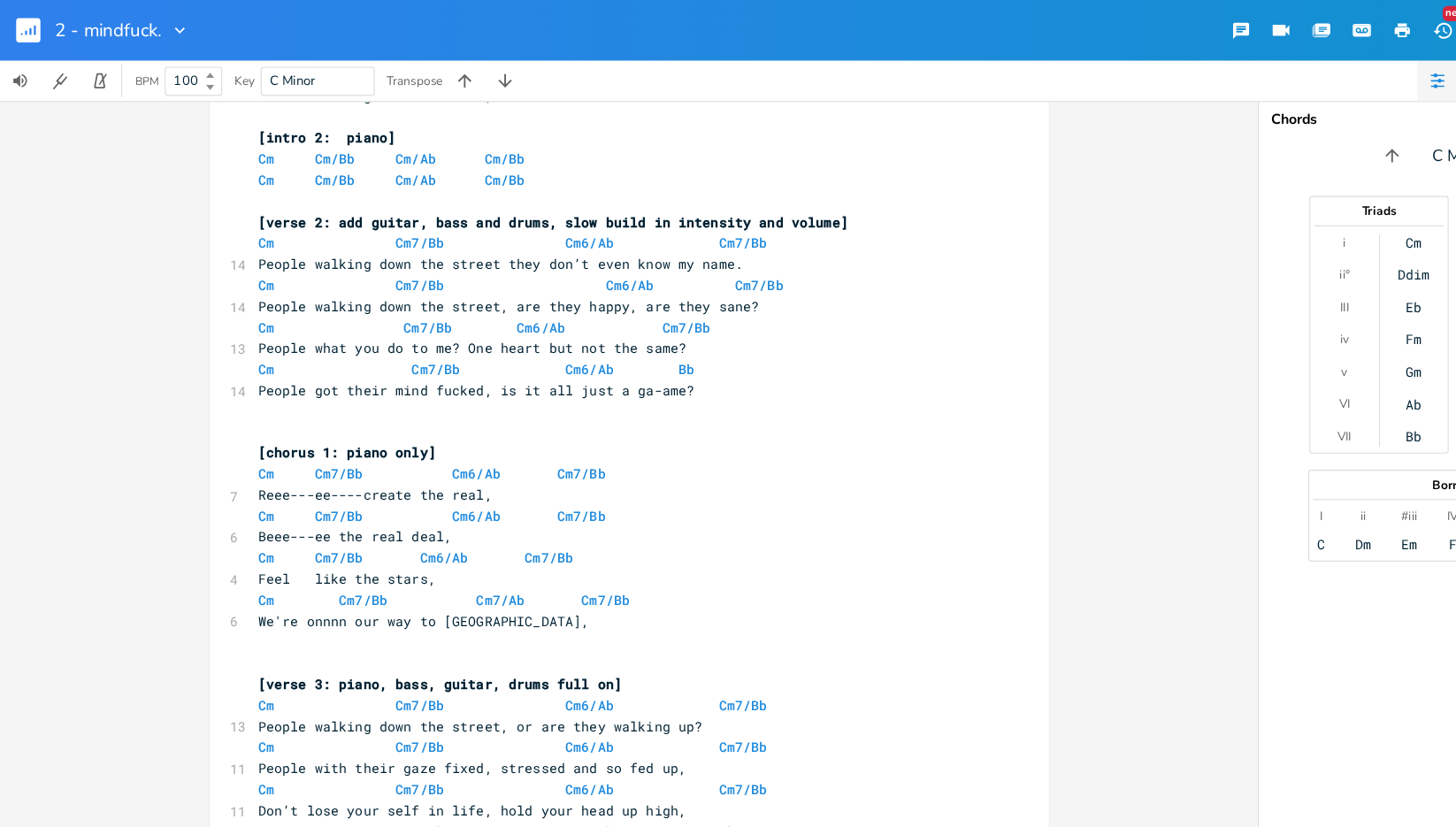
click at [562, 541] on pre "We're onnnn our way to [GEOGRAPHIC_DATA]," at bounding box center [542, 544] width 639 height 19
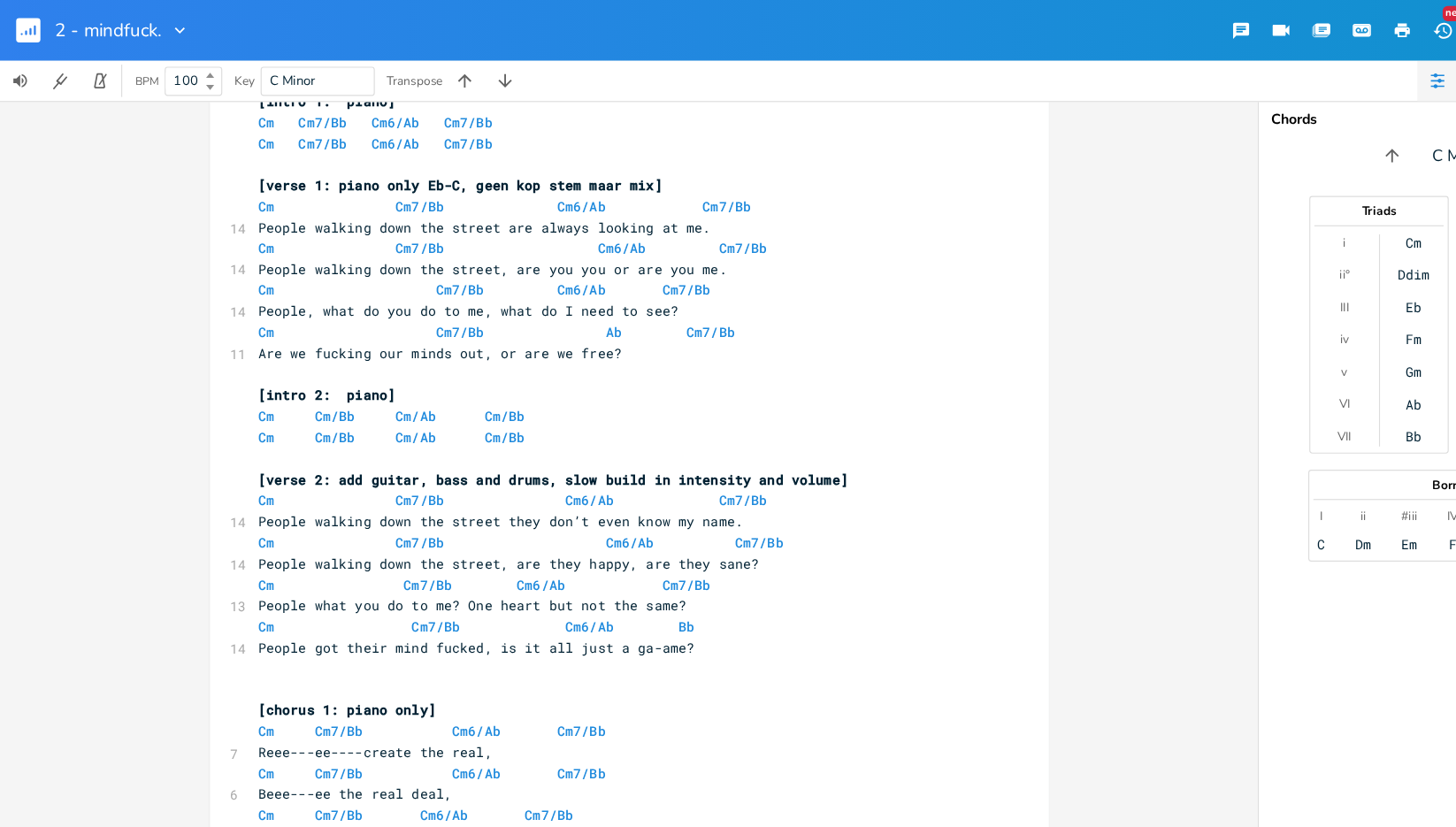
scroll to position [117, 0]
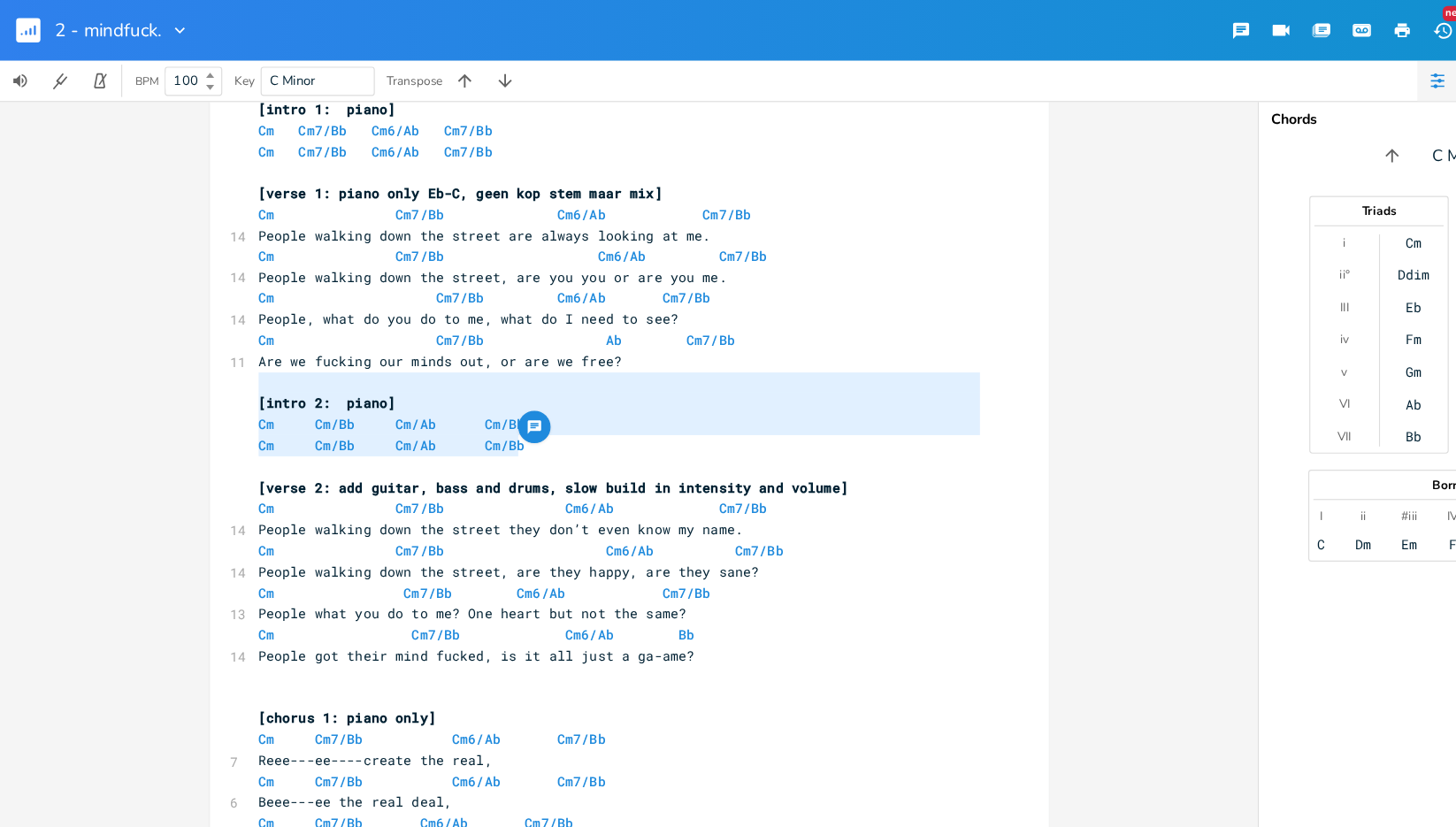
type textarea "[intro 2: piano] Cm Cm/Bb Cm/Ab Cm/Bb Cm Cm/Bb Cm/Ab Cm/Bb"
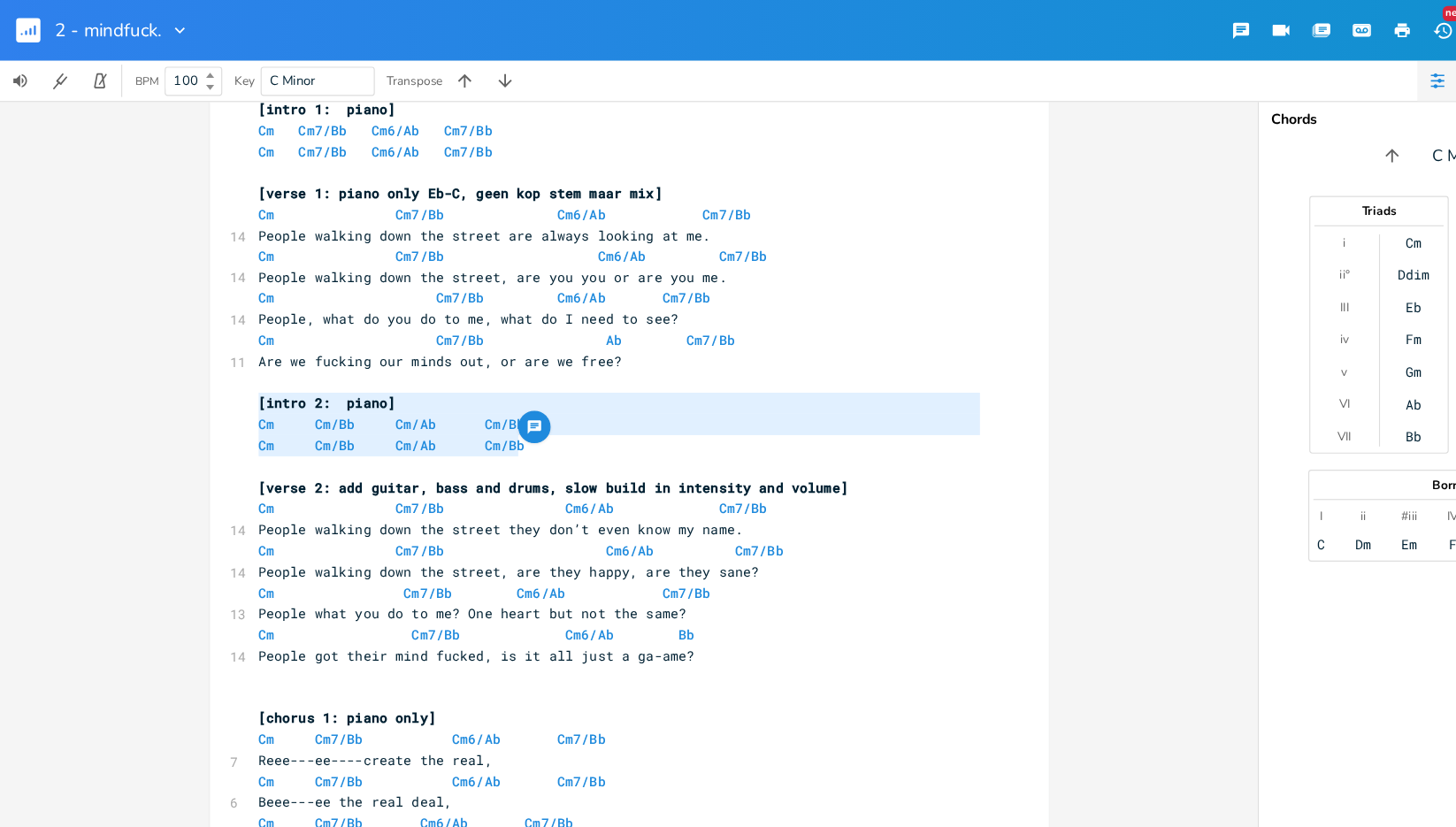
drag, startPoint x: 486, startPoint y: 397, endPoint x: 210, endPoint y: 349, distance: 280.1
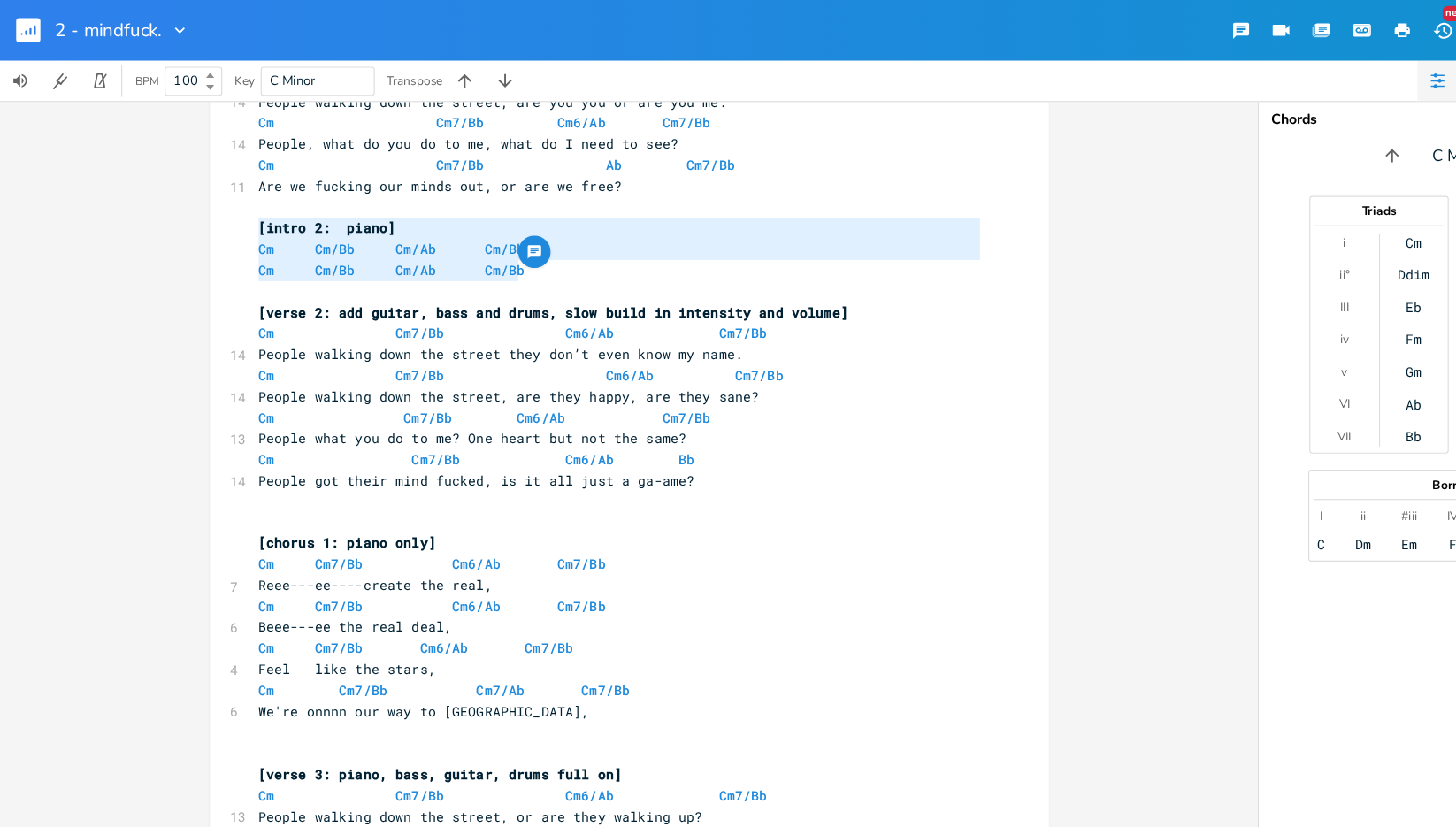
scroll to position [504, 0]
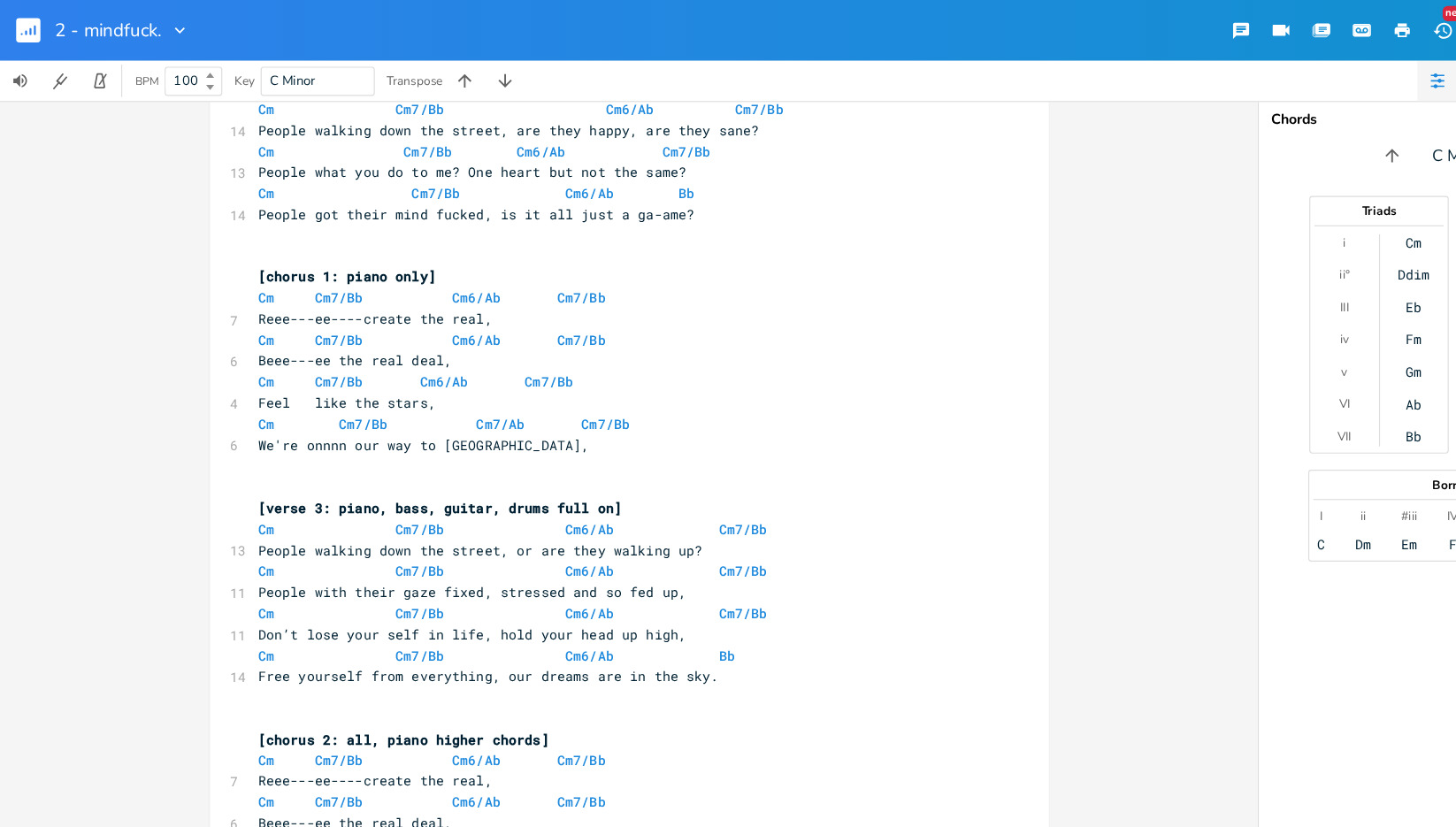
click at [269, 412] on pre "​" at bounding box center [542, 408] width 639 height 19
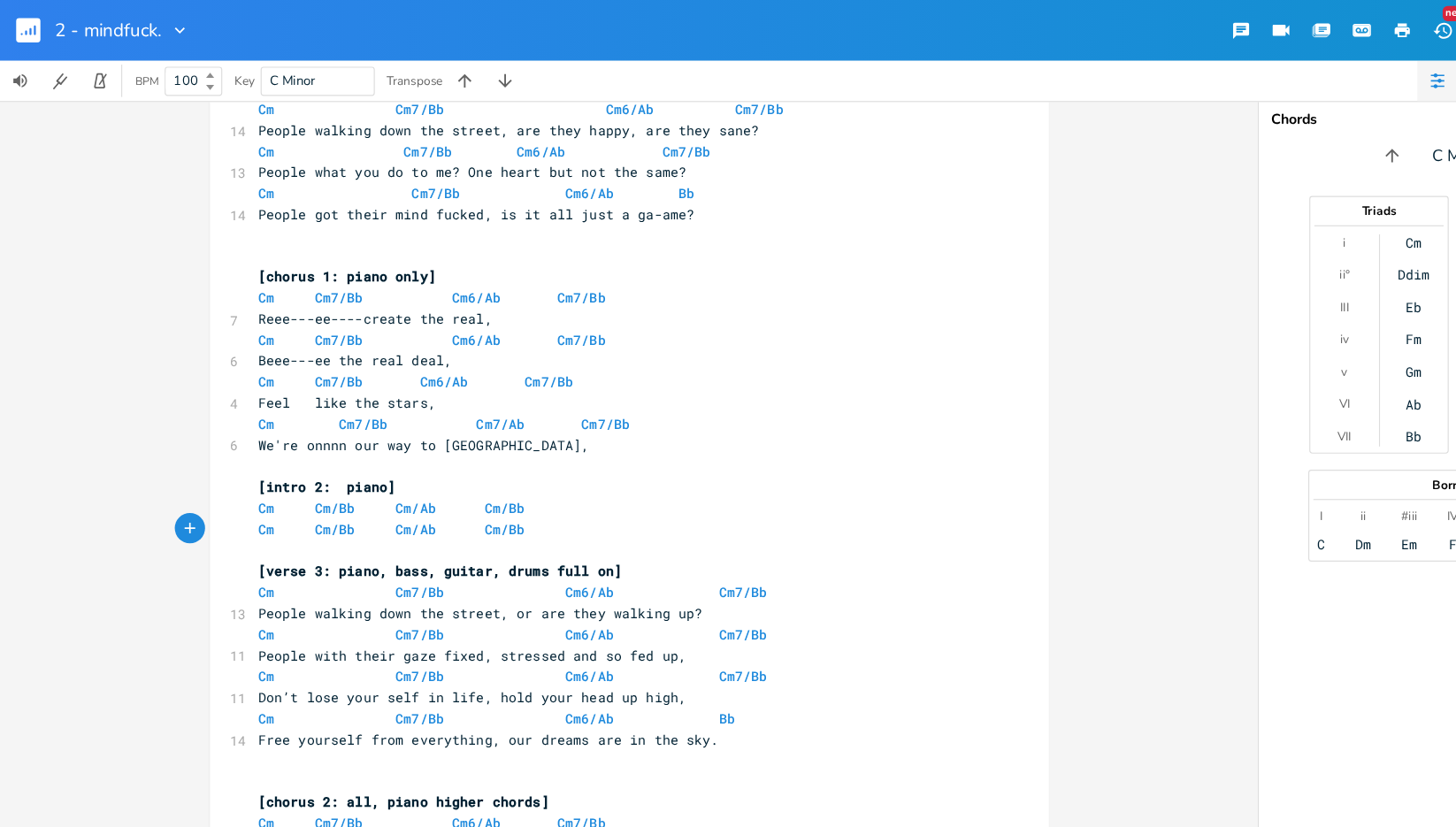
click at [361, 428] on pre "[intro 2: piano]" at bounding box center [542, 426] width 639 height 19
type textarea "only"
click at [554, 464] on pre "Cm Cm/Bb Cm/Ab Cm/Bb" at bounding box center [542, 463] width 639 height 19
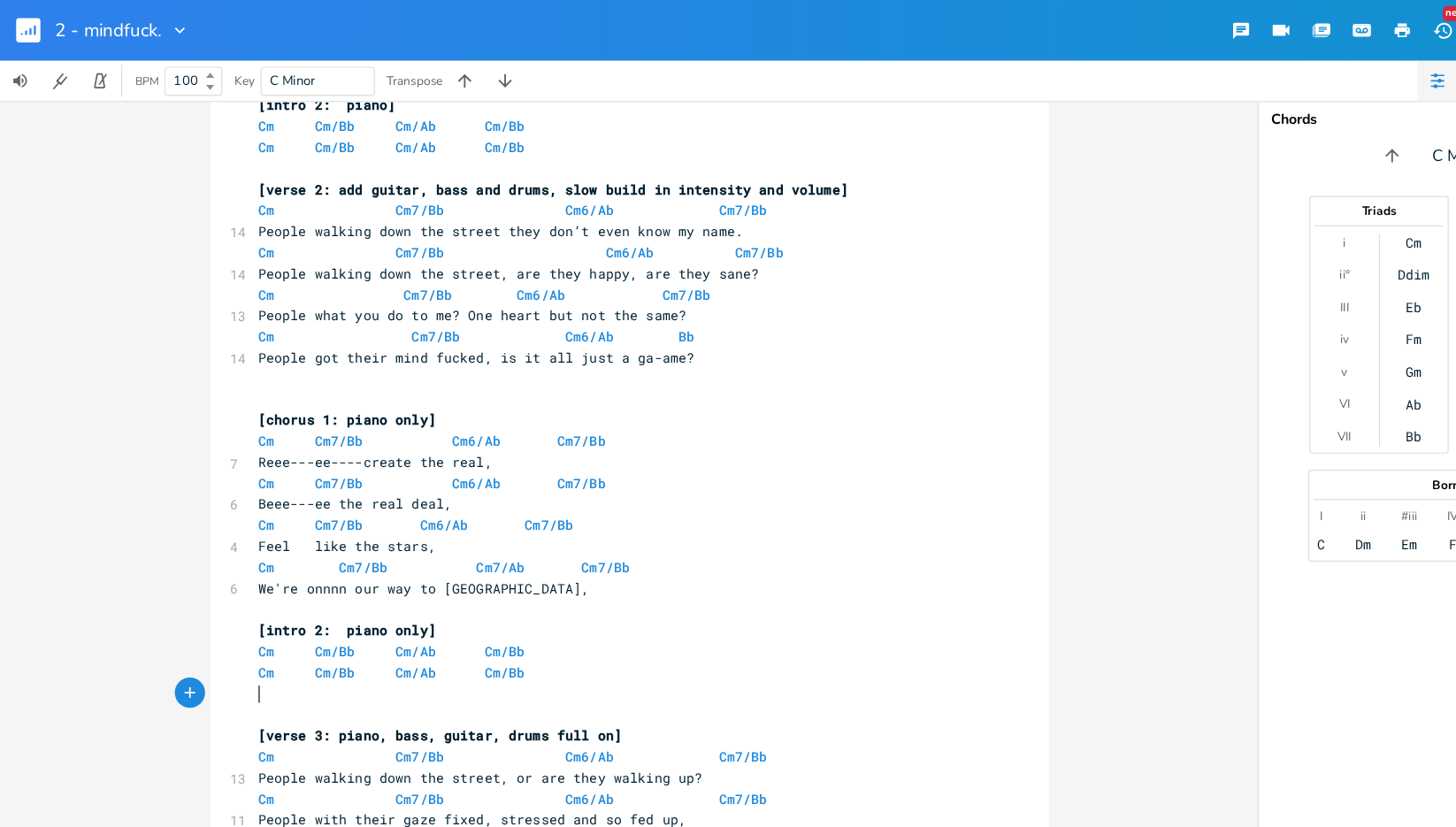
scroll to position [387, 0]
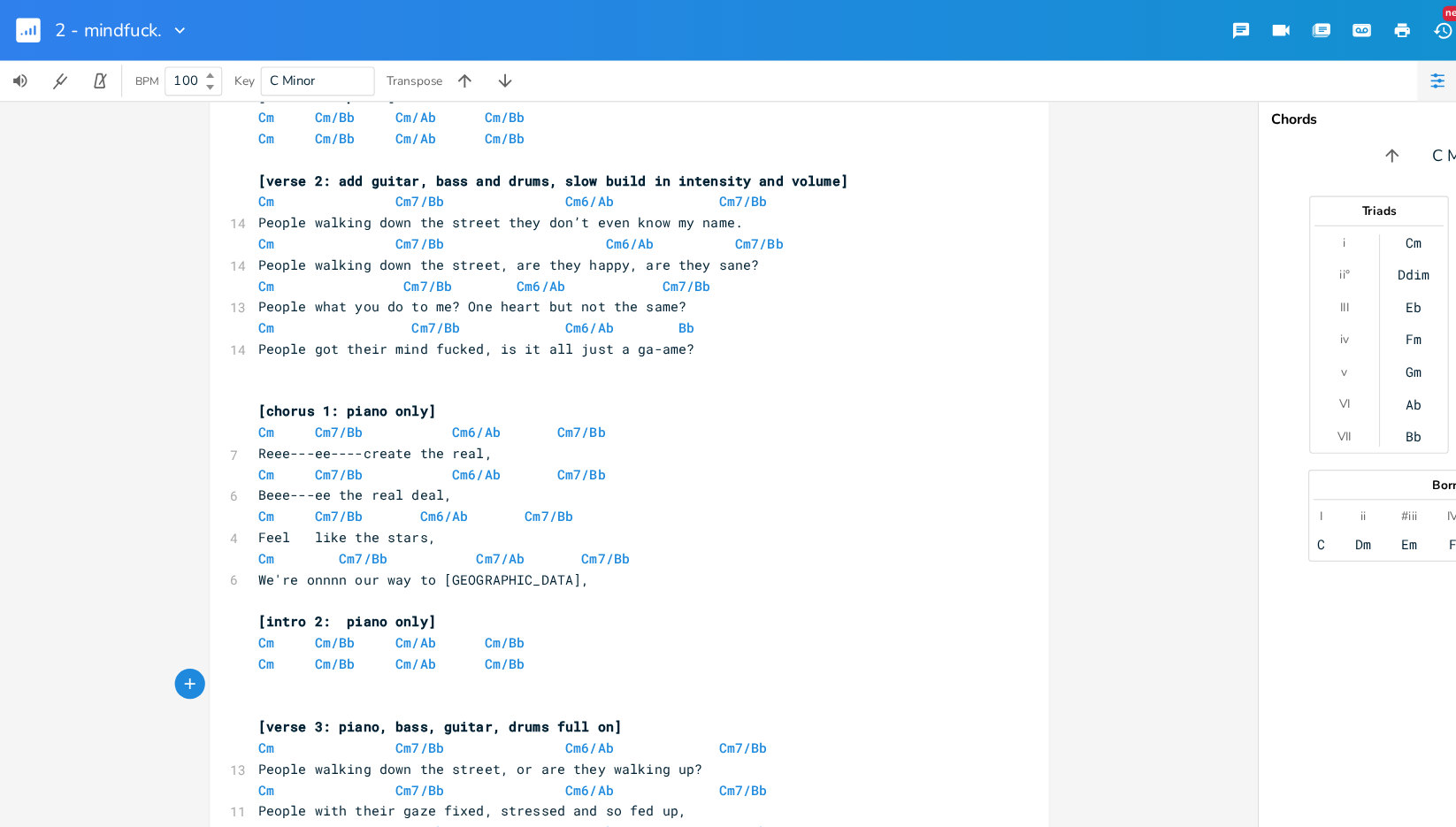
click at [269, 540] on span "[intro 2: piano only]" at bounding box center [304, 544] width 156 height 16
type textarea "3"
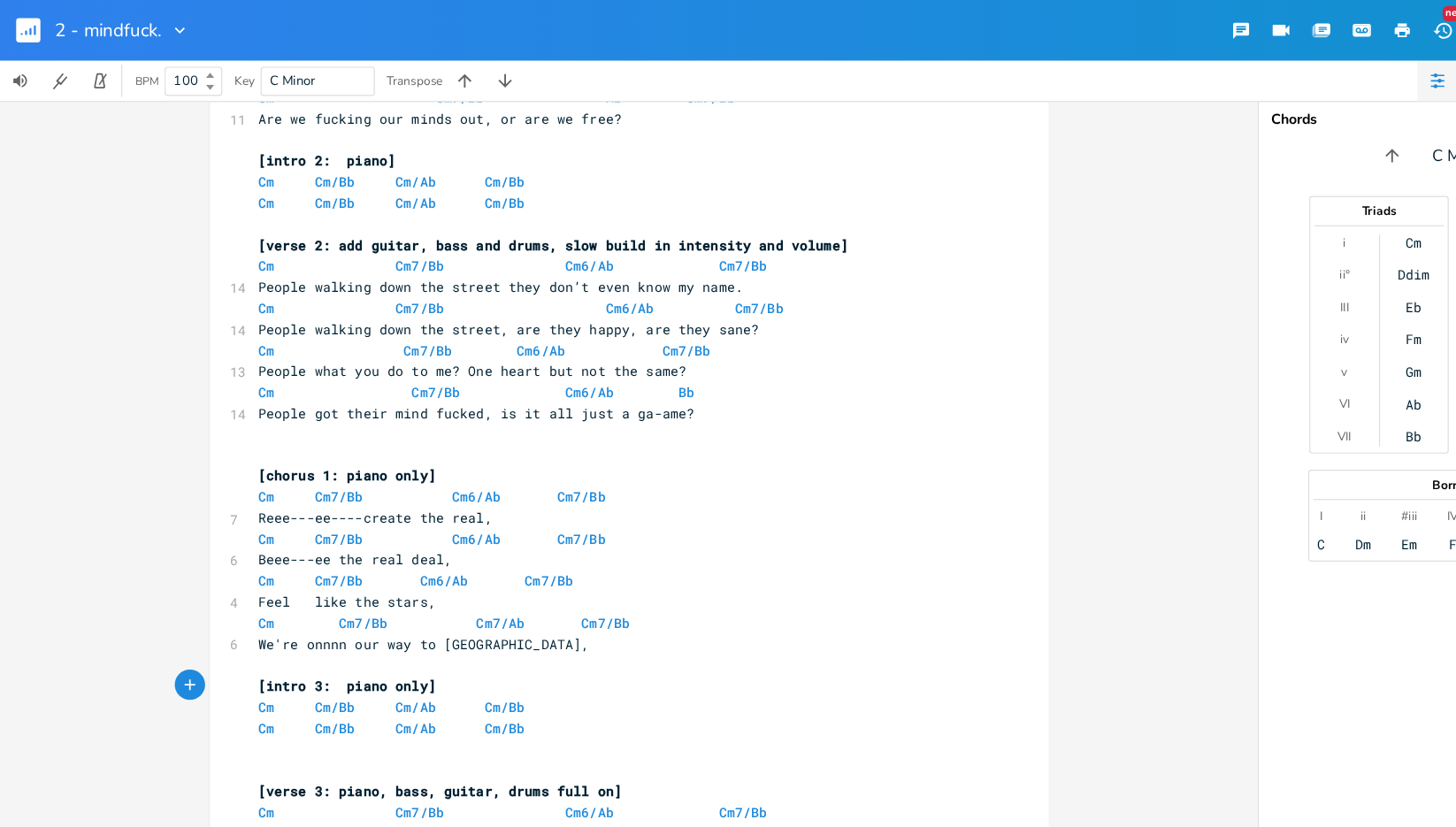
scroll to position [619, 0]
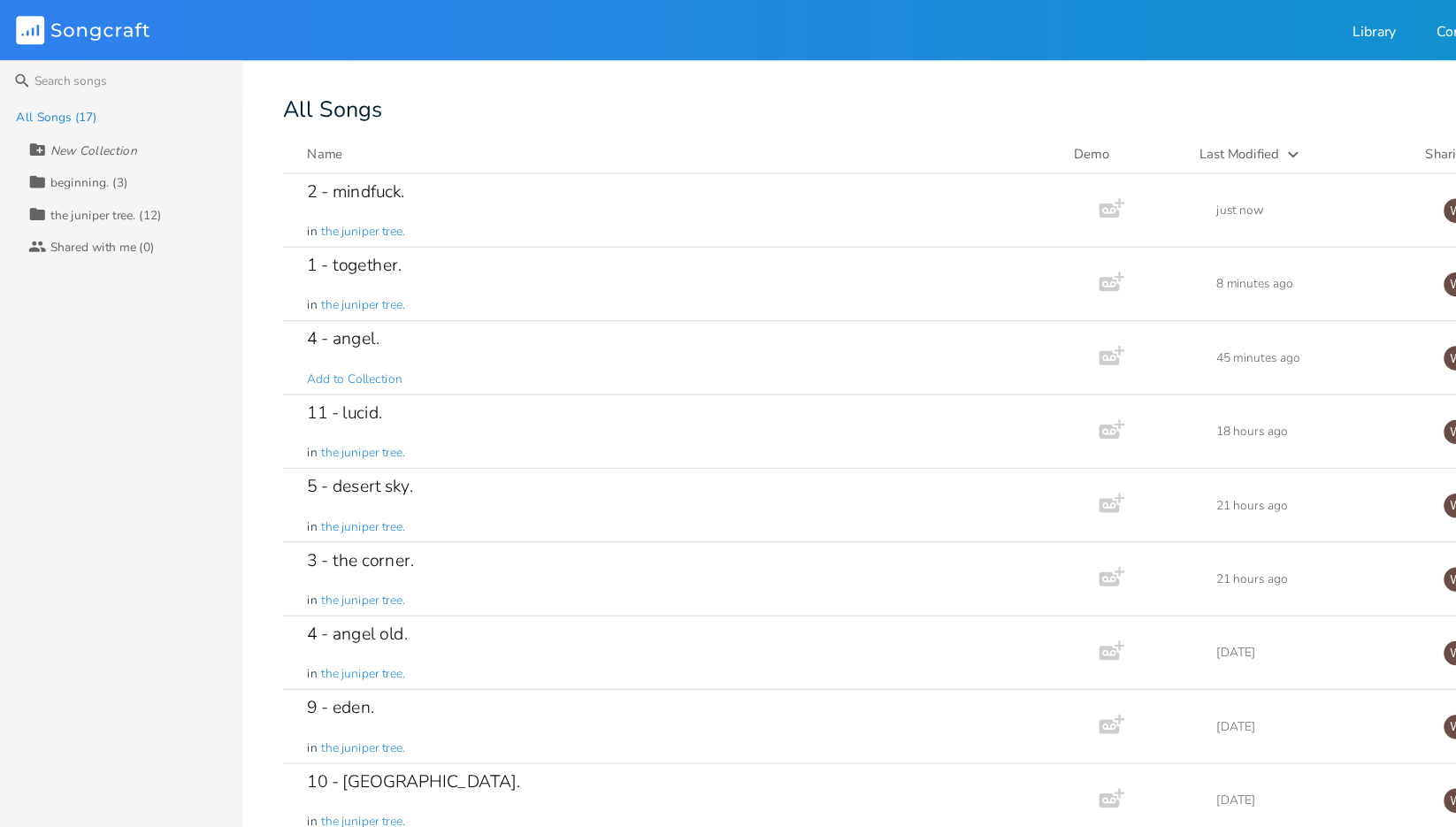
click at [552, 488] on div "3 - the corner. in the juniper tree." at bounding box center [601, 507] width 665 height 64
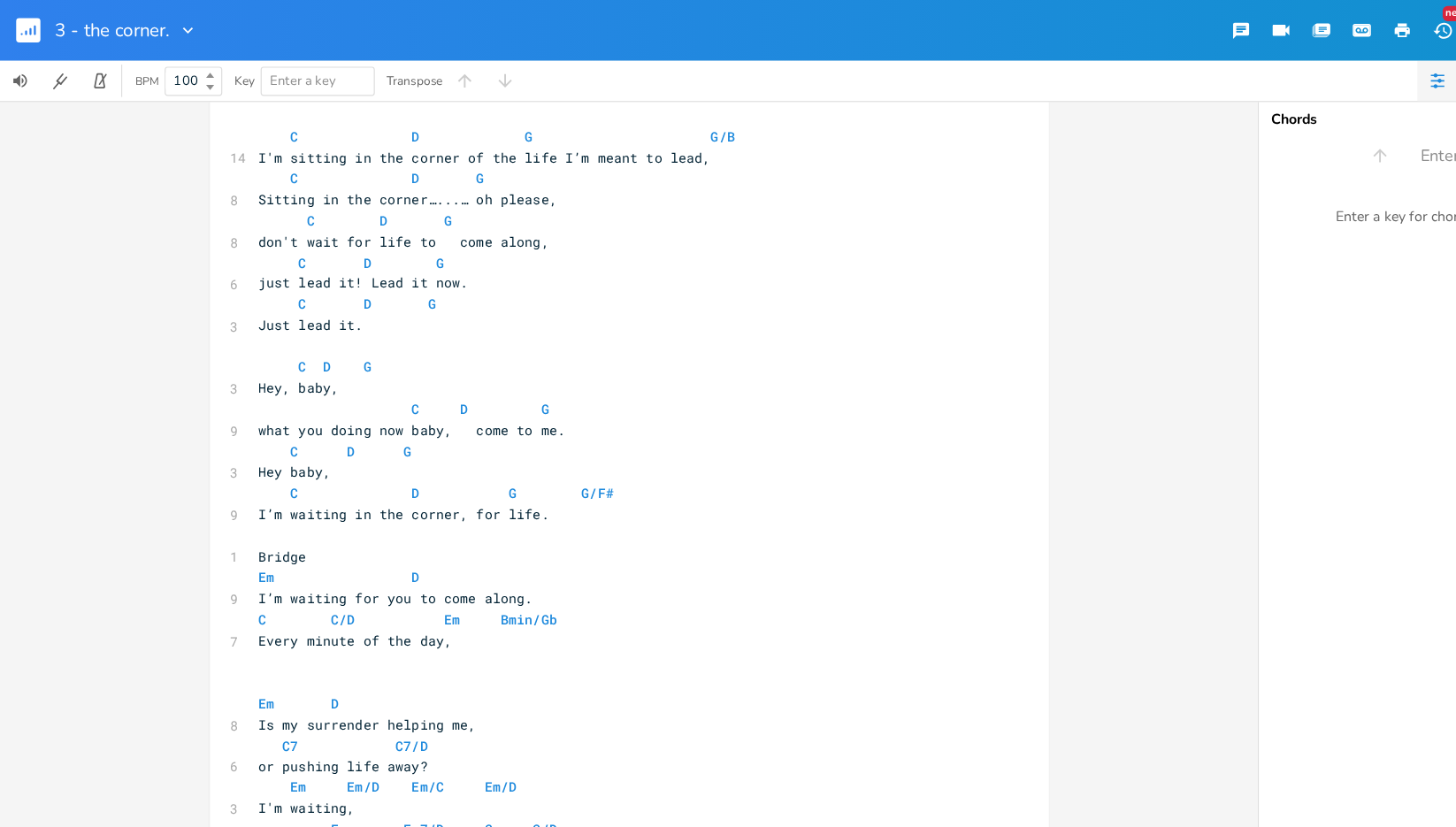
scroll to position [503, 0]
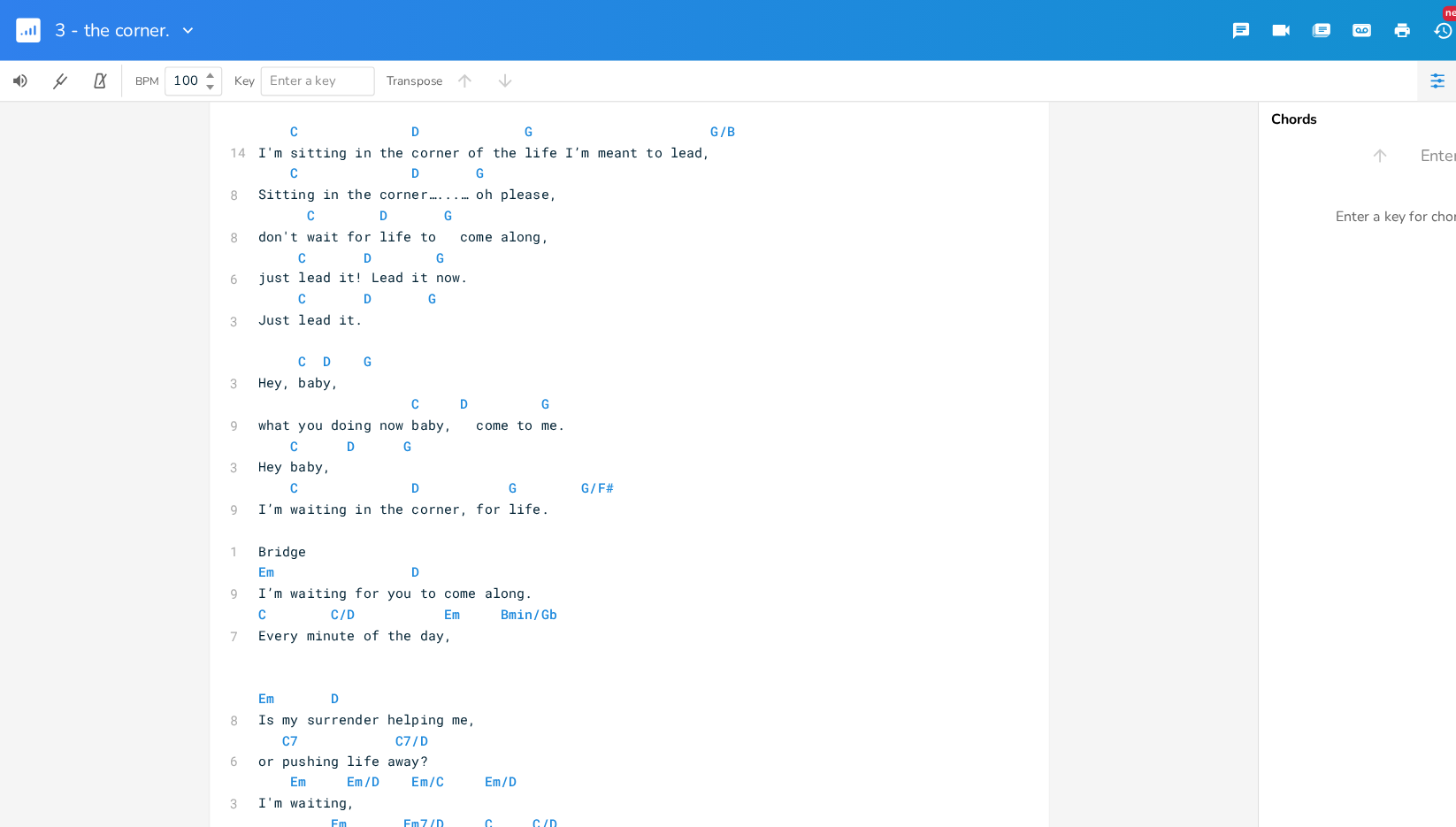
click at [345, 406] on pre "Hey baby," at bounding box center [542, 409] width 639 height 19
type textarea "9"
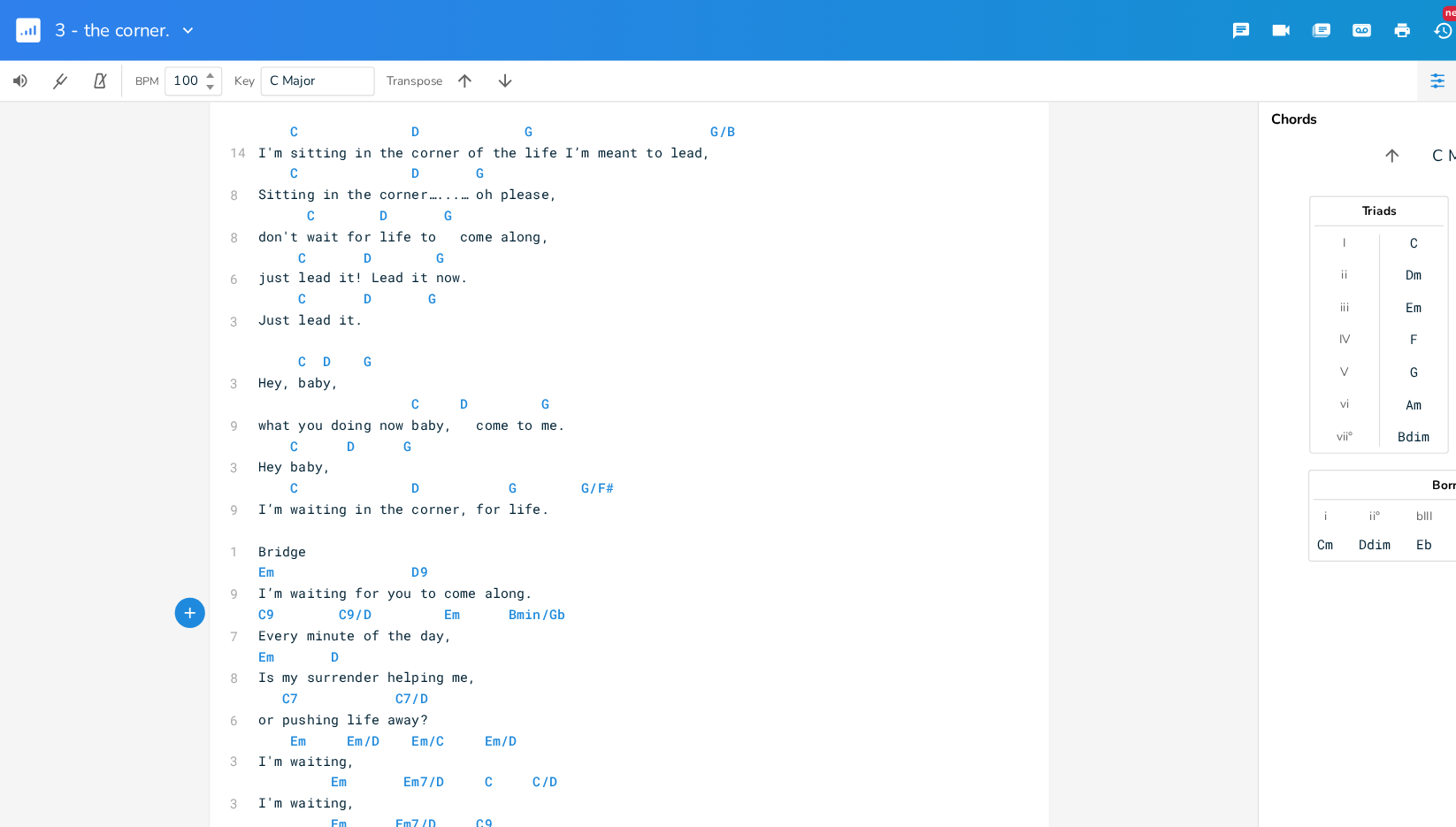
scroll to position [0, 4]
type textarea "9"
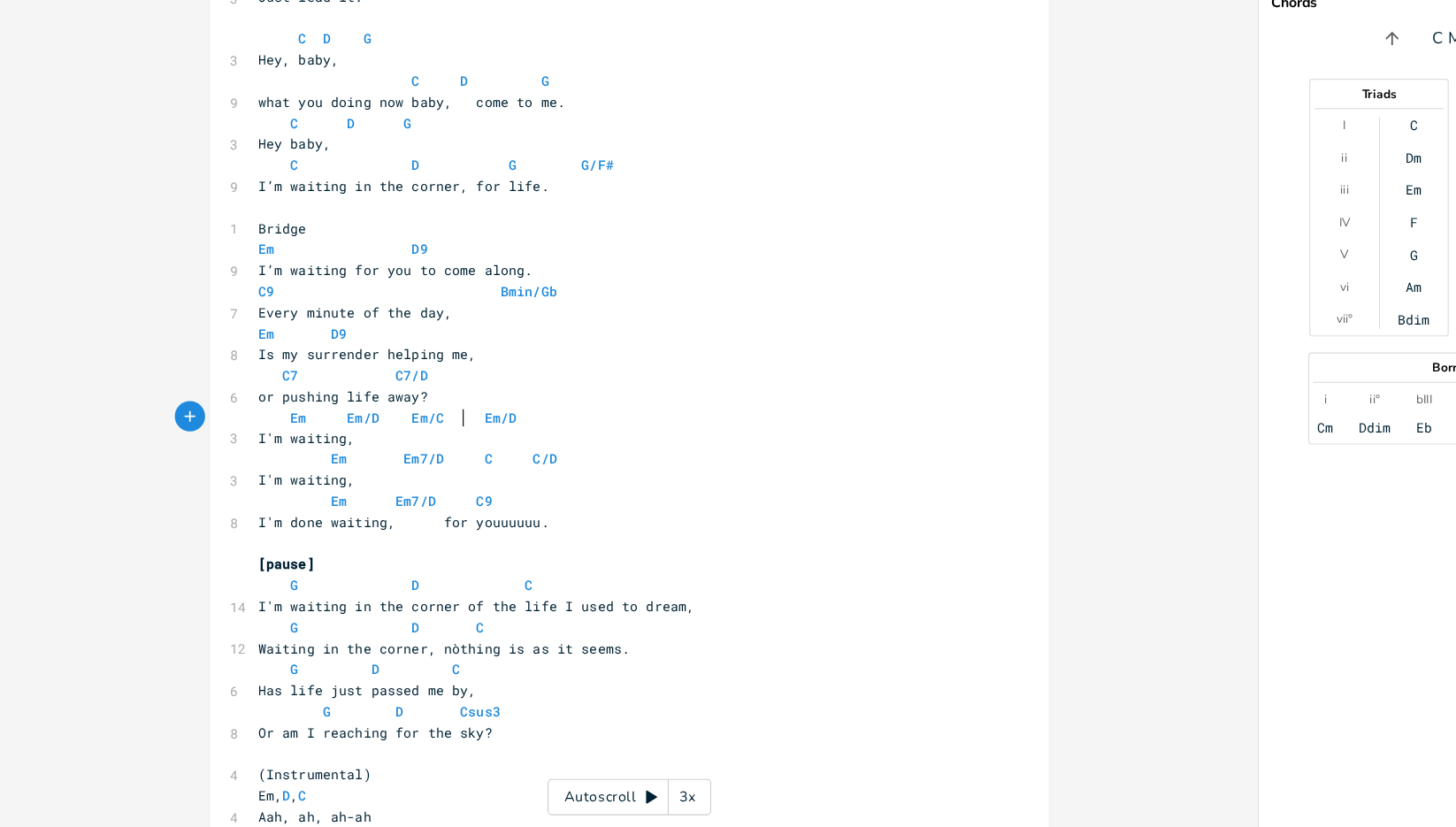
scroll to position [0, 0]
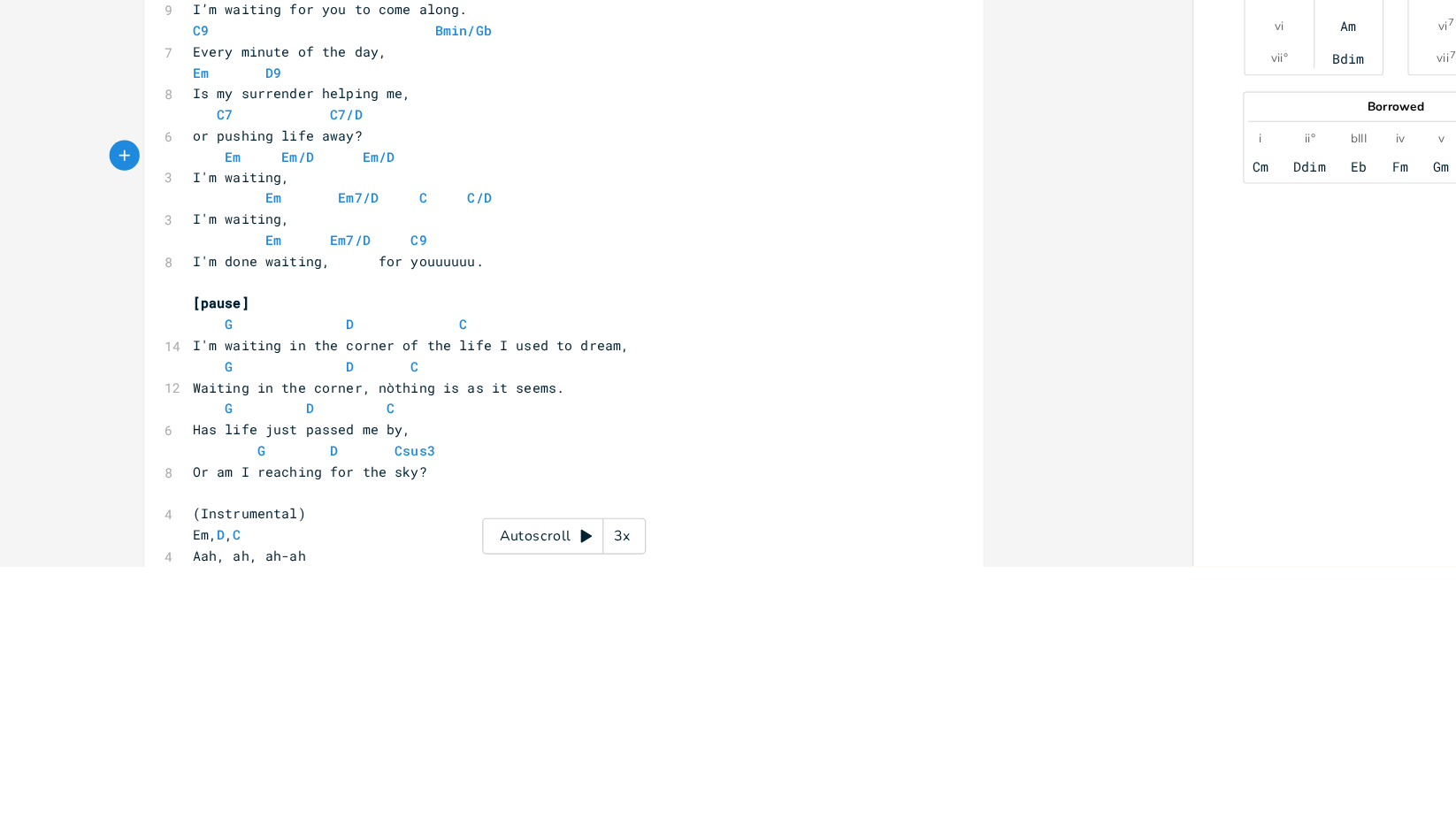
type textarea "C"
type textarea "Bm/Gg"
type textarea "b"
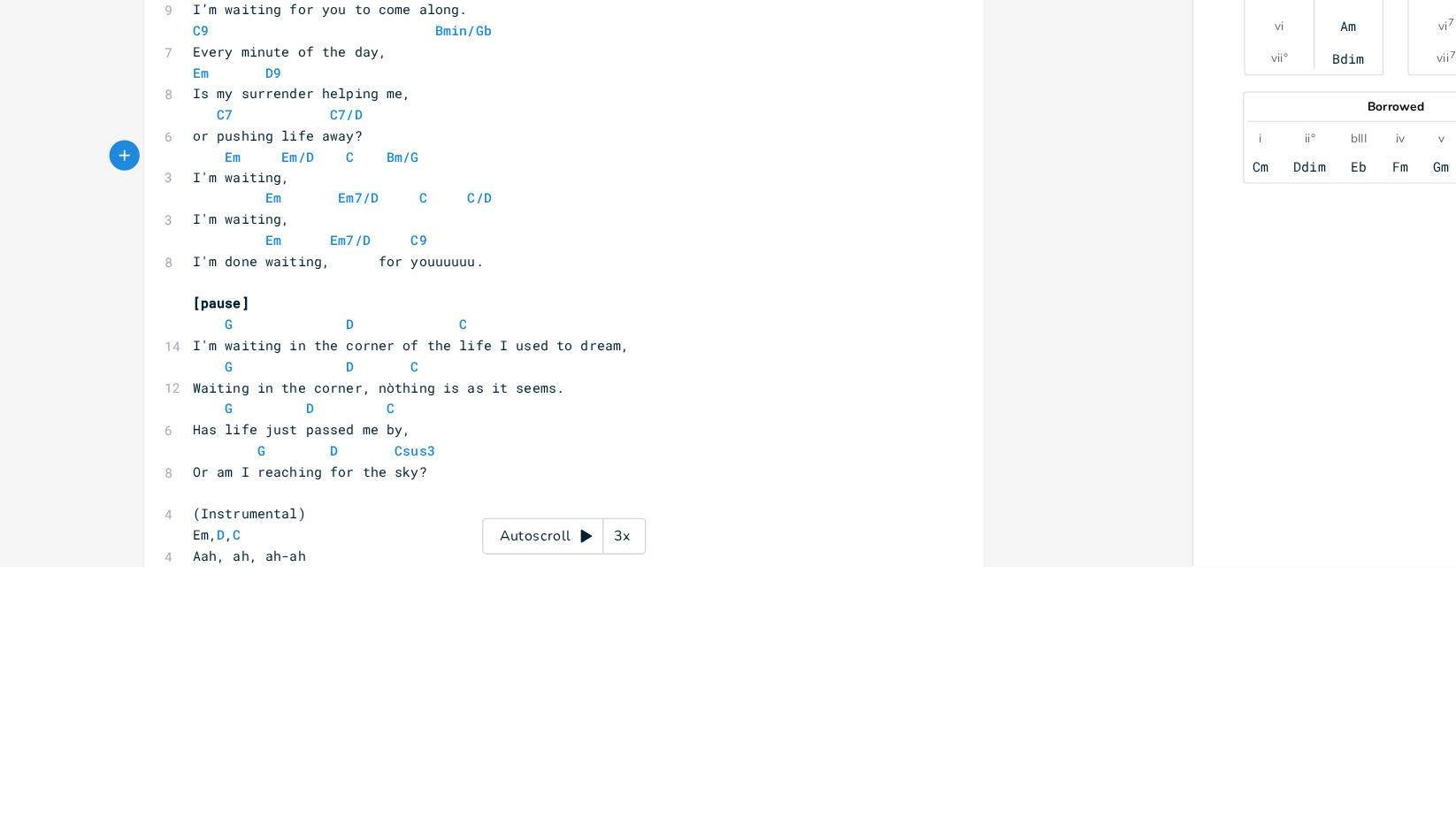
scroll to position [0, 7]
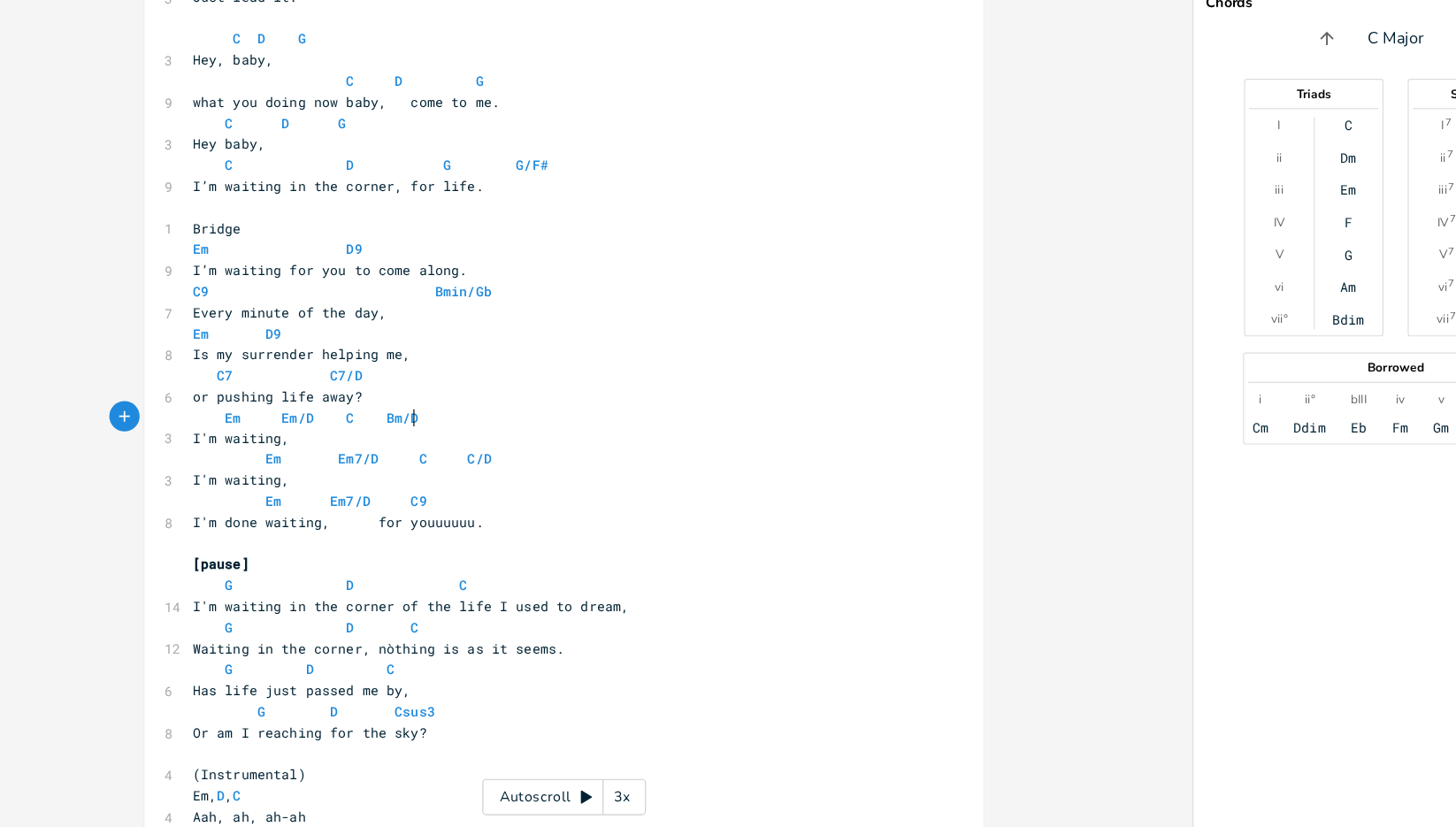
type textarea "D"
